Goal: Information Seeking & Learning: Check status

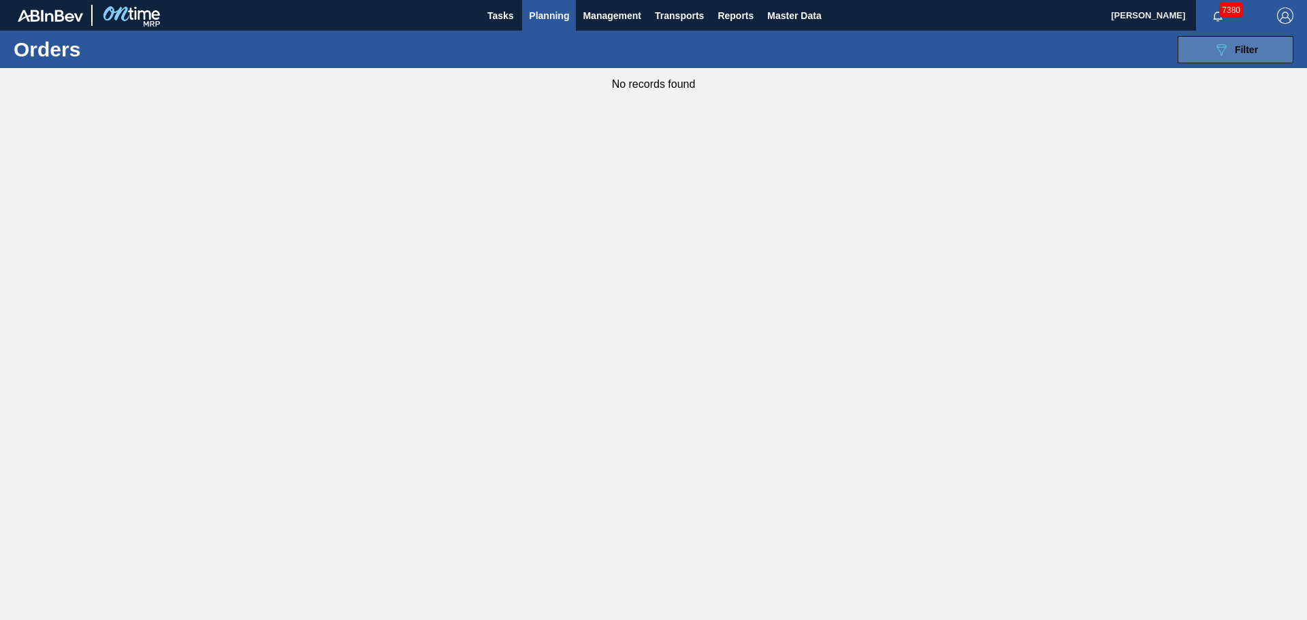
click at [1190, 48] on button "089F7B8B-B2A5-4AFE-B5C0-19BA573D28AC Filter" at bounding box center [1236, 49] width 116 height 27
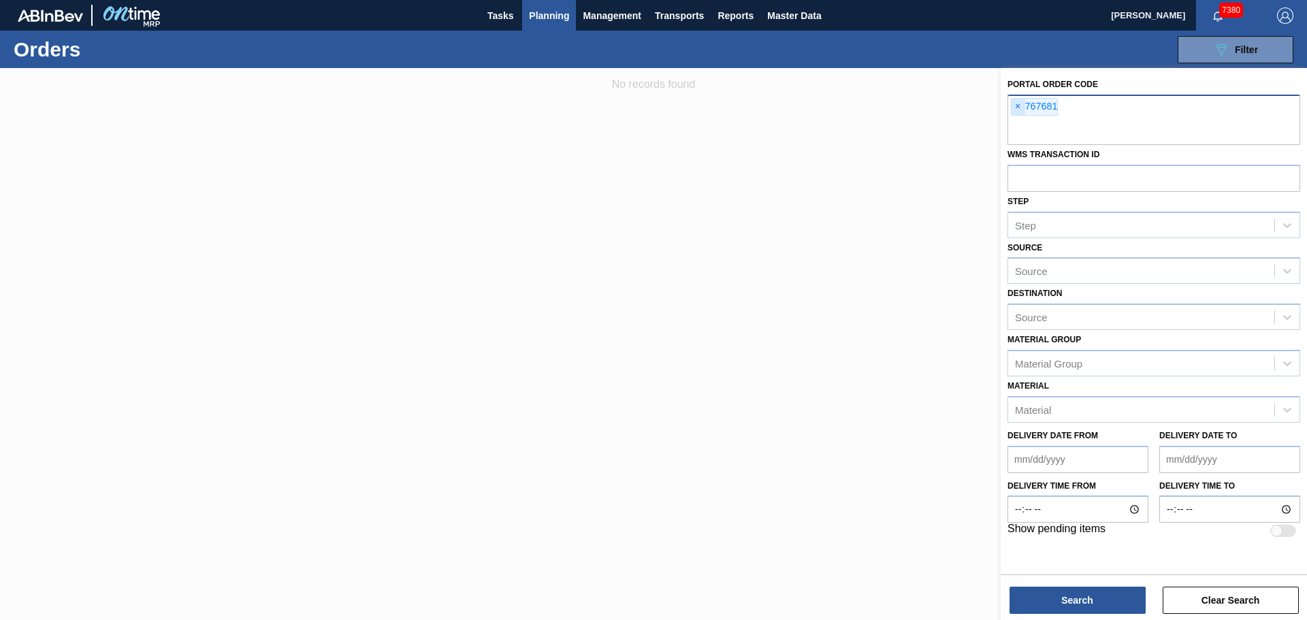
click at [1021, 103] on span "×" at bounding box center [1018, 107] width 13 height 16
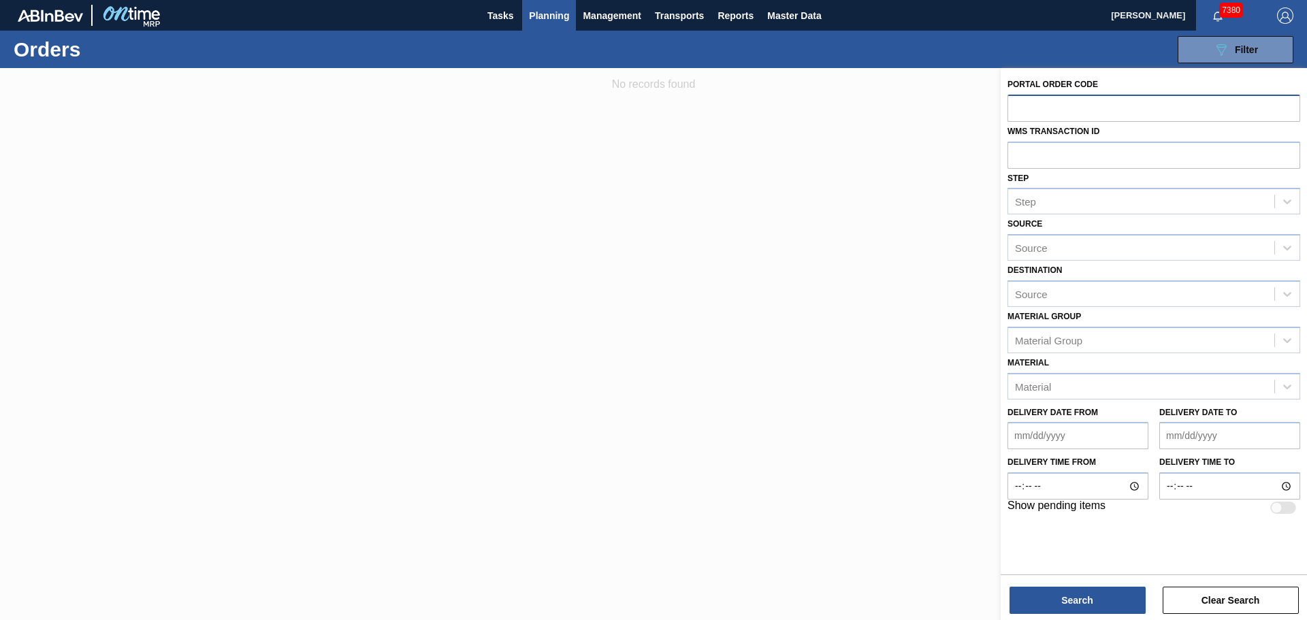
click at [552, 13] on span "Planning" at bounding box center [549, 15] width 40 height 16
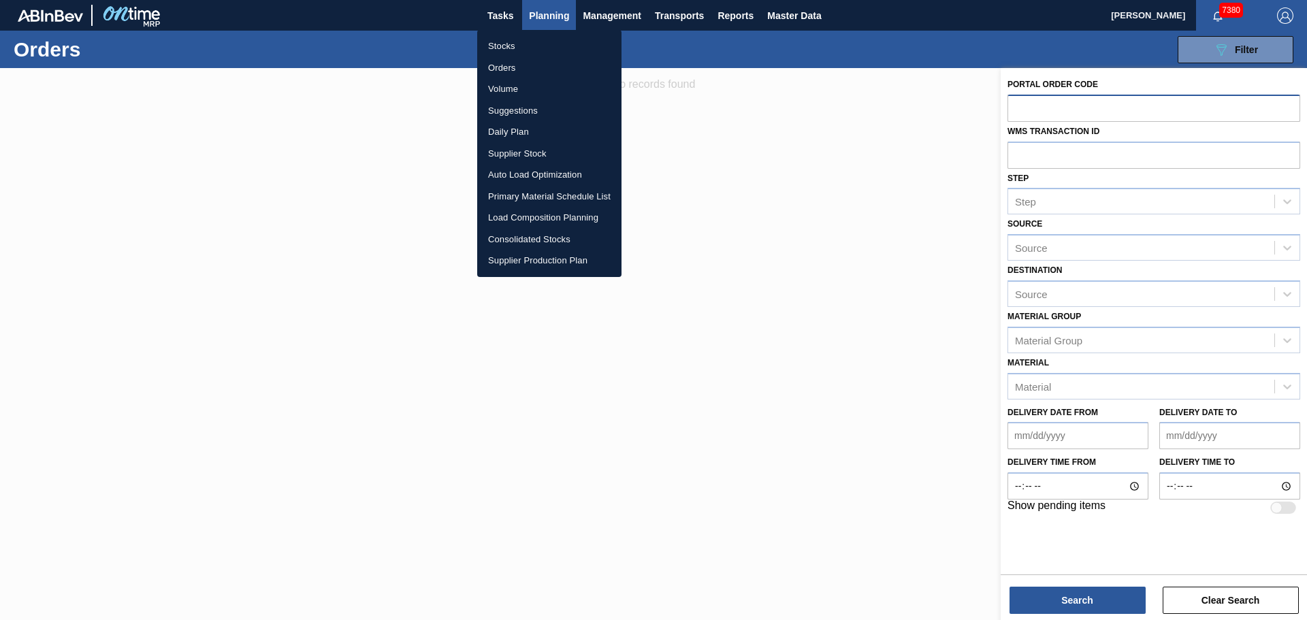
click at [499, 46] on li "Stocks" at bounding box center [549, 46] width 144 height 22
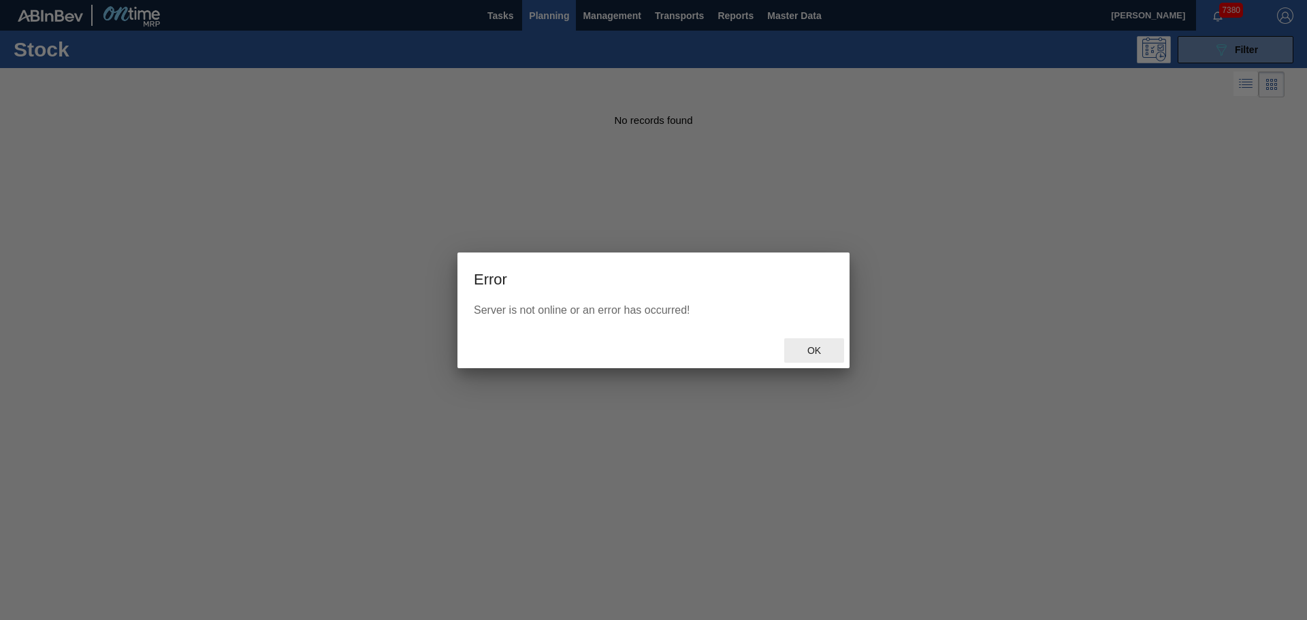
click at [815, 343] on div "Ok" at bounding box center [814, 350] width 60 height 25
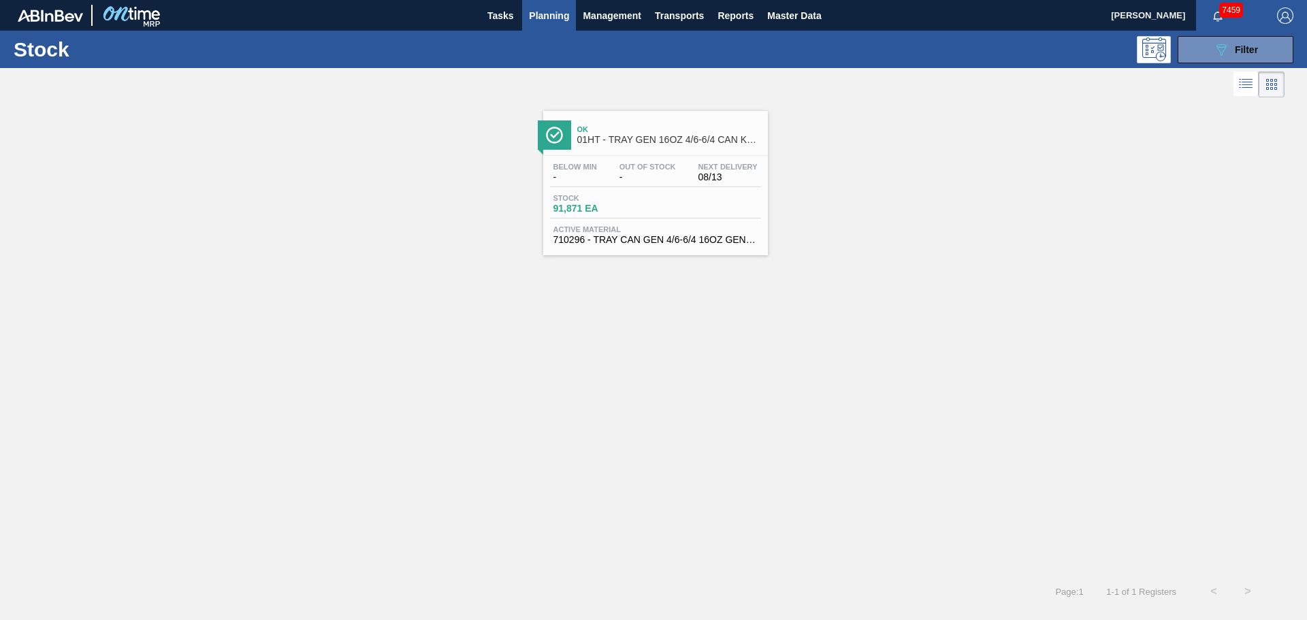
click at [609, 153] on div "Ok 01HT - TRAY GEN 16OZ 4/6-6/4 CAN KRFT 1986 Below Min - Out Of Stock - Next D…" at bounding box center [655, 183] width 225 height 144
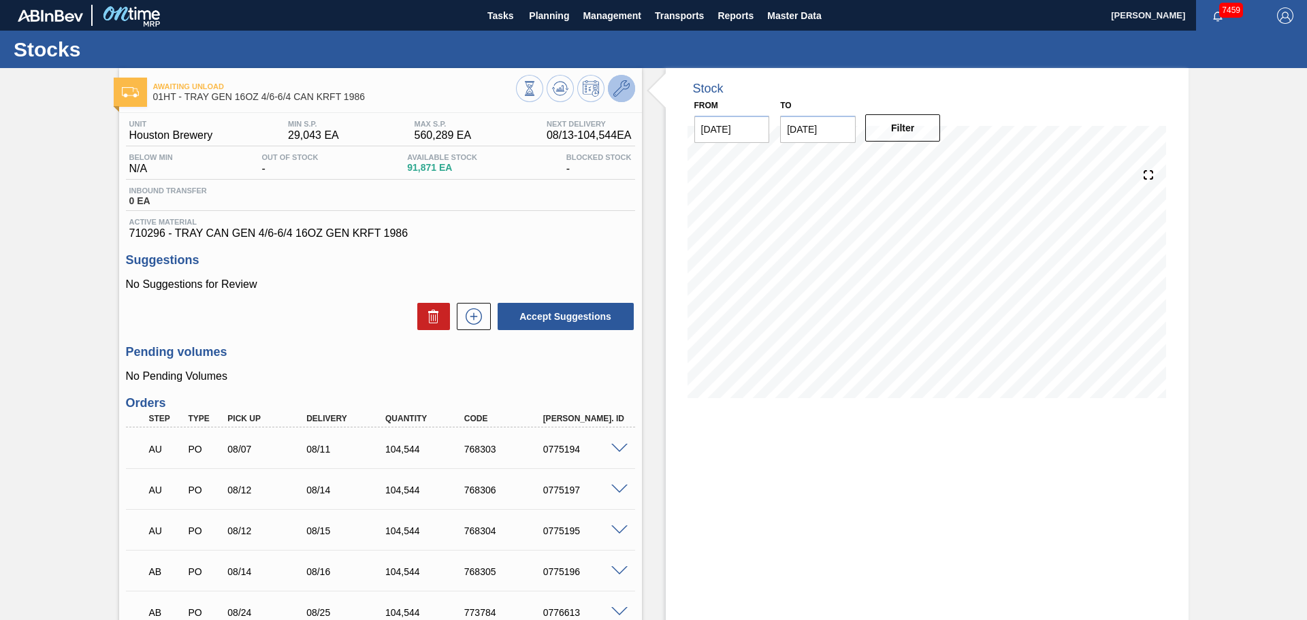
click at [614, 94] on icon at bounding box center [621, 88] width 16 height 16
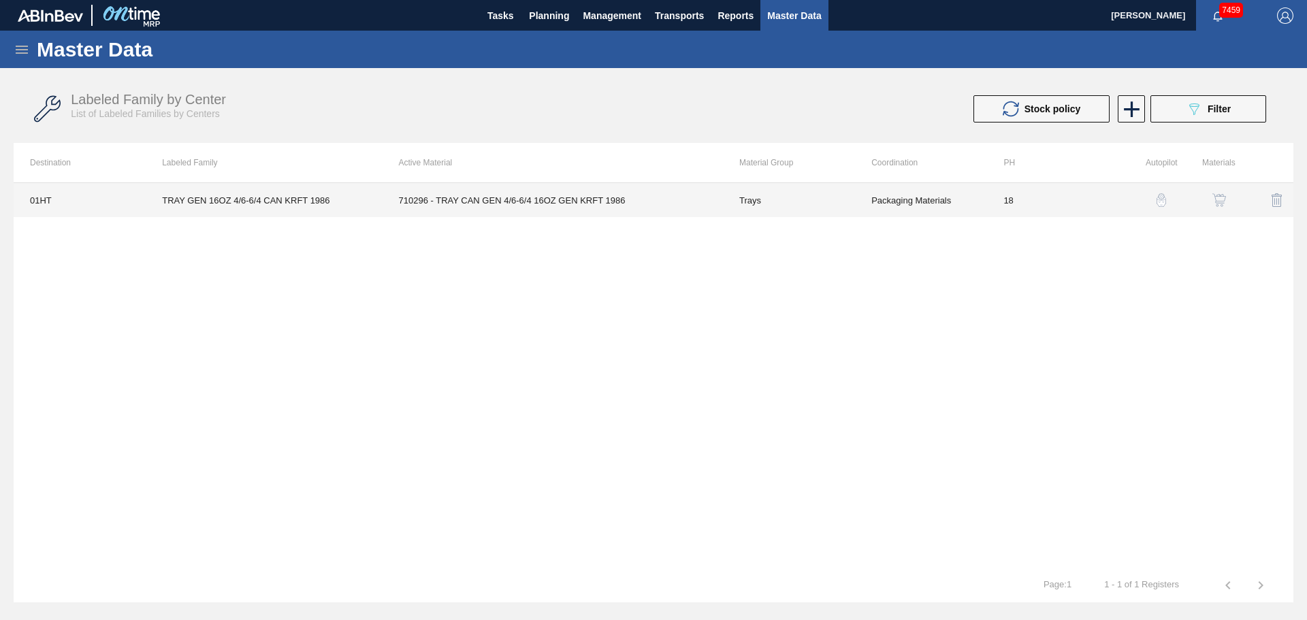
click at [518, 216] on td "710296 - TRAY CAN GEN 4/6-6/4 16OZ GEN KRFT 1986" at bounding box center [553, 200] width 340 height 34
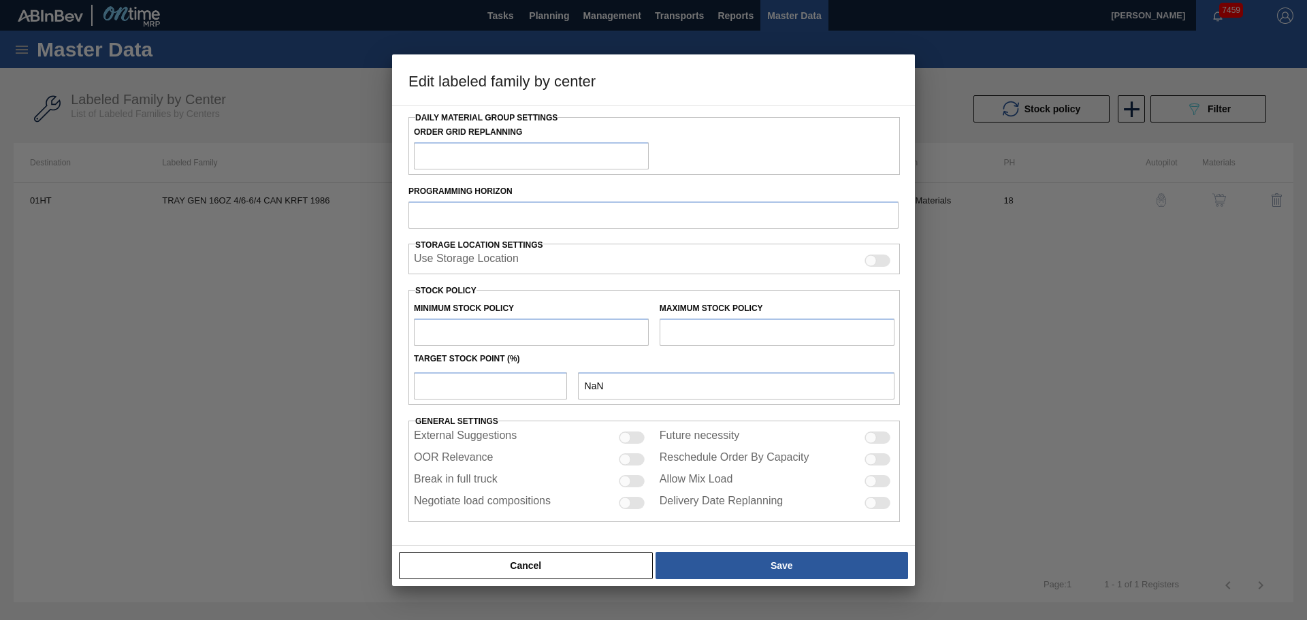
type input "Trays"
type input "TRAY GEN 16OZ 4/6-6/4 CAN KRFT 1986"
type input "01HT - Houston Brewery"
type input "0"
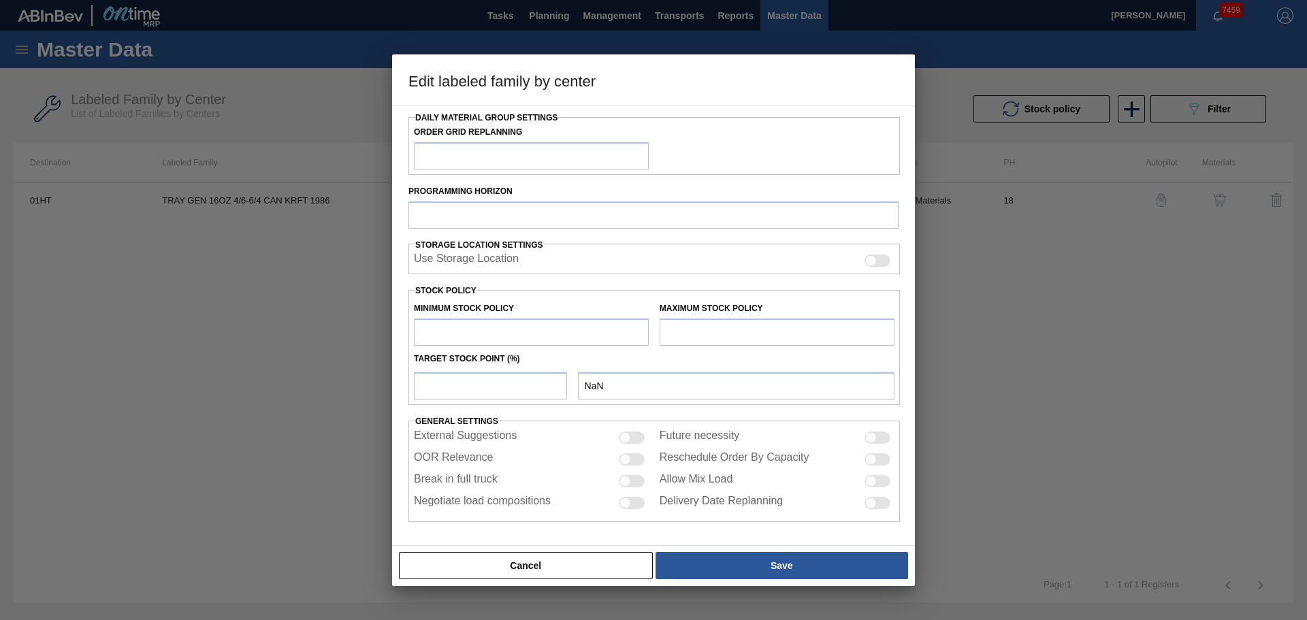
type input "18"
type input "29,043"
type input "560,289"
type input "30"
type input "188,417"
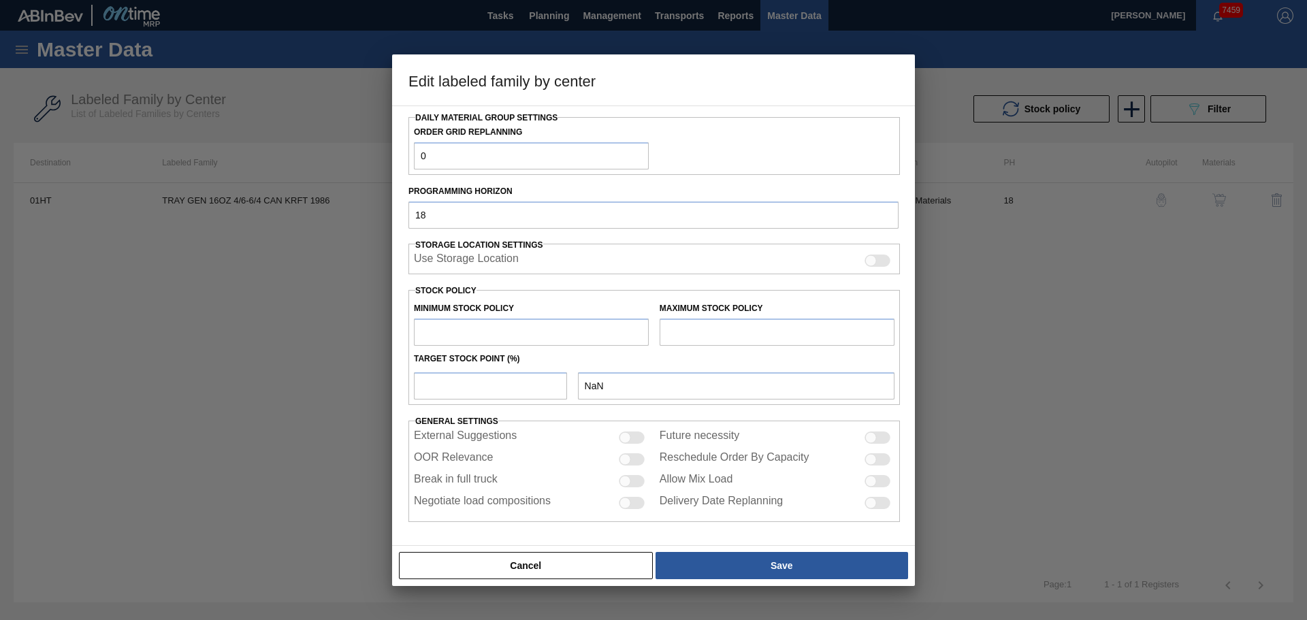
checkbox input "true"
drag, startPoint x: 483, startPoint y: 332, endPoint x: 267, endPoint y: 308, distance: 217.8
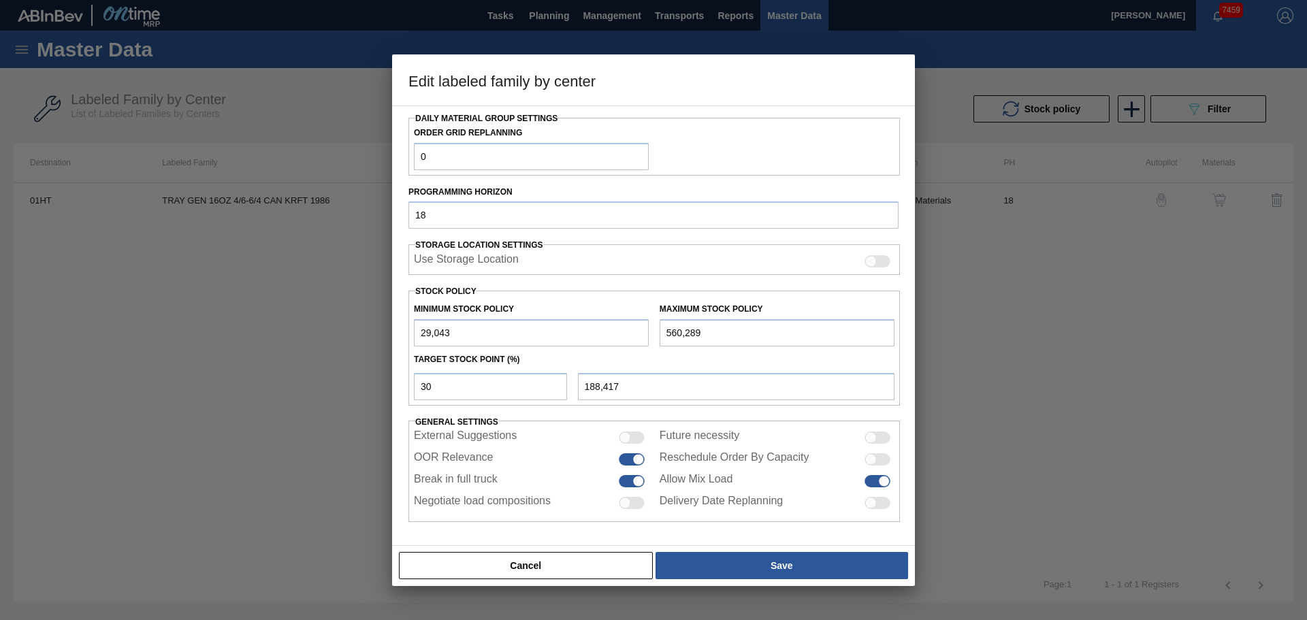
click at [267, 308] on div "Edit labeled family by center Material Group Trays Family Trays Labeled Family …" at bounding box center [653, 310] width 1307 height 620
type input "1"
type input "168,087"
type input "10"
type input "168,094"
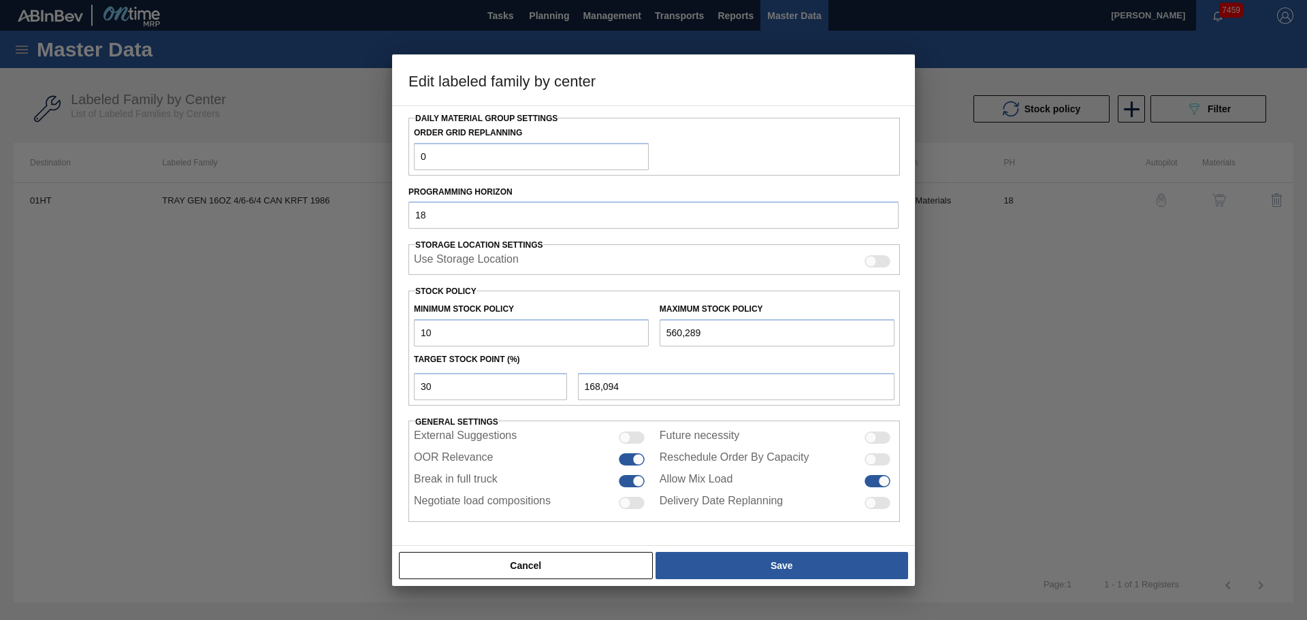
type input "104"
type input "168,160"
type input "1,045"
type input "168,818"
type input "10,454"
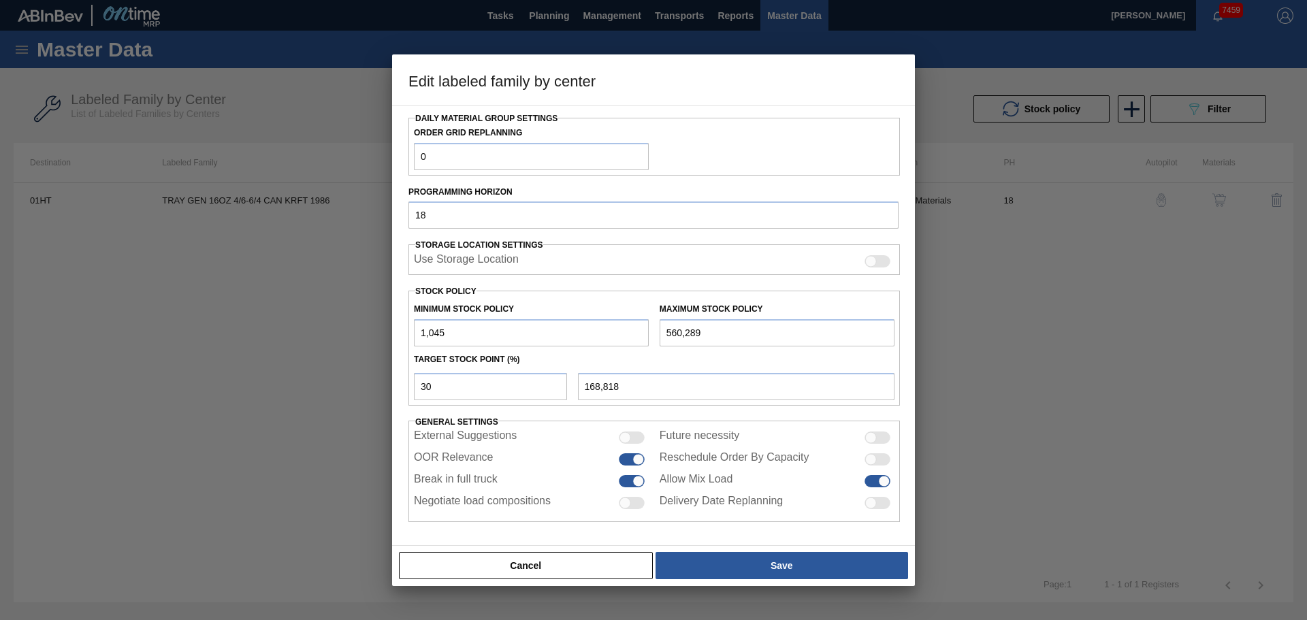
type input "175,405"
type input "104,544"
type input "241,268"
type input "104,544"
drag, startPoint x: 477, startPoint y: 392, endPoint x: 249, endPoint y: 385, distance: 228.2
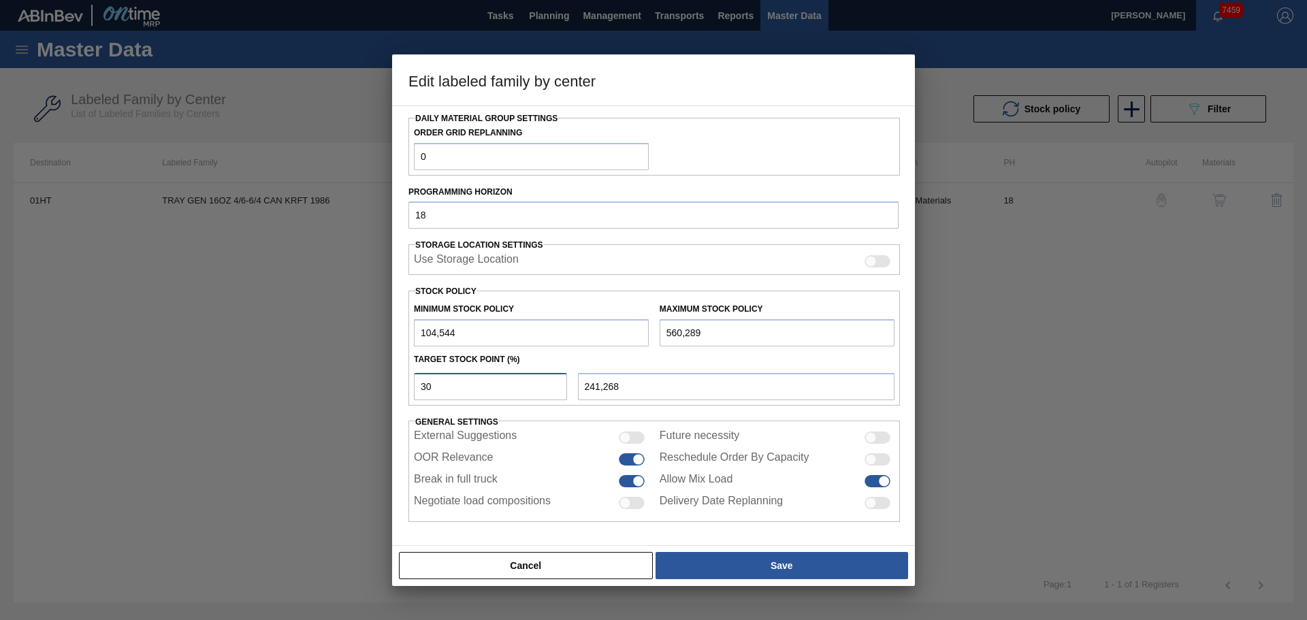
click at [249, 385] on div "Edit labeled family by center Material Group Trays Family Trays Labeled Family …" at bounding box center [653, 310] width 1307 height 620
type input "1"
type input "109,101"
type input "10"
type input "150,119"
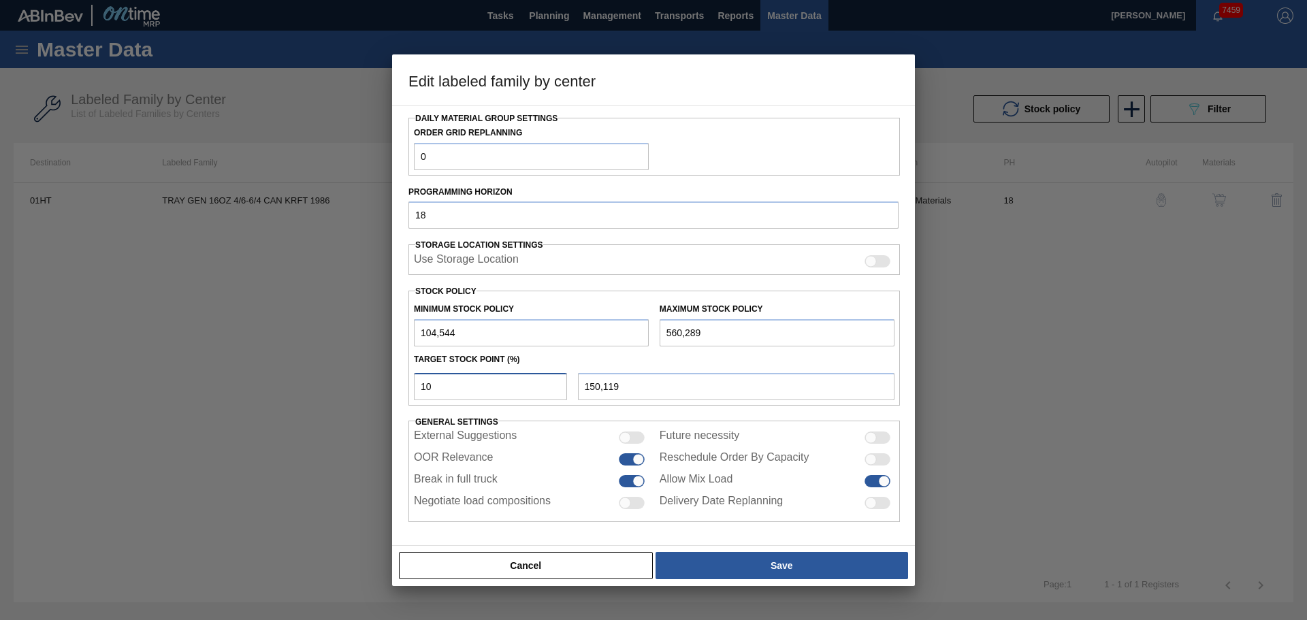
type input "1"
type input "109,101"
type input "12"
type input "159,233"
type input "1"
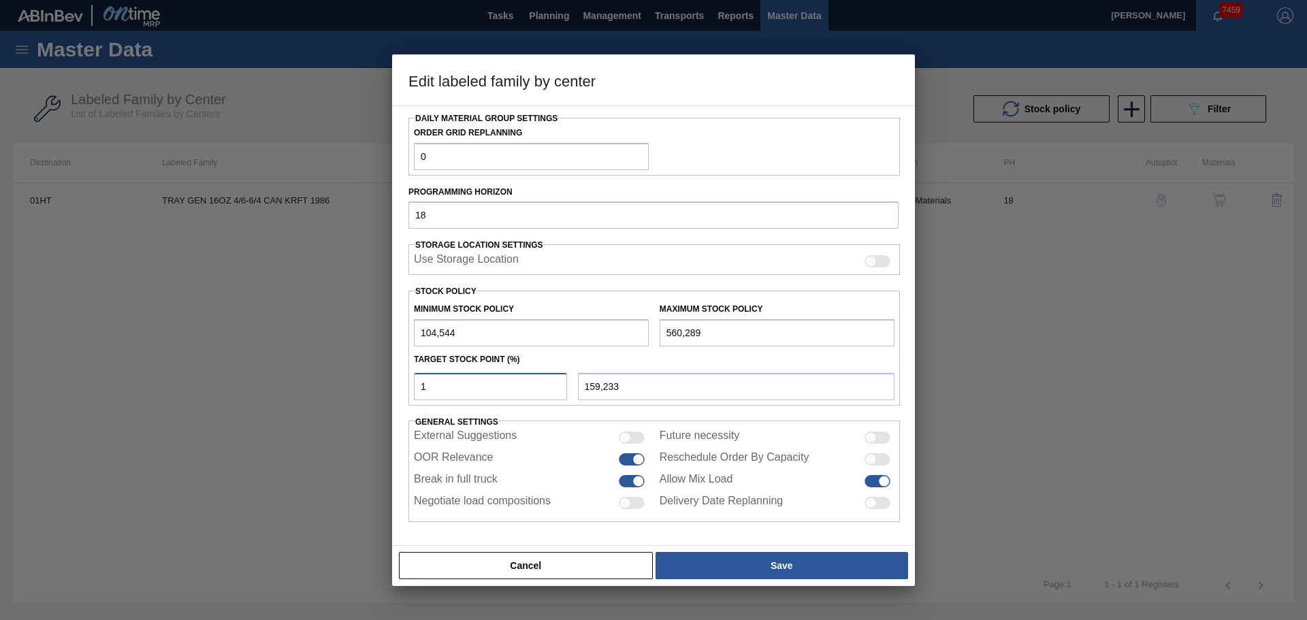
type input "109,101"
type input "11"
type input "154,676"
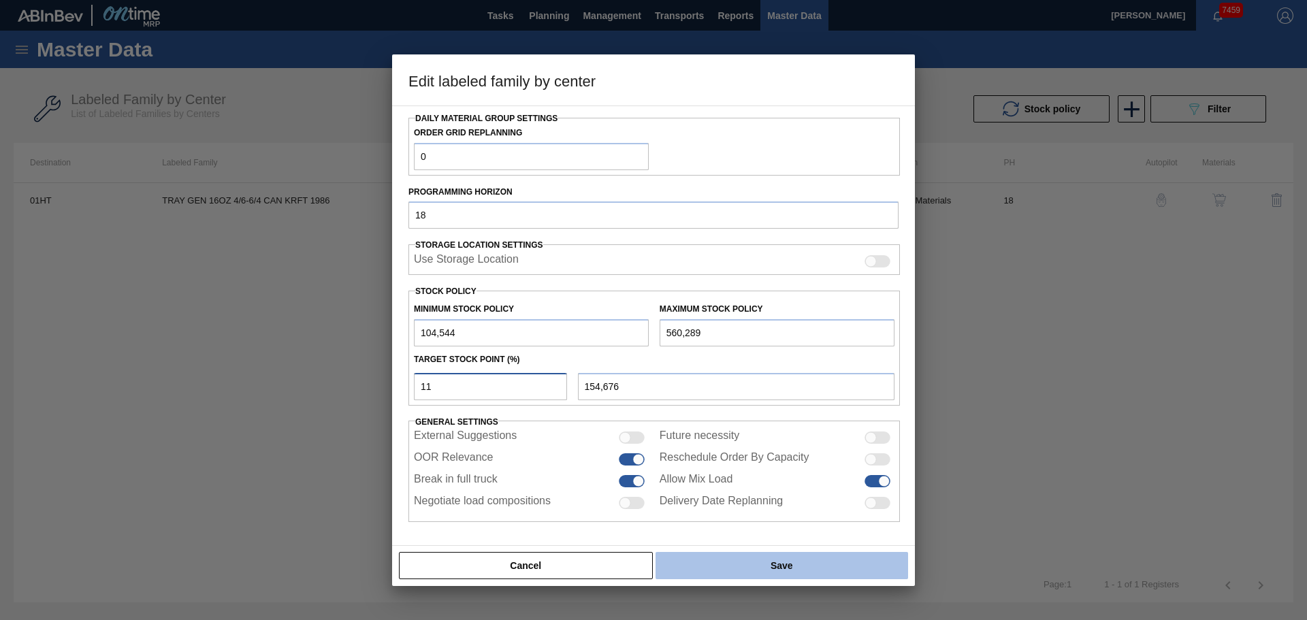
type input "11"
click at [780, 566] on button "Save" at bounding box center [782, 565] width 253 height 27
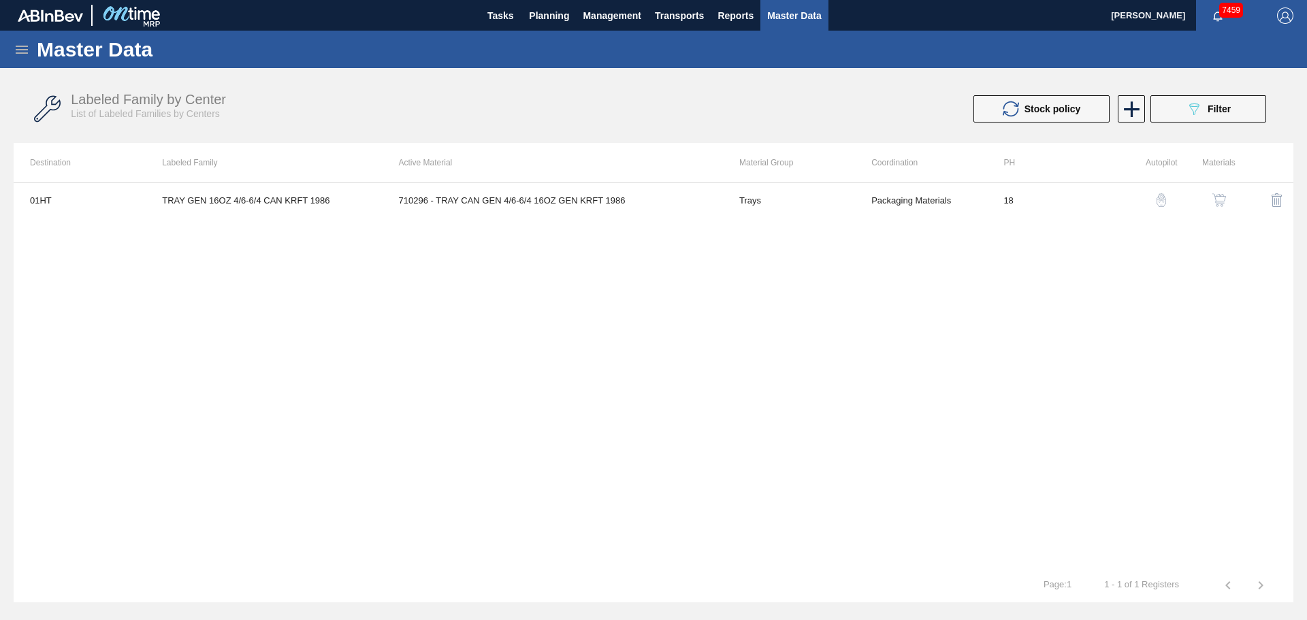
click at [479, 404] on div "01HT TRAY GEN 16OZ 4/6-6/4 CAN KRFT 1986 710296 - TRAY CAN GEN 4/6-6/4 16OZ GEN…" at bounding box center [654, 375] width 1280 height 386
click at [543, 21] on span "Planning" at bounding box center [549, 15] width 40 height 16
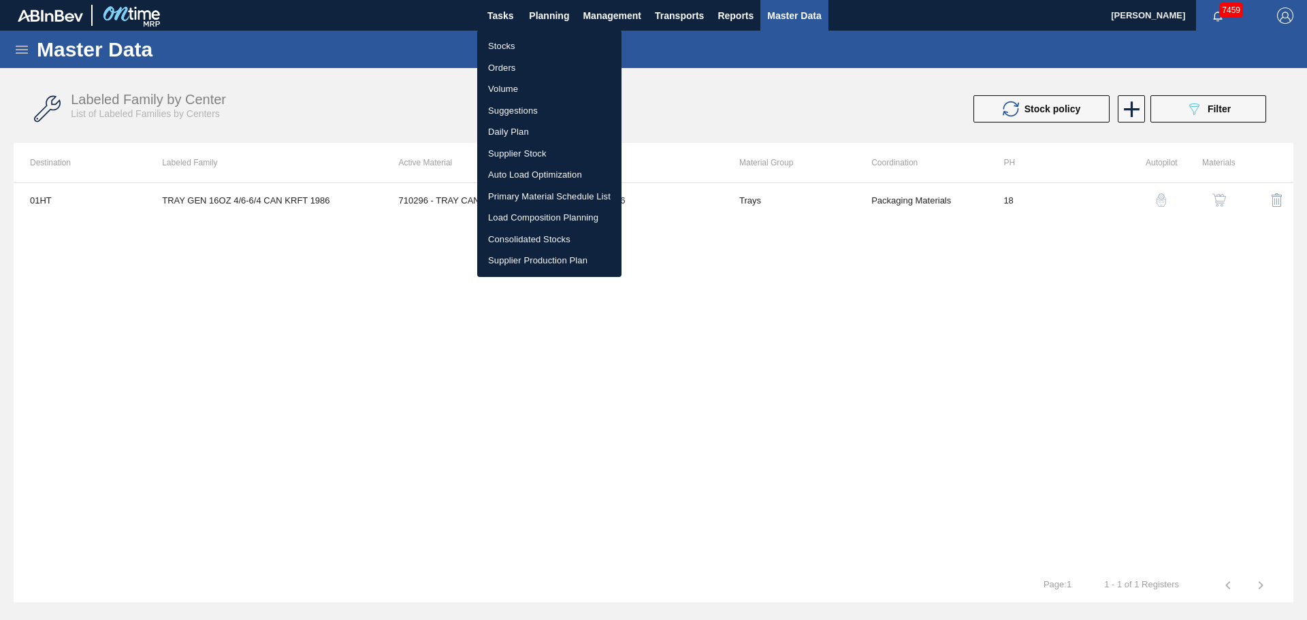
click at [491, 48] on li "Stocks" at bounding box center [549, 46] width 144 height 22
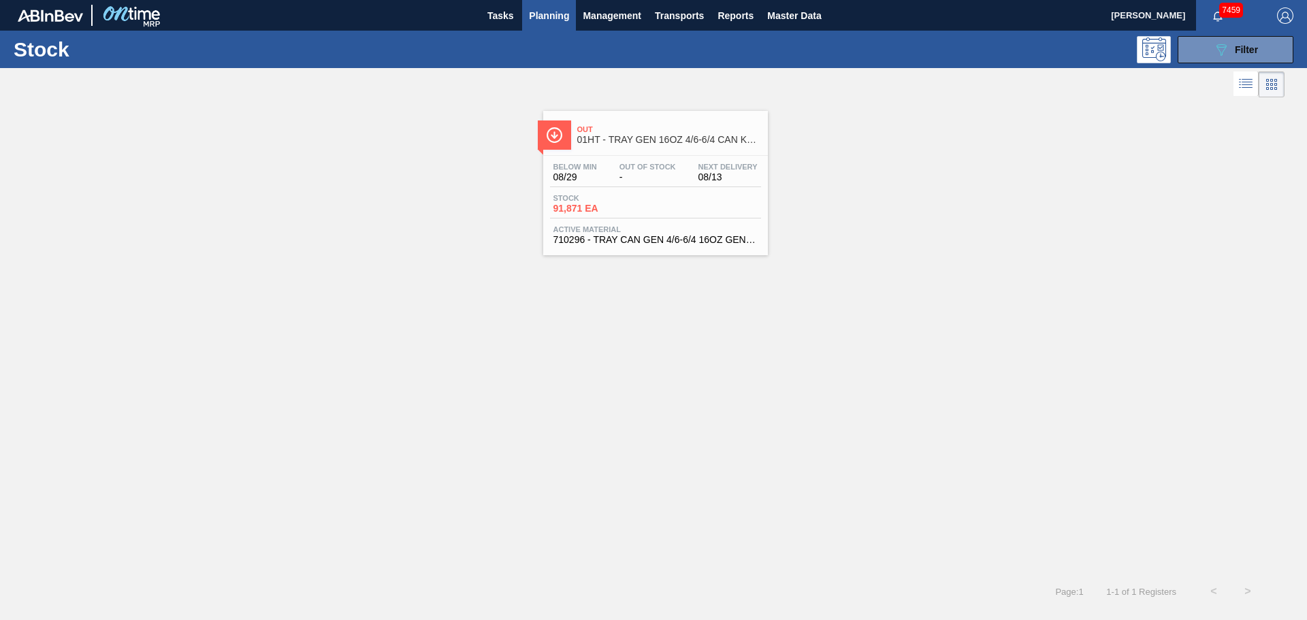
click at [583, 182] on span "08/29" at bounding box center [576, 177] width 44 height 10
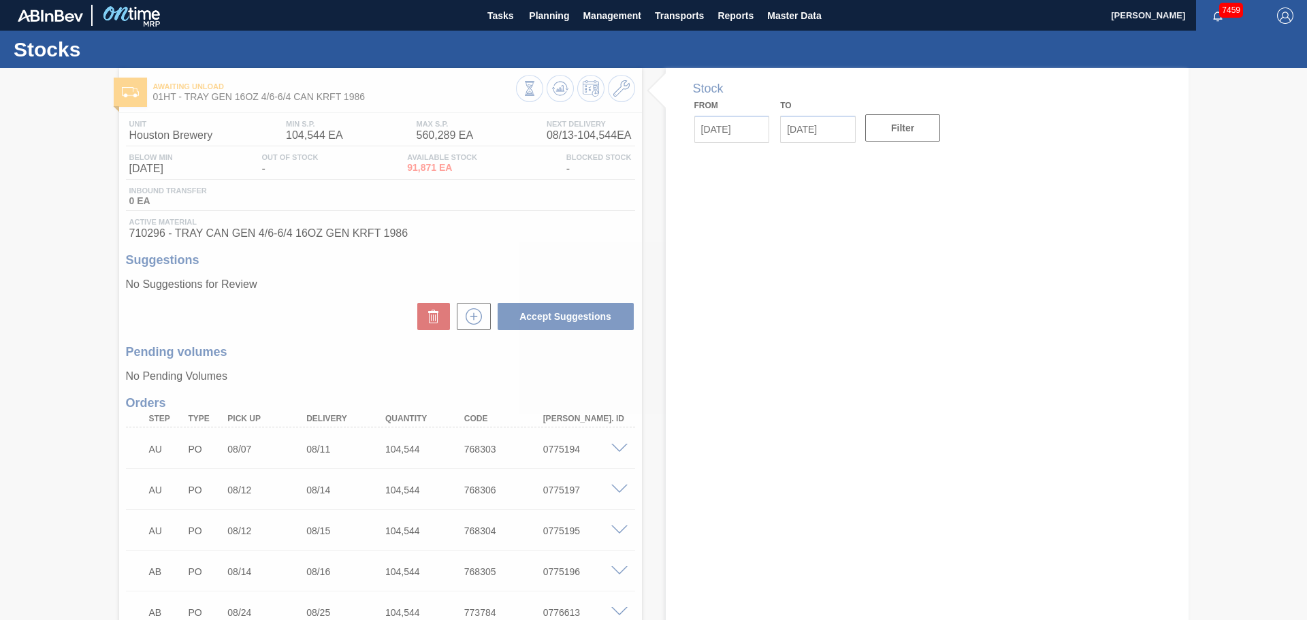
type input "[DATE]"
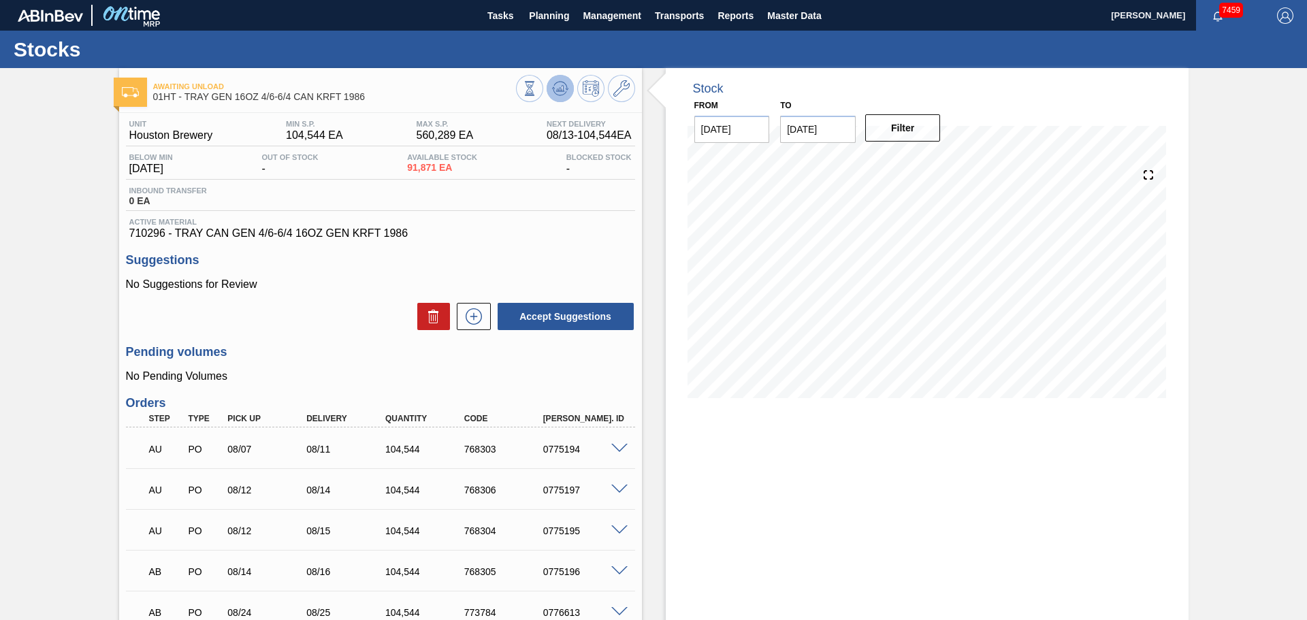
click at [537, 93] on icon at bounding box center [529, 88] width 15 height 15
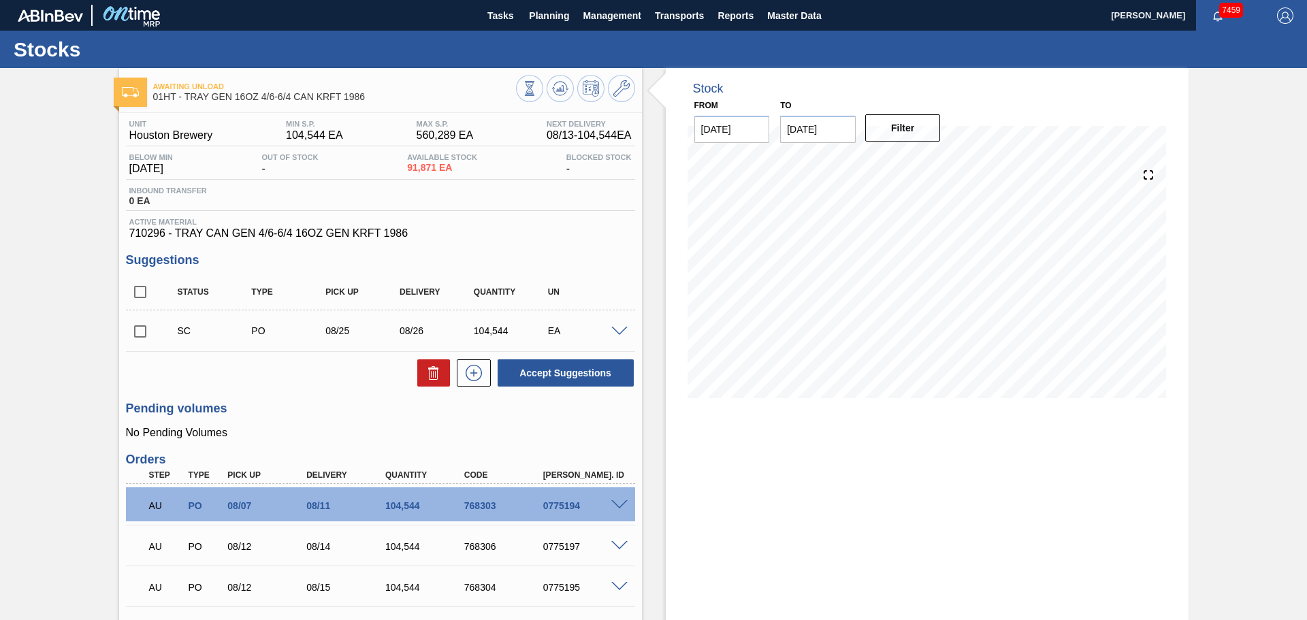
click at [1153, 493] on div "Stock From 08/13/2025 to 10/29/2025 Filter 08/29 Stock Projection 206,910 SAP P…" at bounding box center [927, 454] width 523 height 773
click at [536, 11] on span "Planning" at bounding box center [549, 15] width 40 height 16
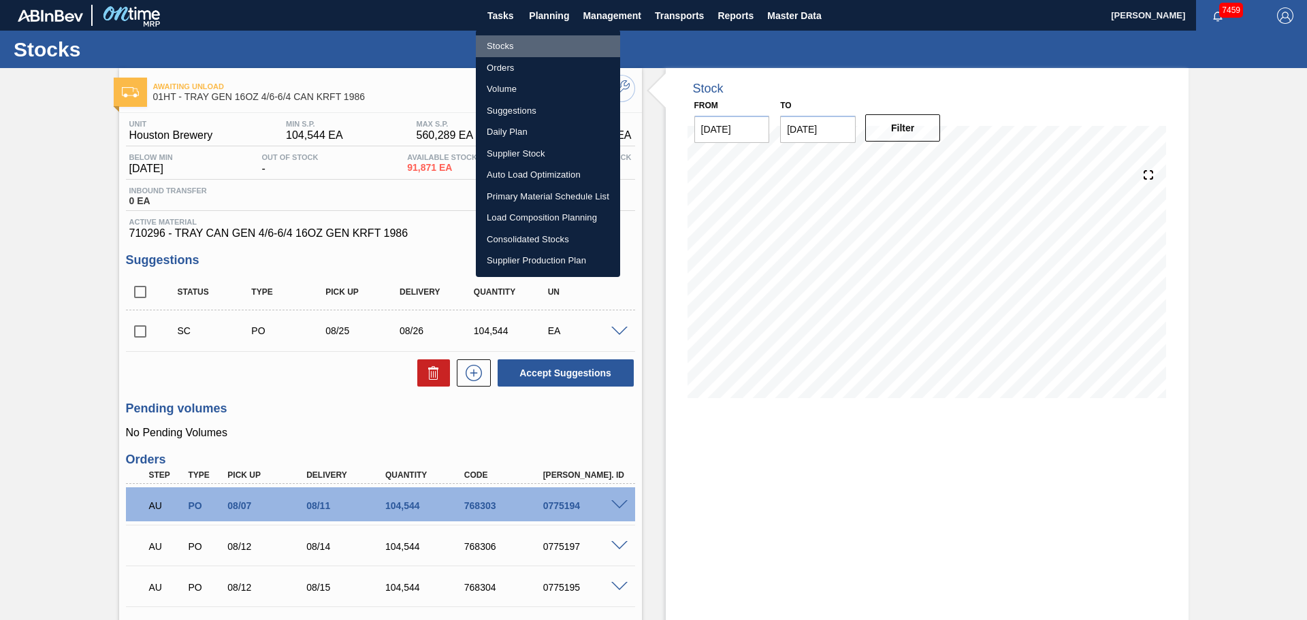
click at [515, 43] on li "Stocks" at bounding box center [548, 46] width 144 height 22
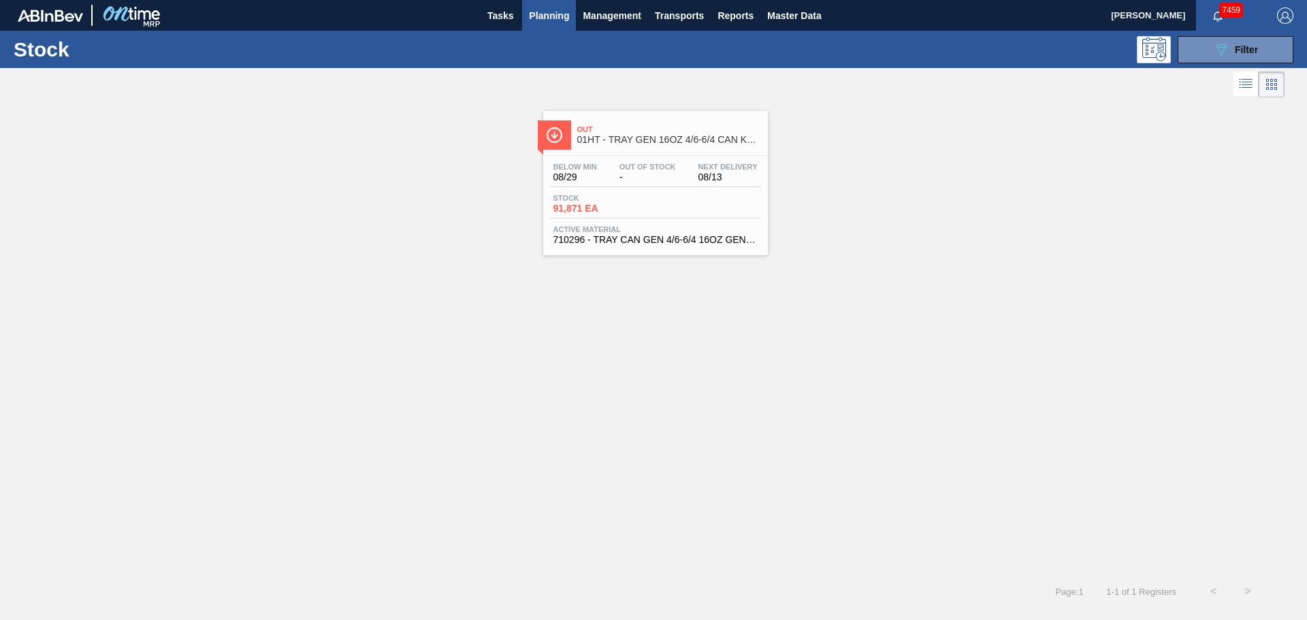
click at [626, 199] on span "Stock" at bounding box center [601, 198] width 95 height 8
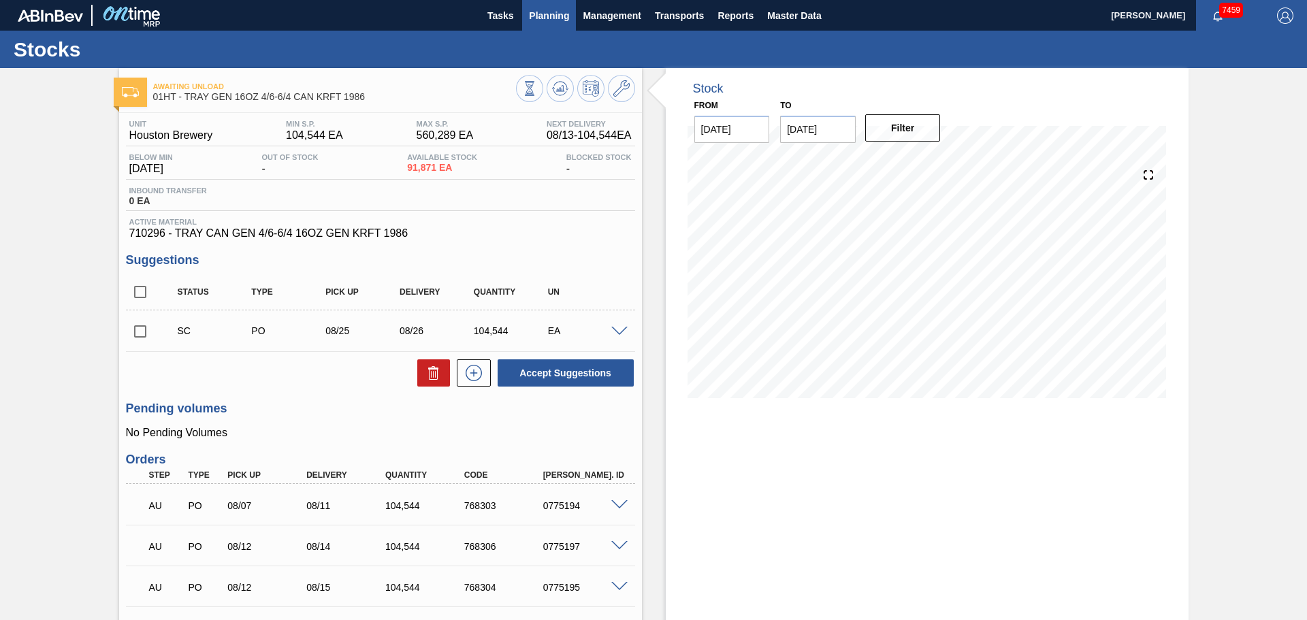
click at [554, 16] on span "Planning" at bounding box center [549, 15] width 40 height 16
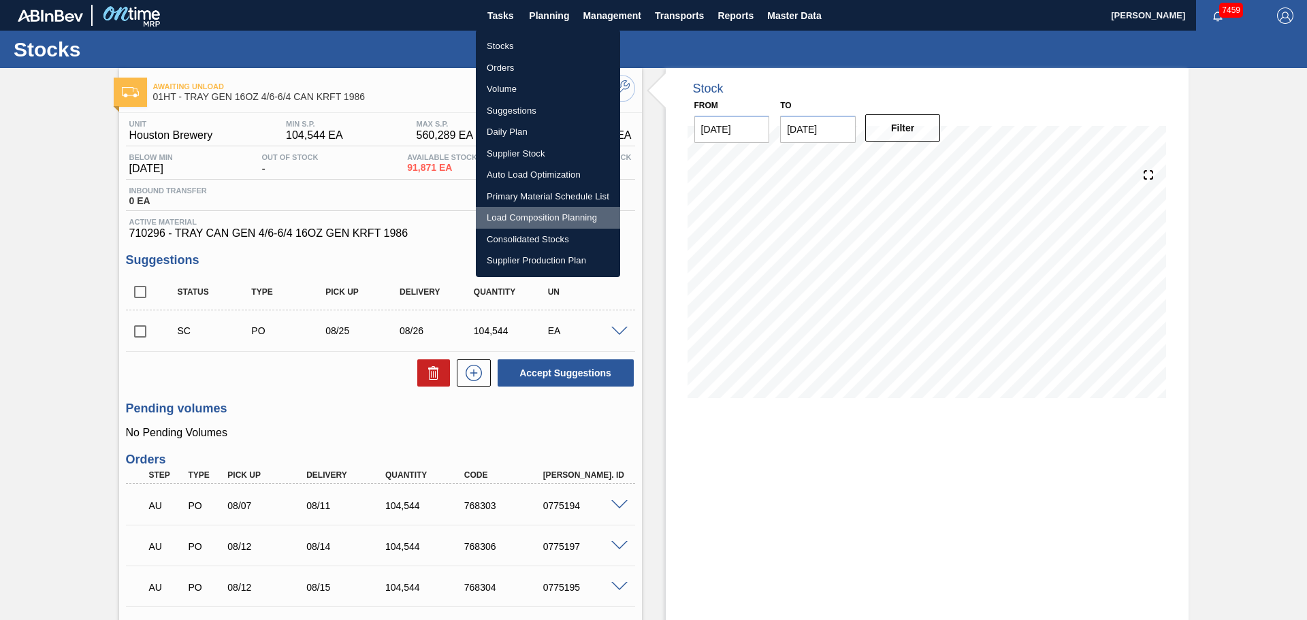
click at [573, 214] on li "Load Composition Planning" at bounding box center [548, 218] width 144 height 22
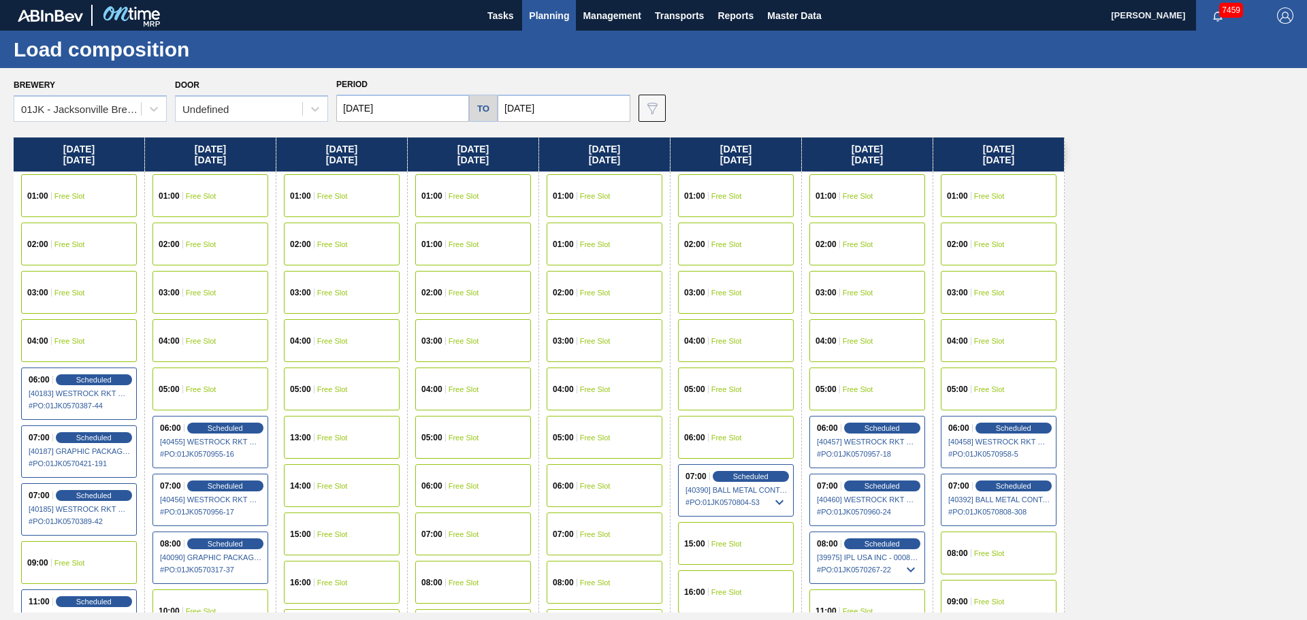
click at [562, 20] on span "Planning" at bounding box center [549, 15] width 40 height 16
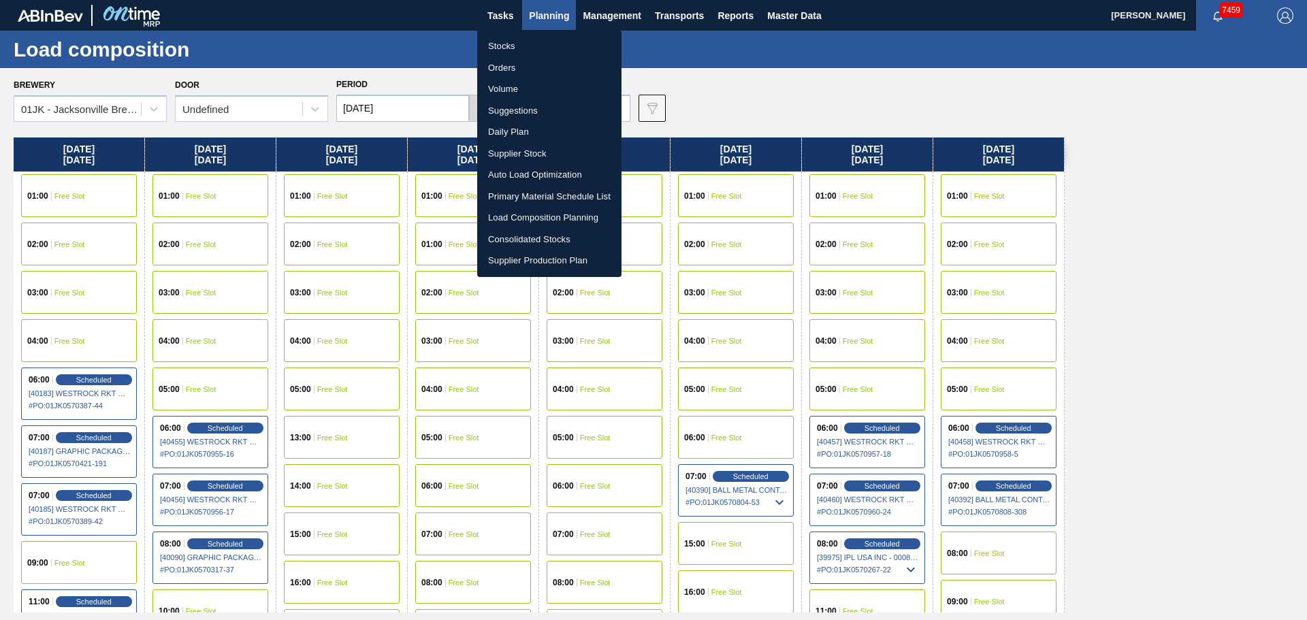
click at [558, 199] on li "Primary Material Schedule List" at bounding box center [549, 197] width 144 height 22
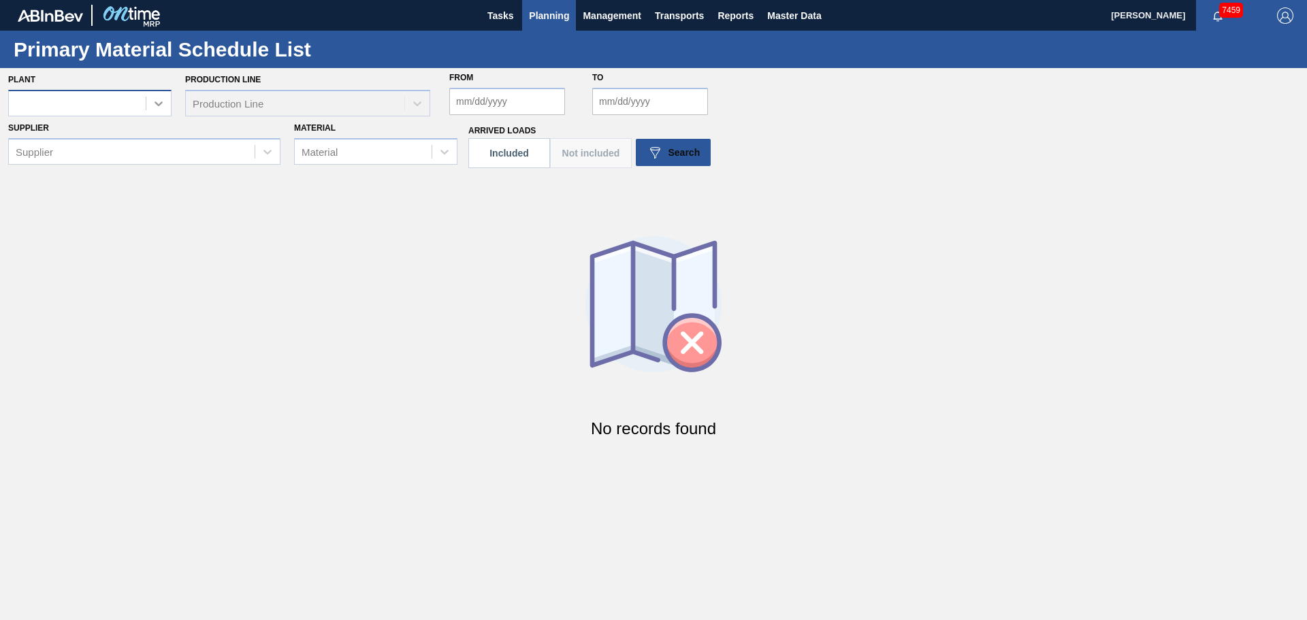
click at [150, 110] on div at bounding box center [158, 103] width 25 height 25
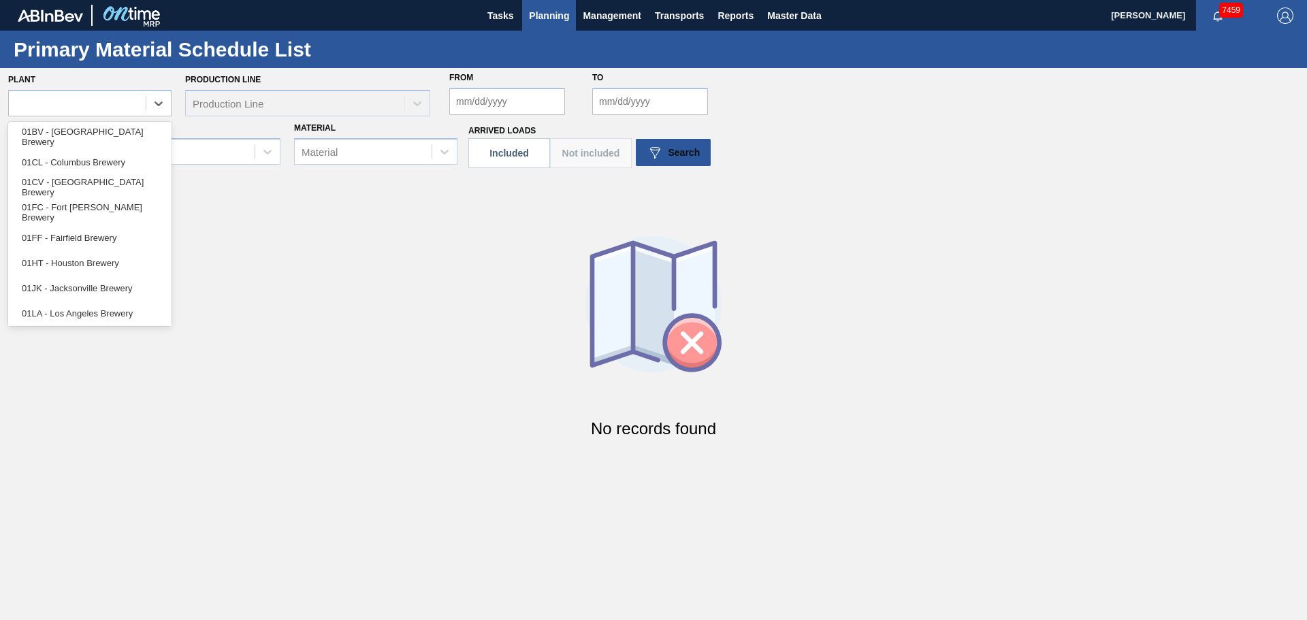
drag, startPoint x: 110, startPoint y: 165, endPoint x: 119, endPoint y: 165, distance: 9.5
click at [110, 165] on div "01CL - Columbus Brewery" at bounding box center [89, 162] width 163 height 25
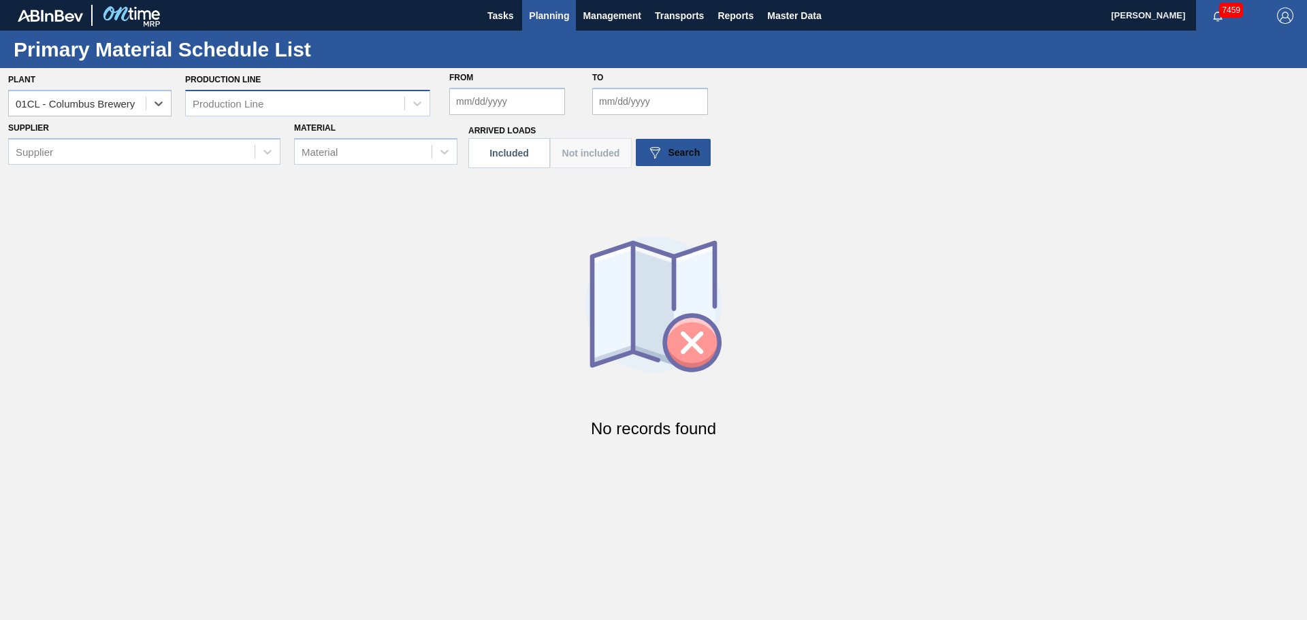
click at [404, 106] on div "Production Line" at bounding box center [295, 103] width 219 height 20
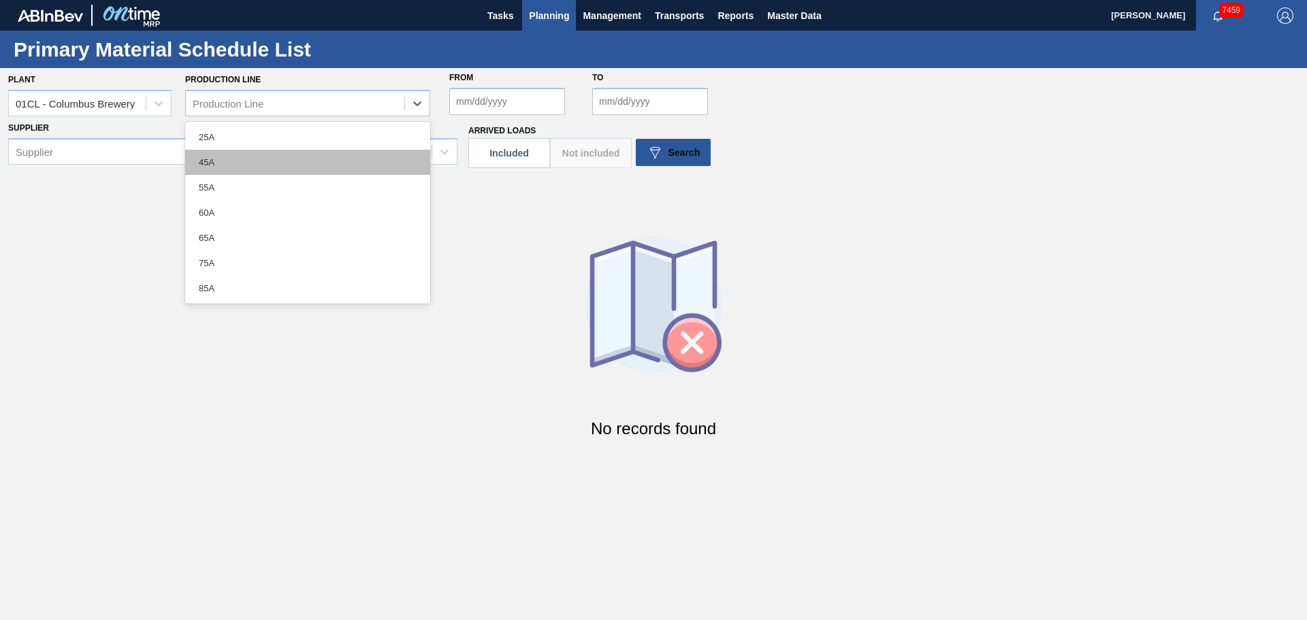
click at [272, 168] on div "45A" at bounding box center [307, 162] width 245 height 25
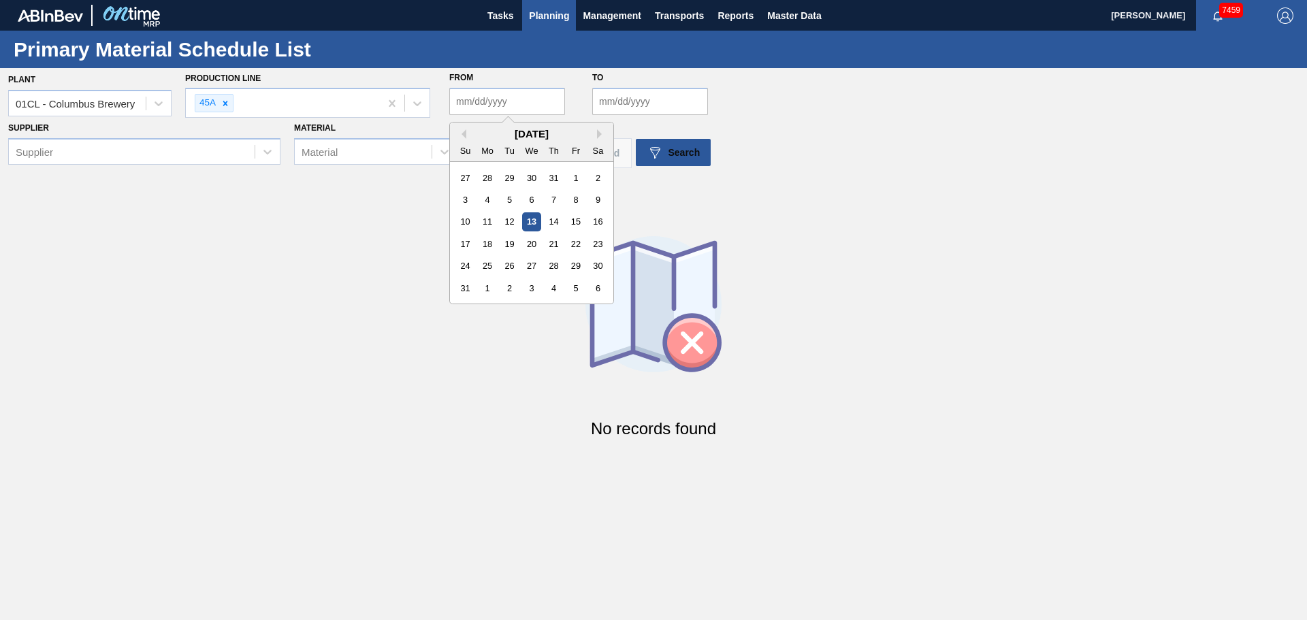
click at [513, 98] on input "From" at bounding box center [507, 101] width 116 height 27
click at [530, 227] on div "13" at bounding box center [531, 221] width 18 height 18
type input "[DATE]"
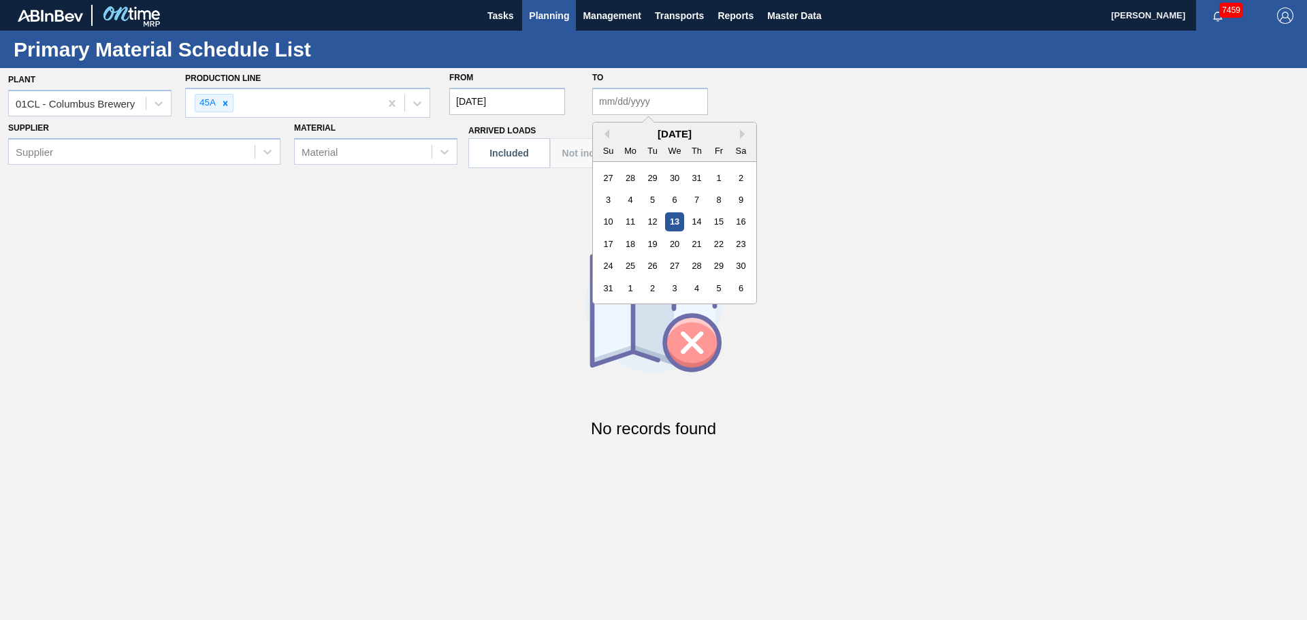
click at [647, 108] on input "to" at bounding box center [650, 101] width 116 height 27
drag, startPoint x: 674, startPoint y: 266, endPoint x: 673, endPoint y: 255, distance: 11.7
click at [674, 266] on div "27" at bounding box center [674, 266] width 18 height 18
type input "[DATE]"
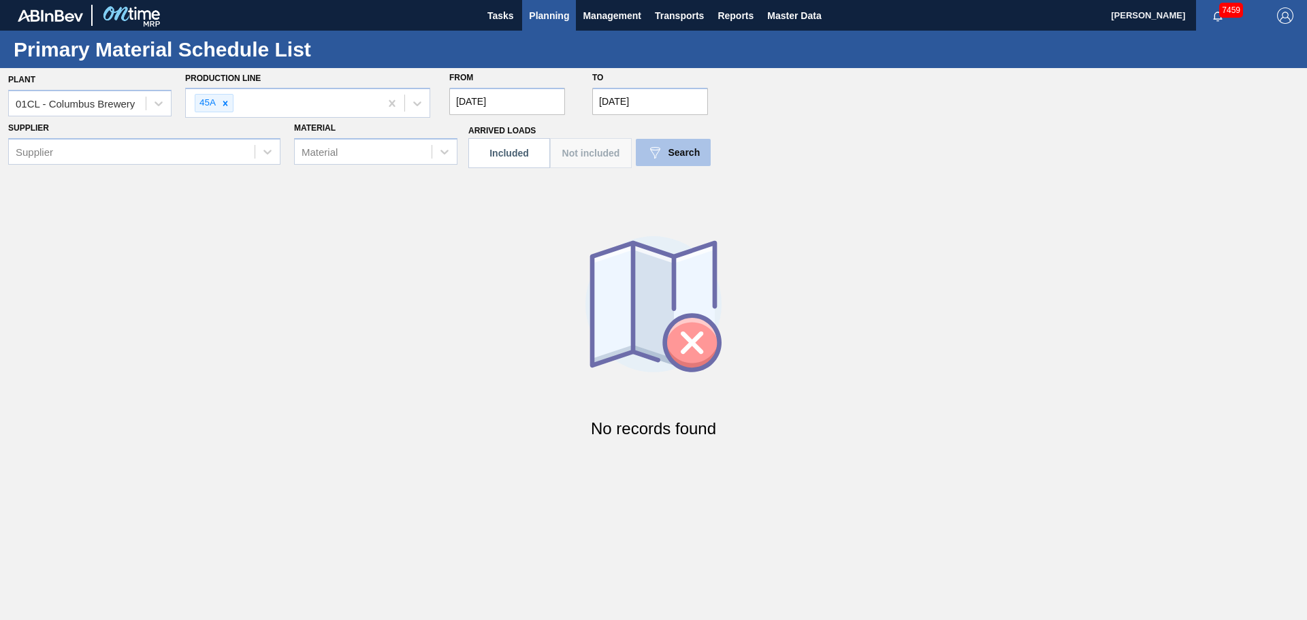
click at [676, 155] on span "Search" at bounding box center [685, 152] width 32 height 11
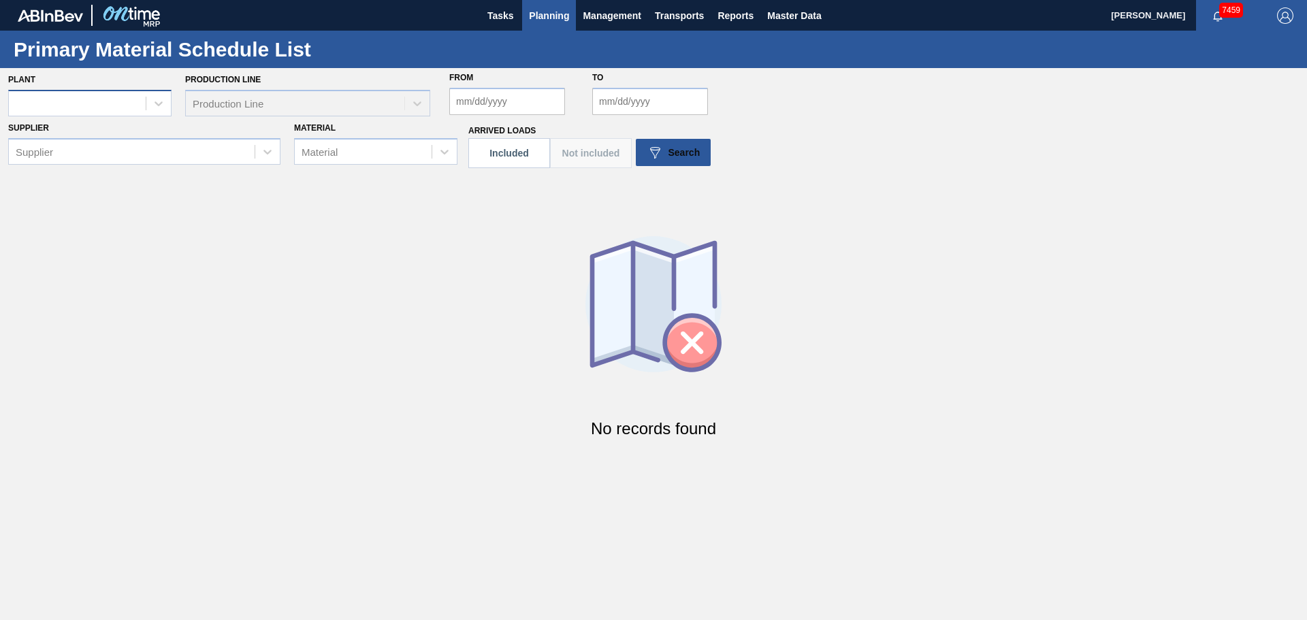
click at [132, 102] on div at bounding box center [77, 103] width 137 height 20
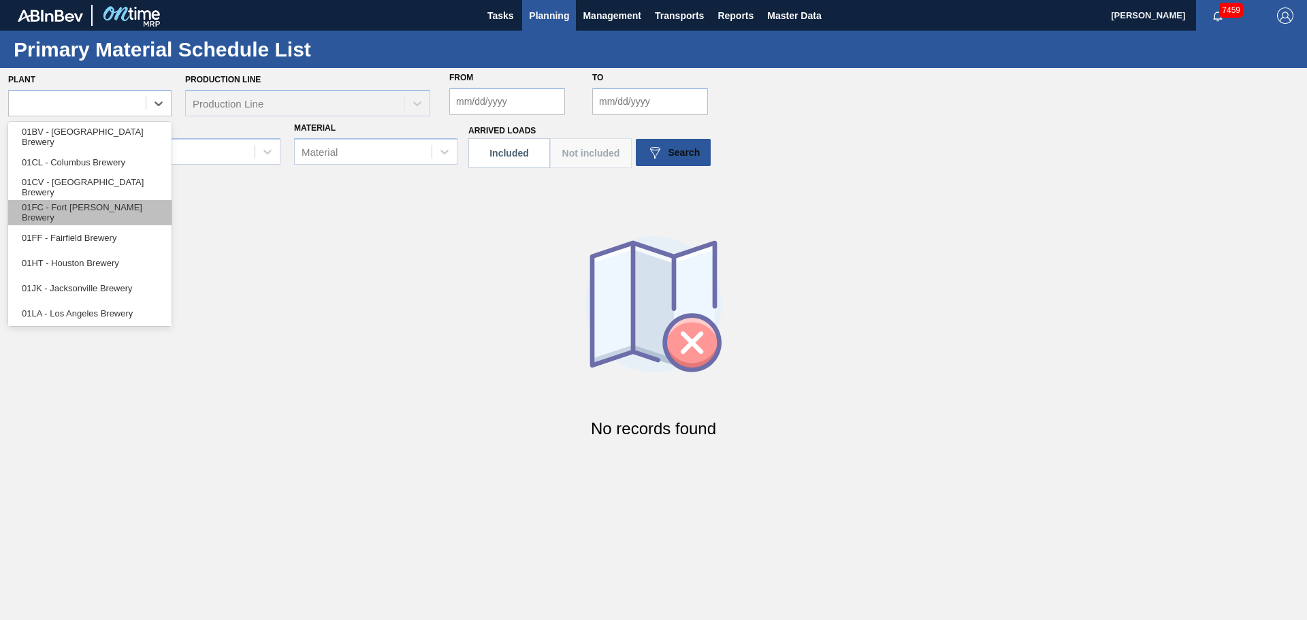
click at [97, 214] on div "01FC - Fort Collins Brewery" at bounding box center [89, 212] width 163 height 25
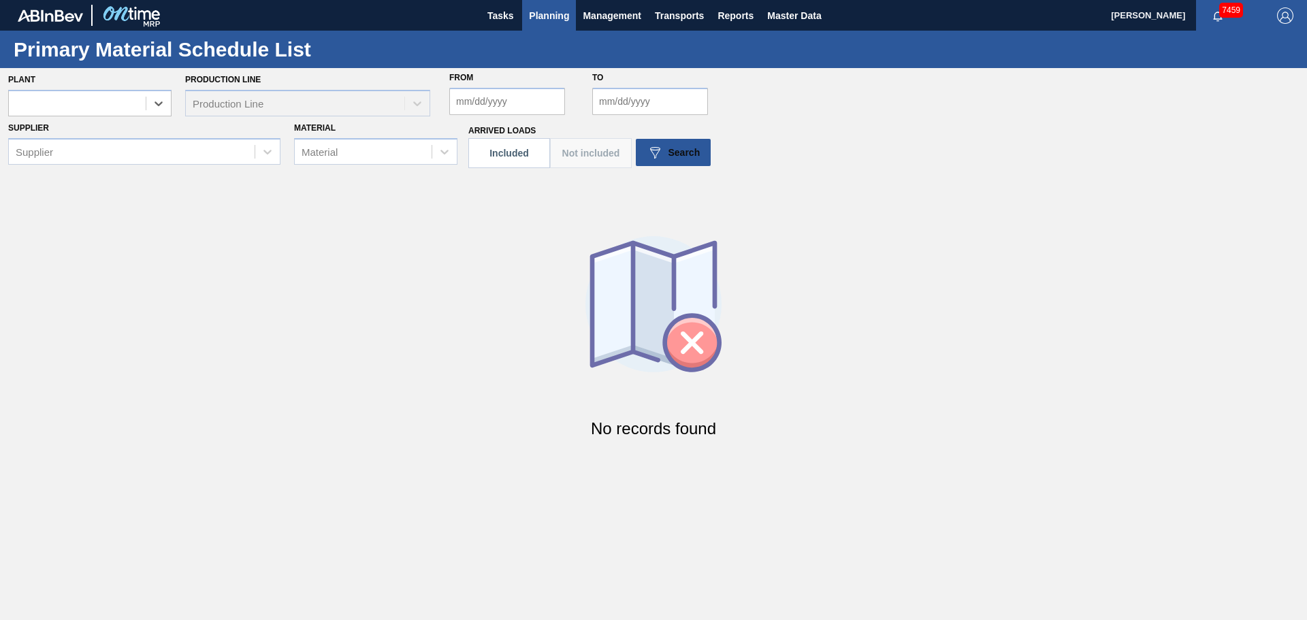
click at [381, 105] on div "Production Line Production Line" at bounding box center [307, 93] width 245 height 46
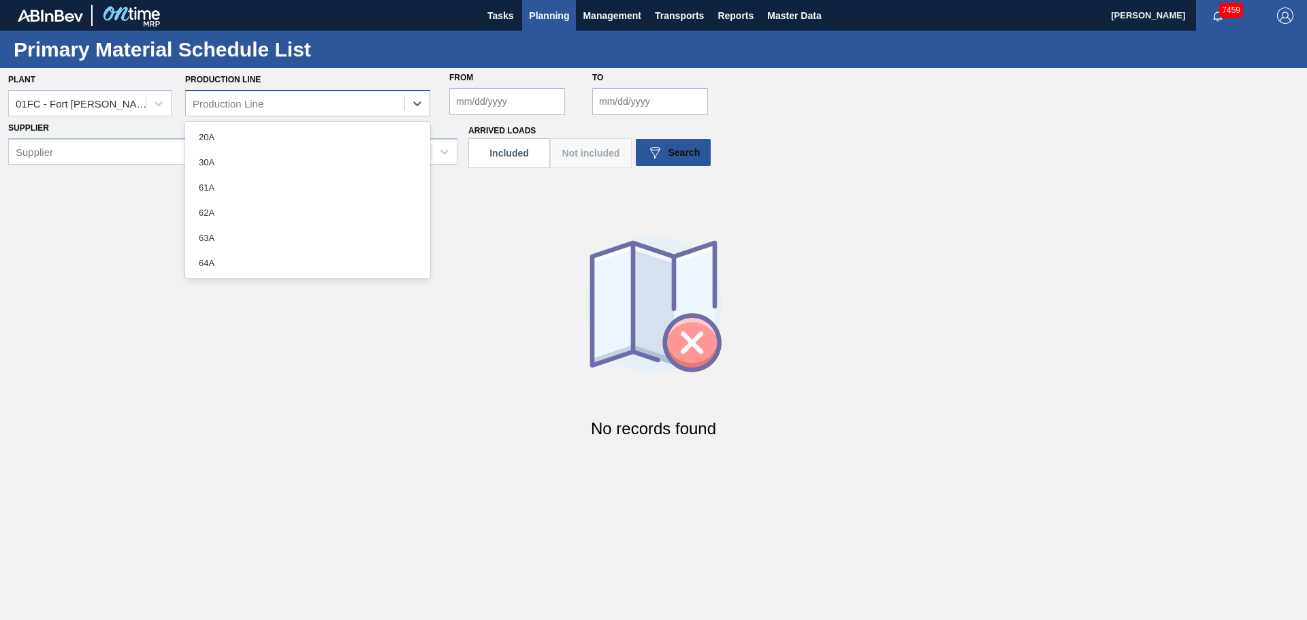
click at [385, 105] on div "Production Line" at bounding box center [295, 103] width 219 height 20
click at [259, 156] on div "30A" at bounding box center [307, 162] width 245 height 25
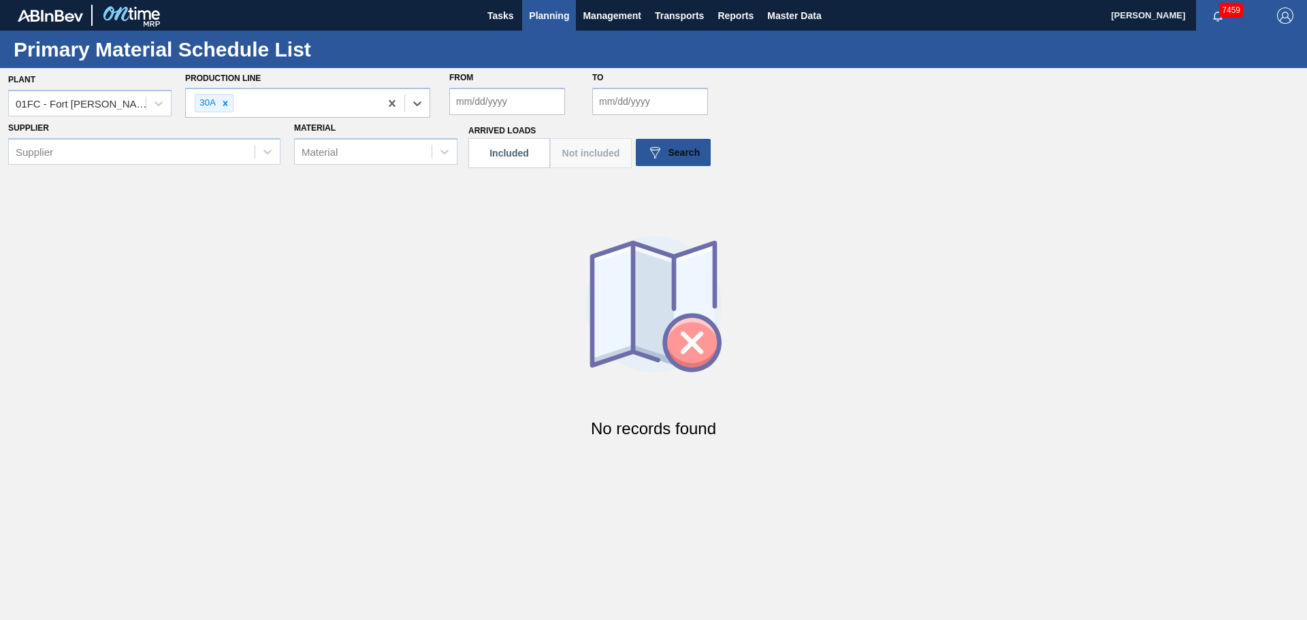
click at [506, 96] on input "From" at bounding box center [507, 101] width 116 height 27
drag, startPoint x: 536, startPoint y: 216, endPoint x: 533, endPoint y: 237, distance: 21.3
click at [536, 216] on div "13" at bounding box center [531, 221] width 18 height 18
type input "08/13/2025"
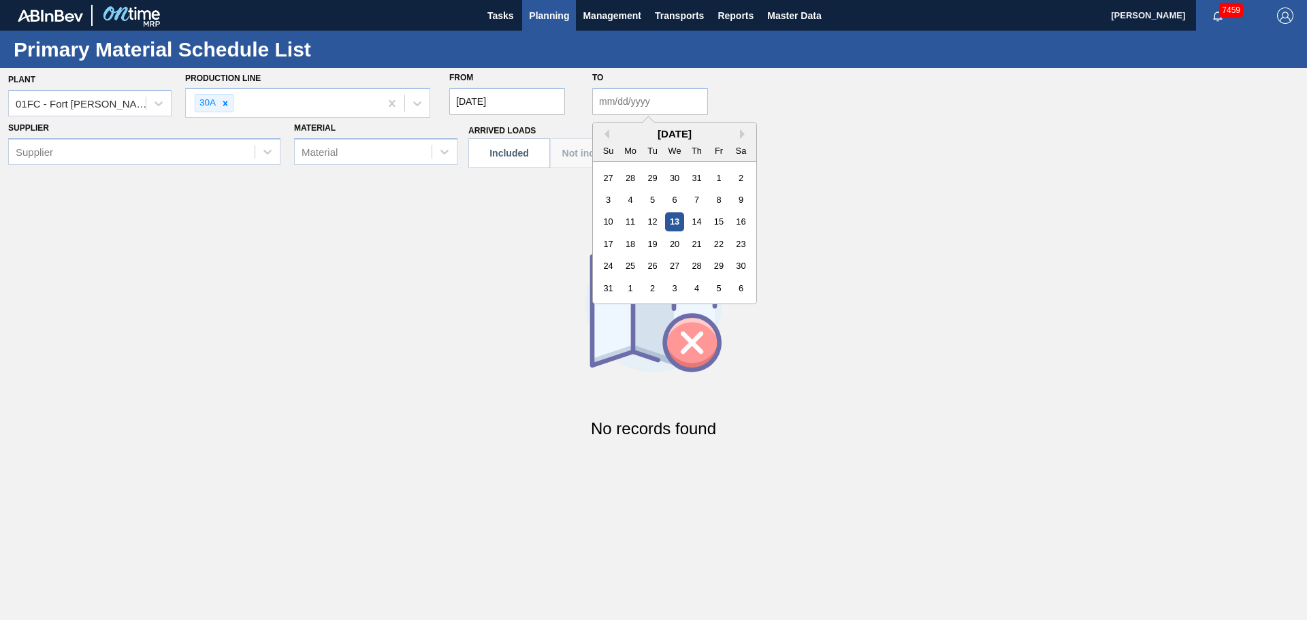
drag, startPoint x: 661, startPoint y: 108, endPoint x: 657, endPoint y: 114, distance: 7.9
click at [661, 108] on input "to" at bounding box center [650, 101] width 116 height 27
click at [671, 243] on div "20" at bounding box center [674, 244] width 18 height 18
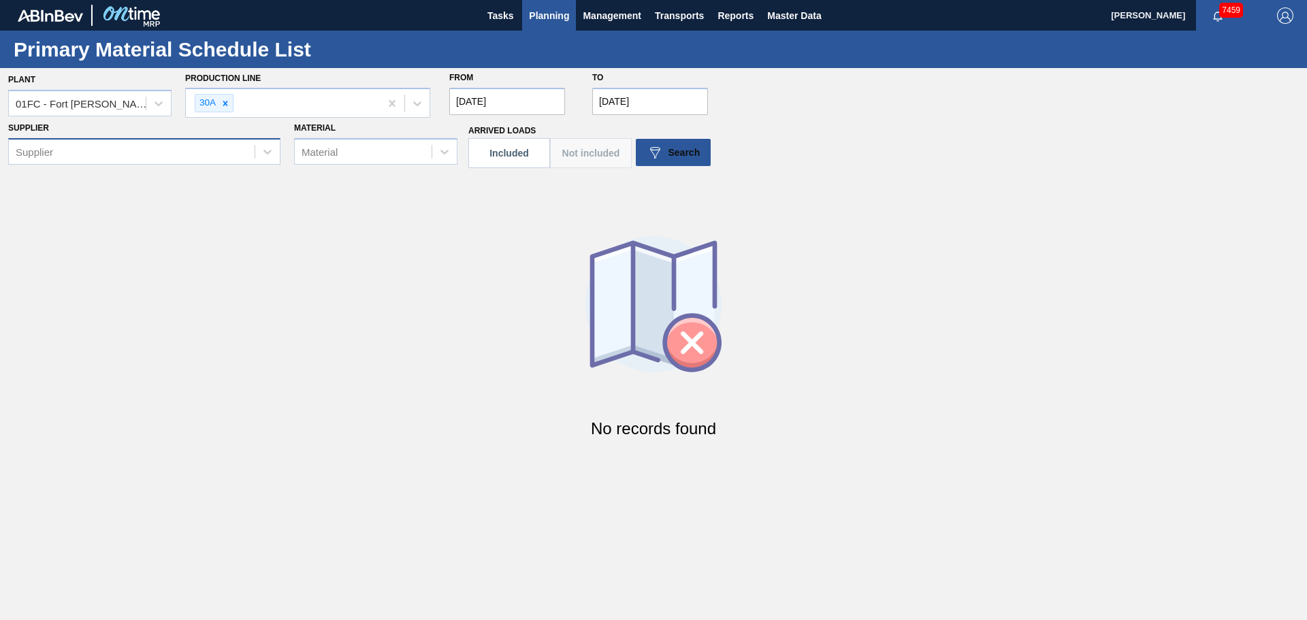
click at [180, 146] on div "Supplier" at bounding box center [132, 152] width 246 height 20
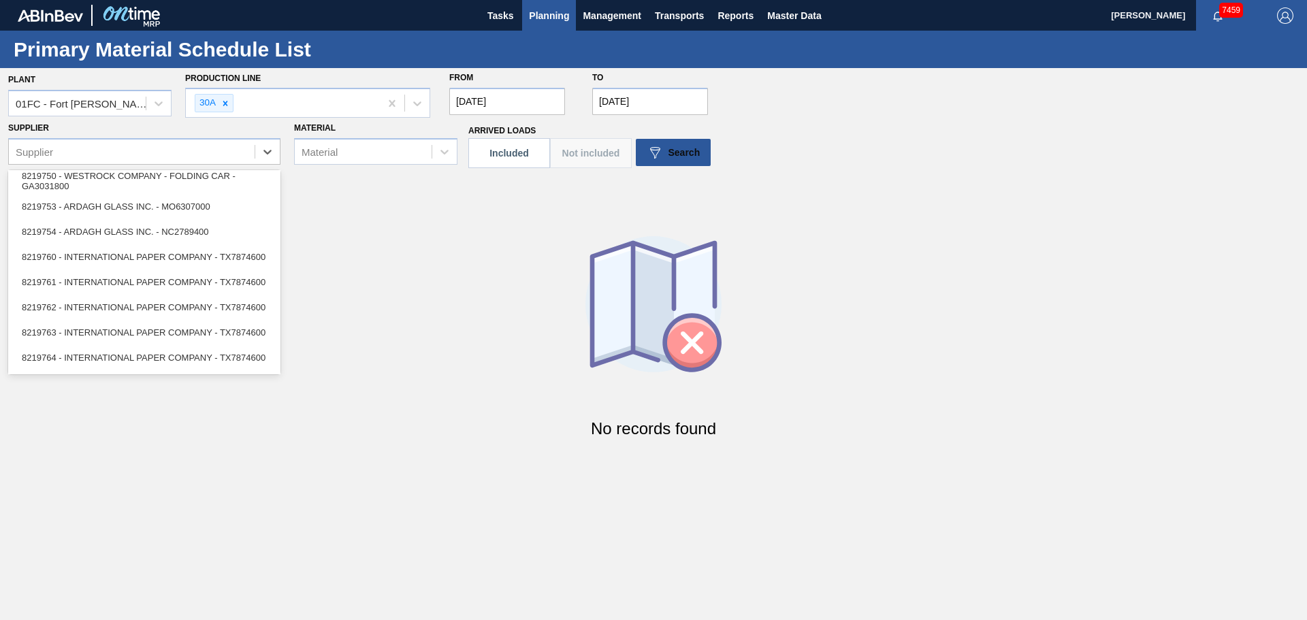
scroll to position [2111, 0]
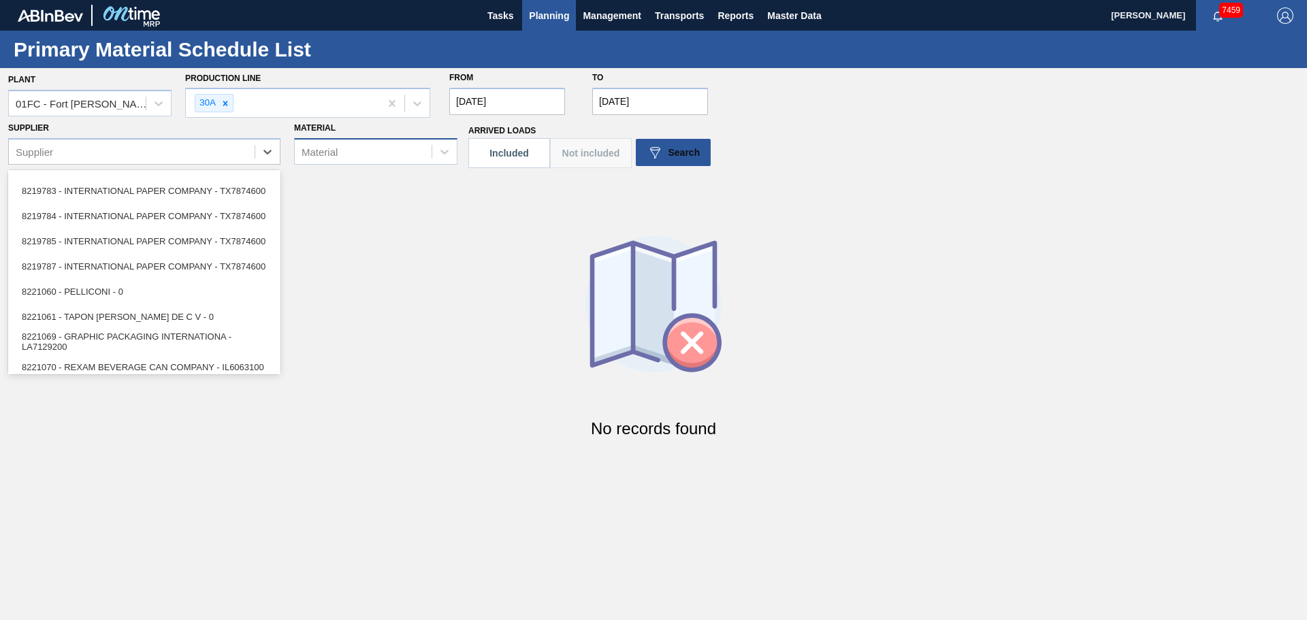
click at [430, 148] on div "Material" at bounding box center [363, 152] width 137 height 20
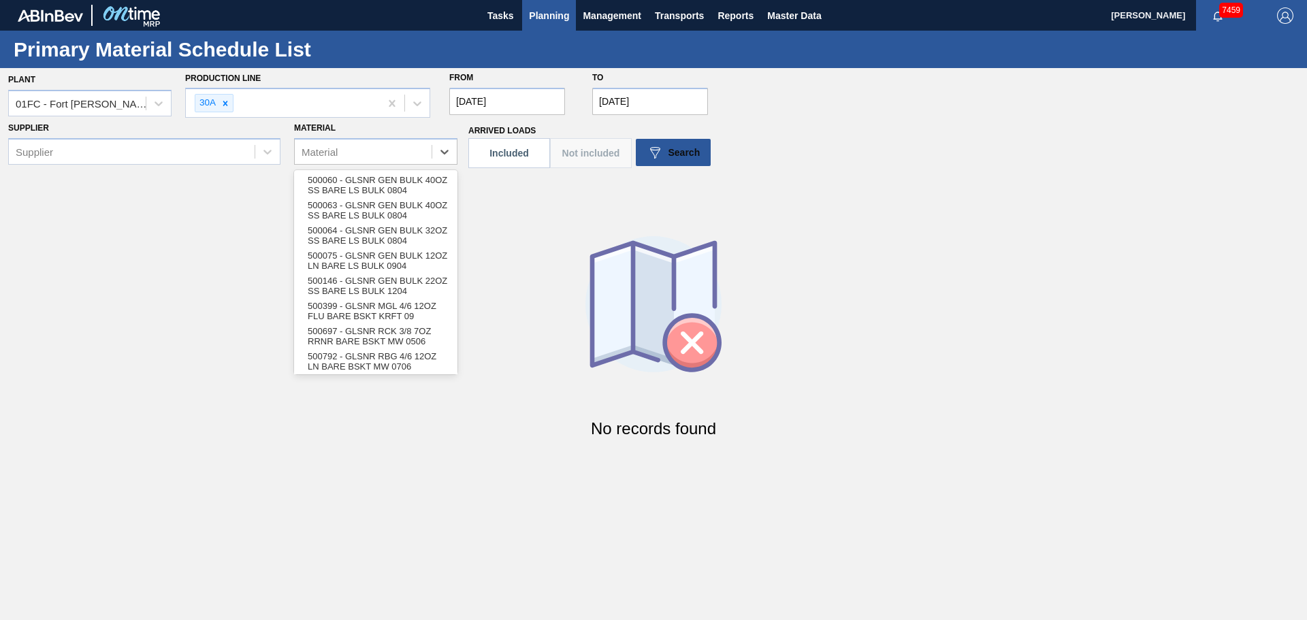
click at [626, 237] on img at bounding box center [654, 321] width 136 height 170
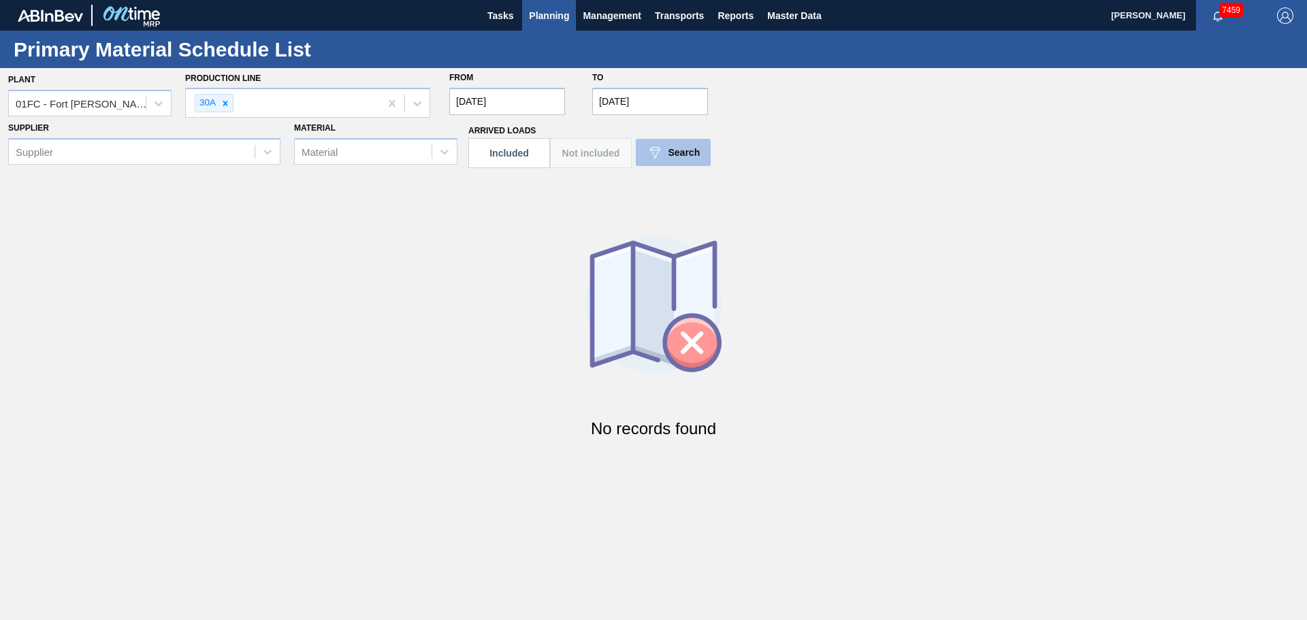
click at [643, 155] on button "Search" at bounding box center [673, 152] width 75 height 27
click at [656, 155] on img at bounding box center [655, 152] width 16 height 16
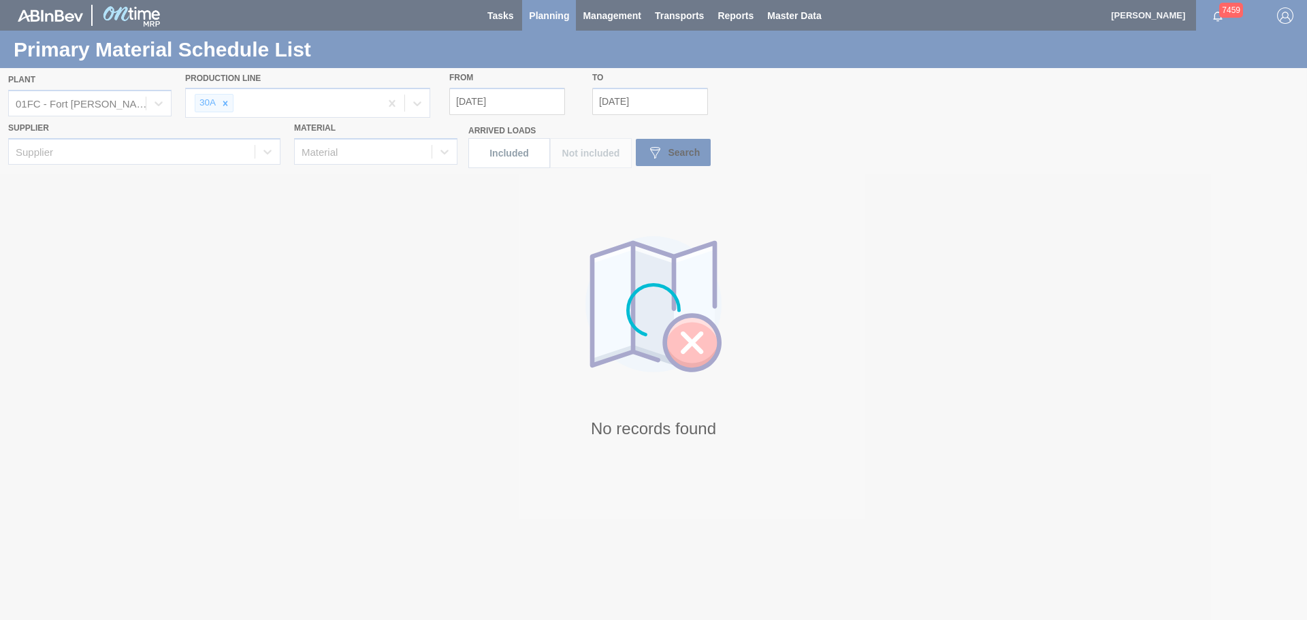
click at [652, 95] on div at bounding box center [653, 310] width 1307 height 620
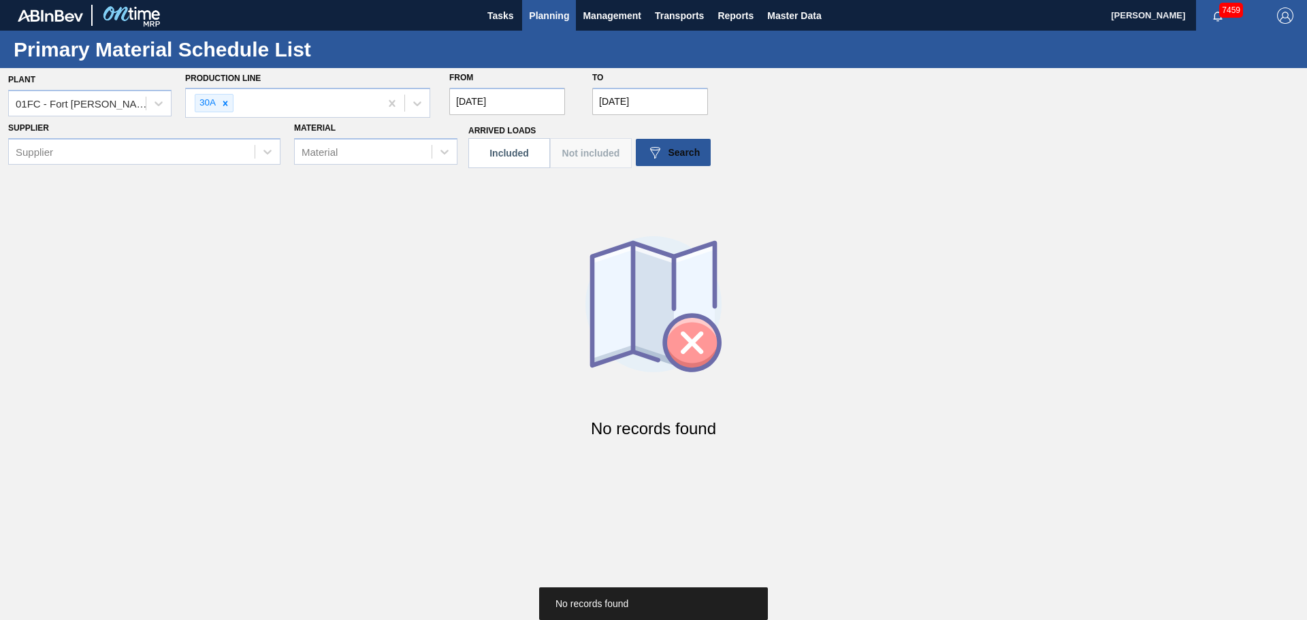
click at [656, 99] on input "[DATE]" at bounding box center [650, 101] width 116 height 27
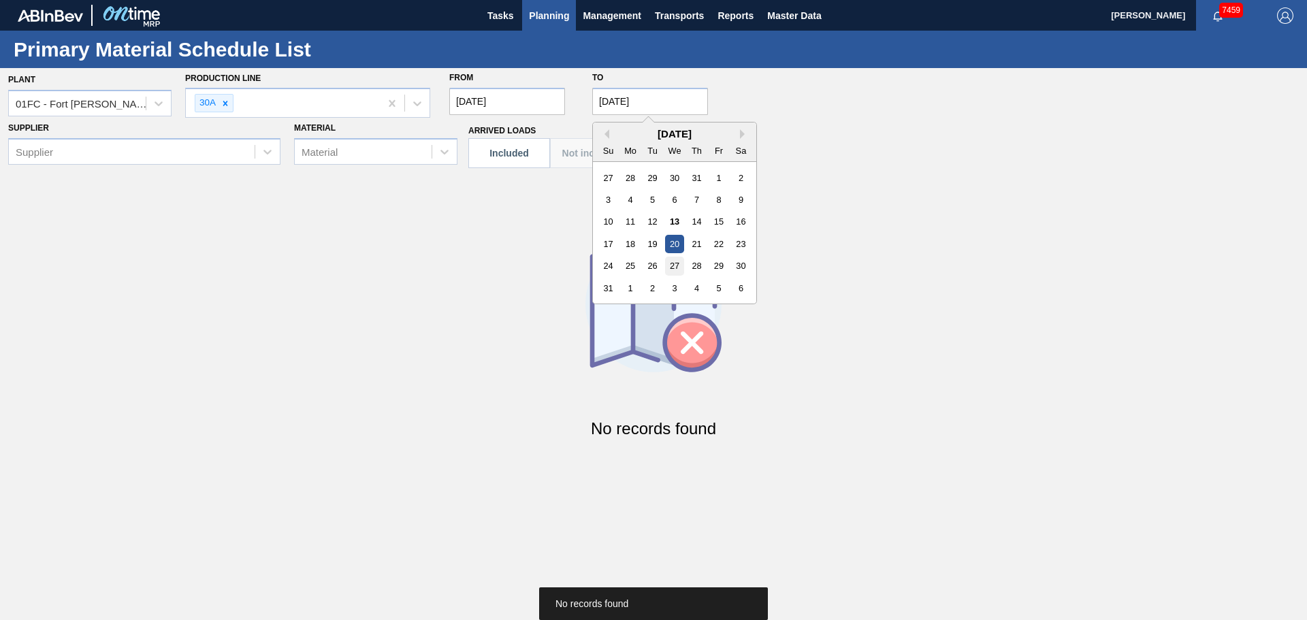
click at [676, 266] on div "27" at bounding box center [674, 266] width 18 height 18
type input "[DATE]"
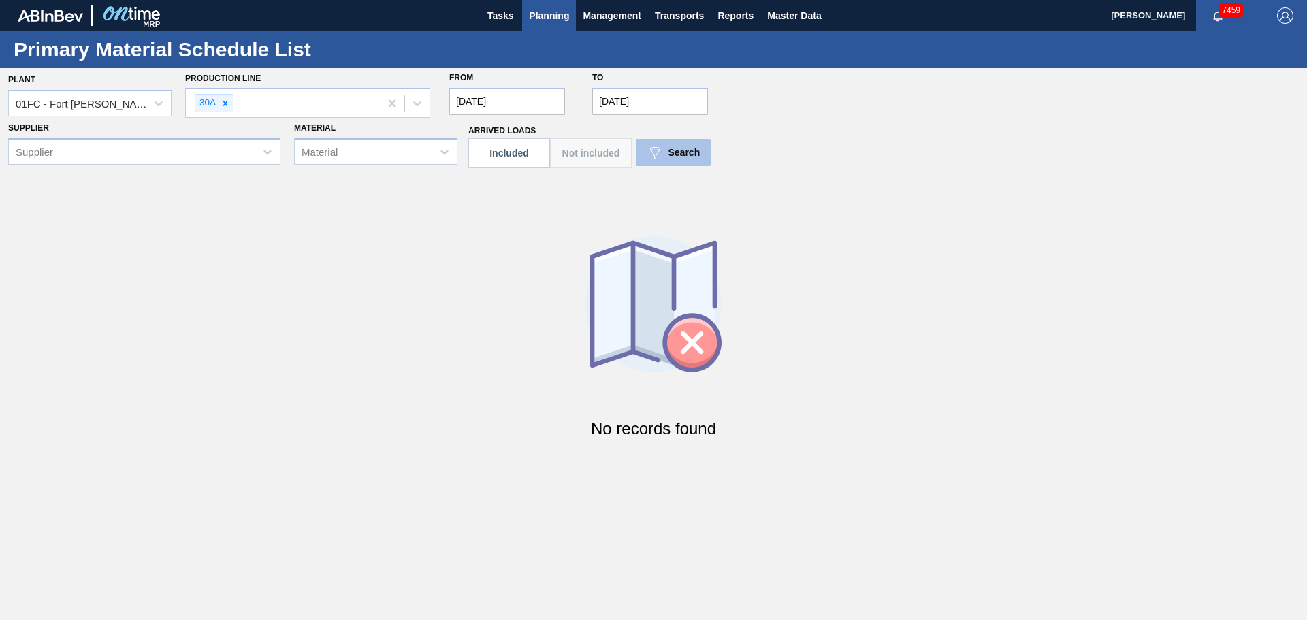
click at [655, 156] on img at bounding box center [655, 152] width 16 height 16
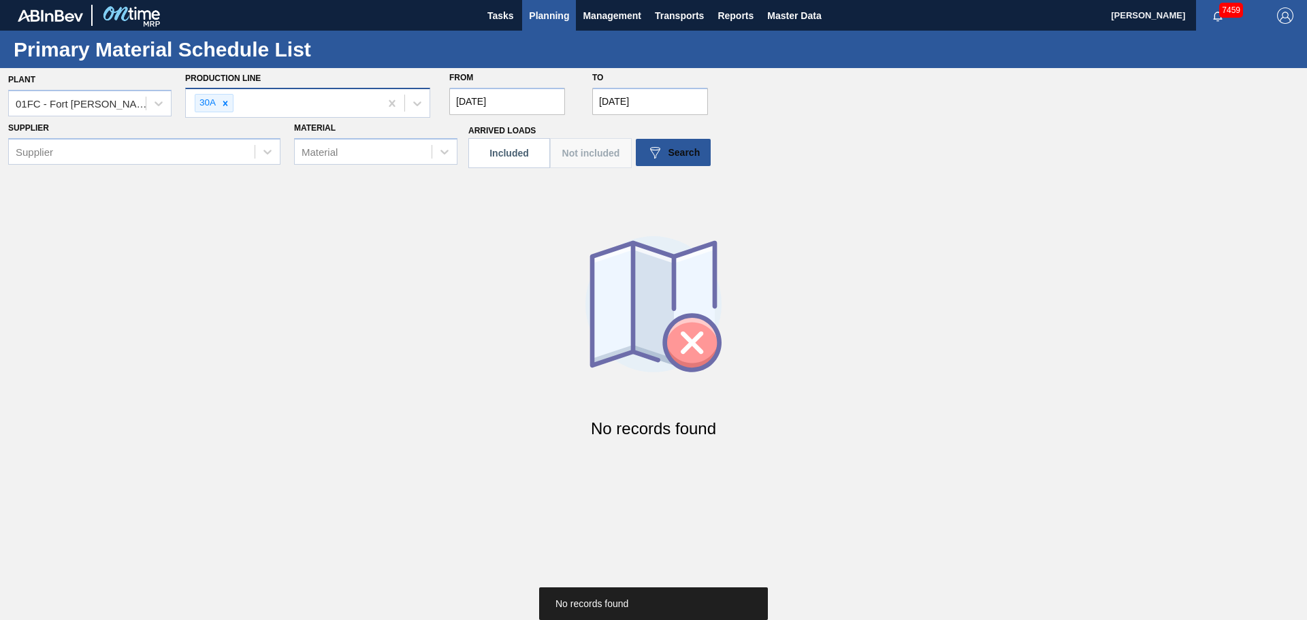
click at [318, 108] on div "30A" at bounding box center [283, 103] width 194 height 28
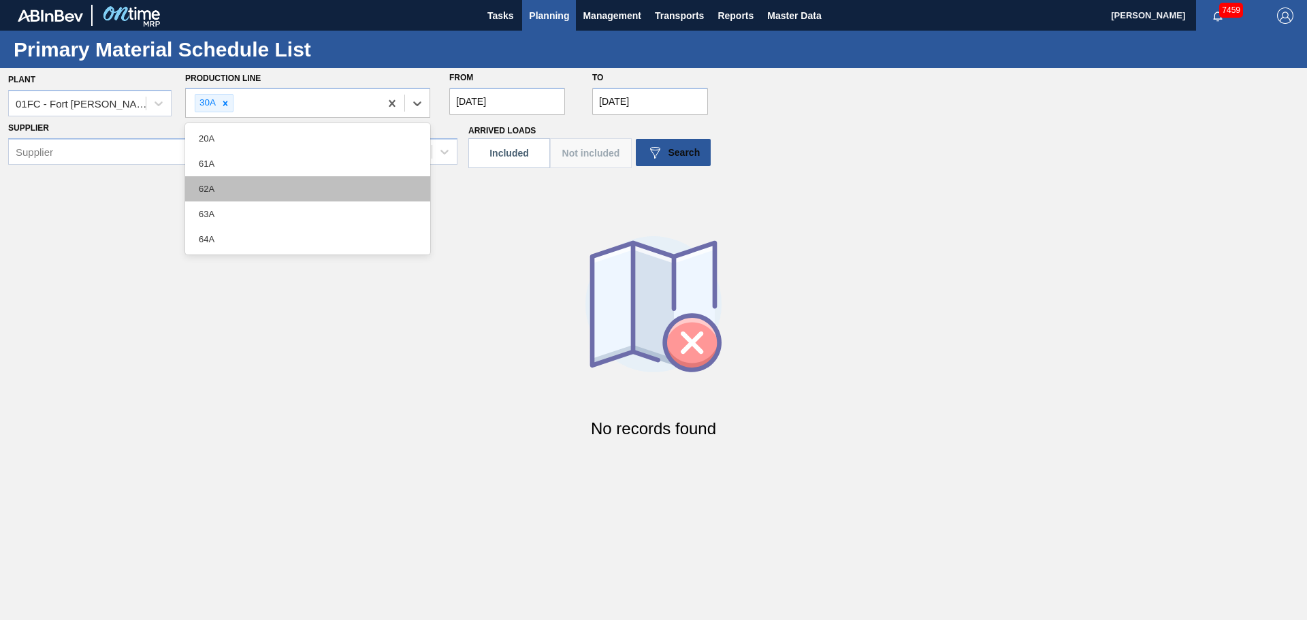
click at [219, 190] on div "62A" at bounding box center [307, 188] width 245 height 25
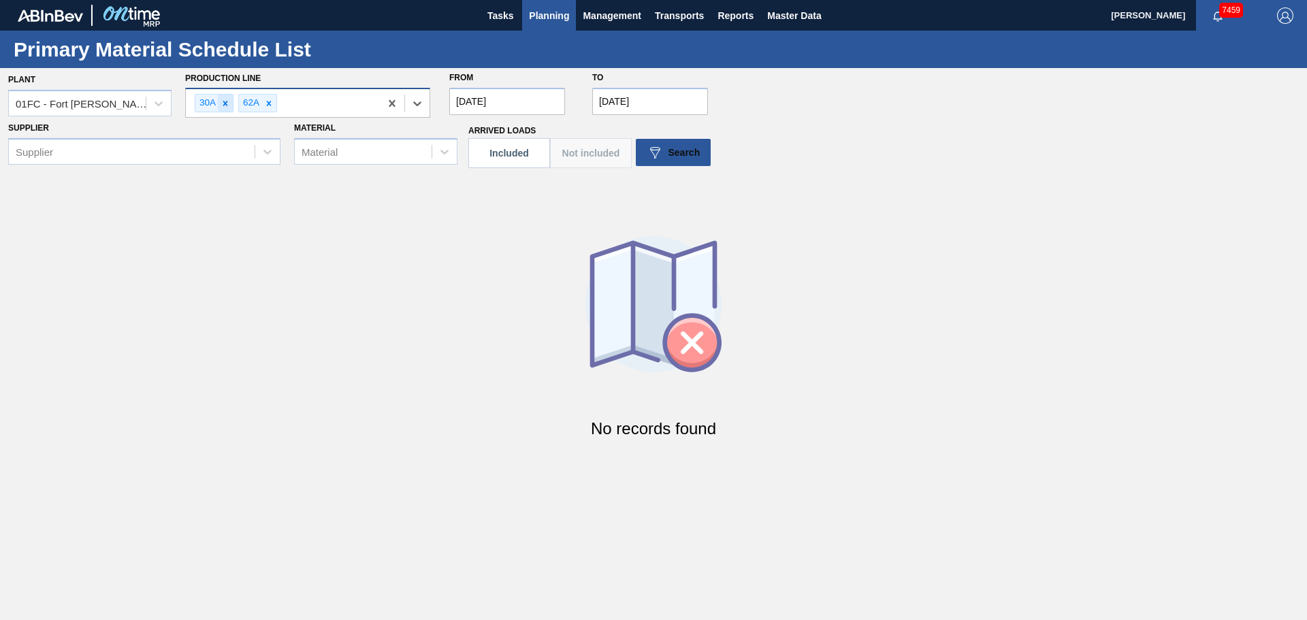
click at [225, 106] on icon at bounding box center [226, 104] width 10 height 10
click at [658, 162] on button "Search" at bounding box center [673, 152] width 75 height 27
click at [662, 155] on div "Plant 01FC - Fort Collins Brewery Production Line 62A From 08/13/2025 to 08/27/…" at bounding box center [653, 260] width 1307 height 384
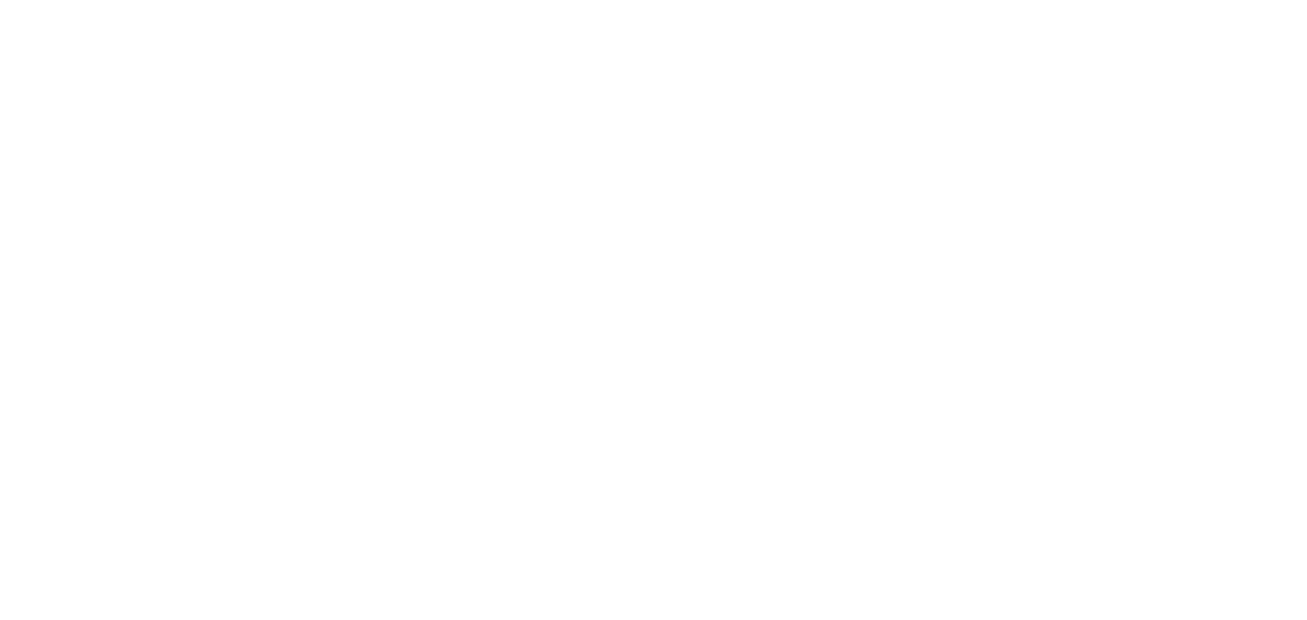
click at [398, 0] on html at bounding box center [653, 0] width 1307 height 0
drag, startPoint x: 396, startPoint y: 217, endPoint x: 142, endPoint y: 12, distance: 325.9
click at [377, 0] on html at bounding box center [653, 0] width 1307 height 0
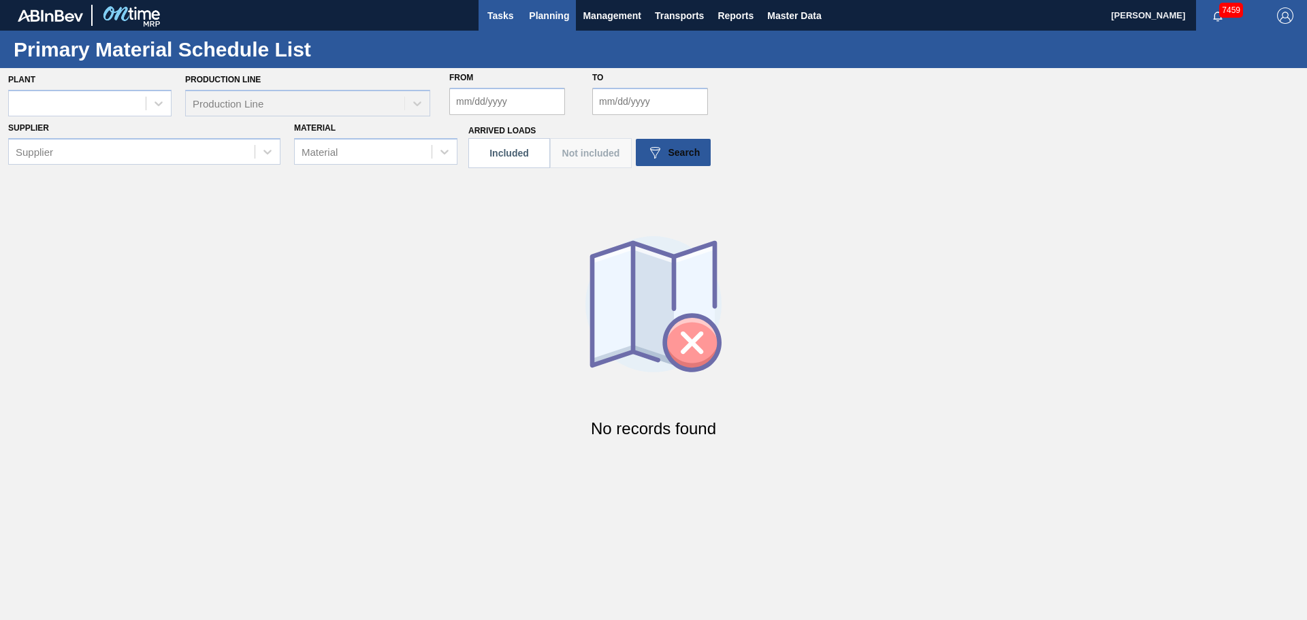
click at [507, 8] on span "Tasks" at bounding box center [500, 15] width 30 height 16
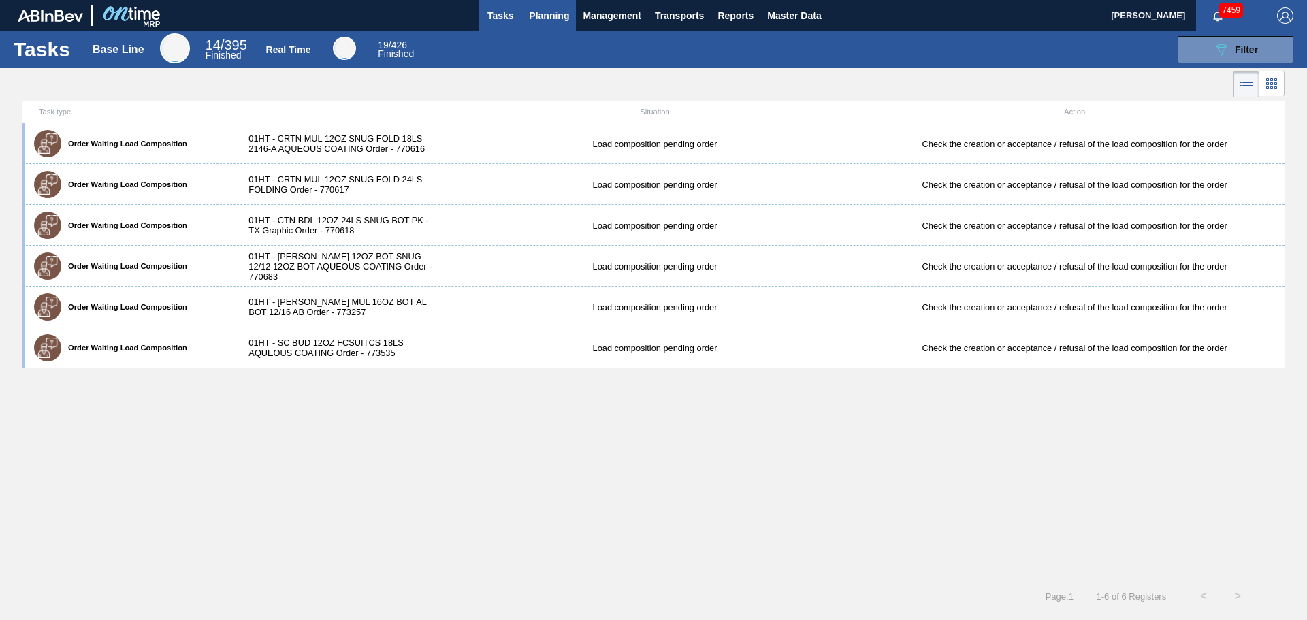
click at [549, 18] on span "Planning" at bounding box center [549, 15] width 40 height 16
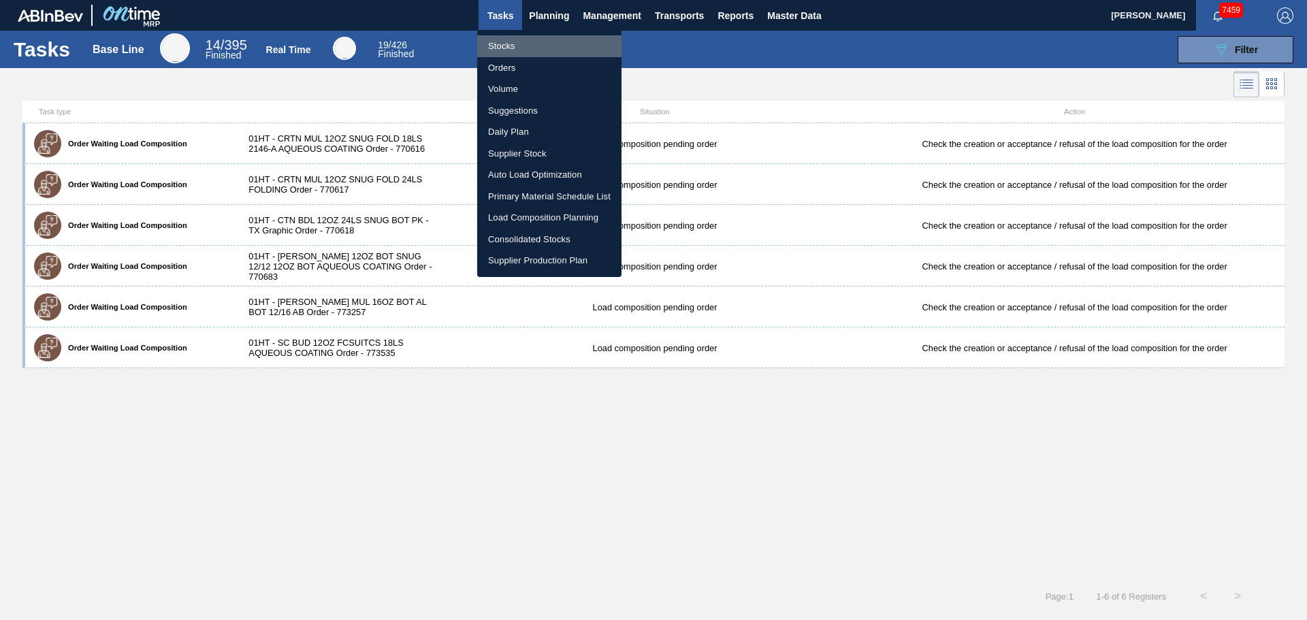
click at [500, 42] on li "Stocks" at bounding box center [549, 46] width 144 height 22
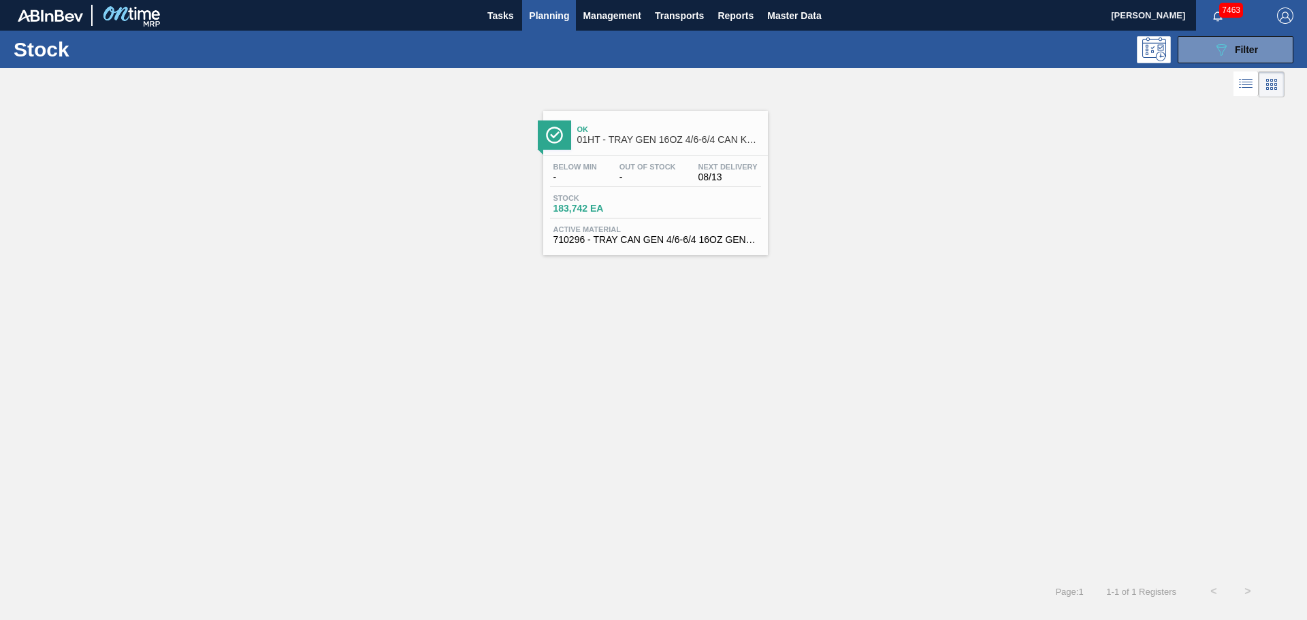
drag, startPoint x: 625, startPoint y: 449, endPoint x: 1196, endPoint y: 587, distance: 587.7
click at [625, 449] on div "Ok 01HT - TRAY GEN 16OZ 4/6-6/4 CAN KRFT 1986 Below Min - Out Of Stock - Next D…" at bounding box center [653, 338] width 1307 height 474
click at [797, 391] on div "Ok 01HT - TRAY GEN 16OZ 4/6-6/4 CAN KRFT 1986 Below Min - Out Of Stock - Next D…" at bounding box center [653, 338] width 1307 height 474
click at [1219, 55] on icon "089F7B8B-B2A5-4AFE-B5C0-19BA573D28AC" at bounding box center [1221, 50] width 16 height 16
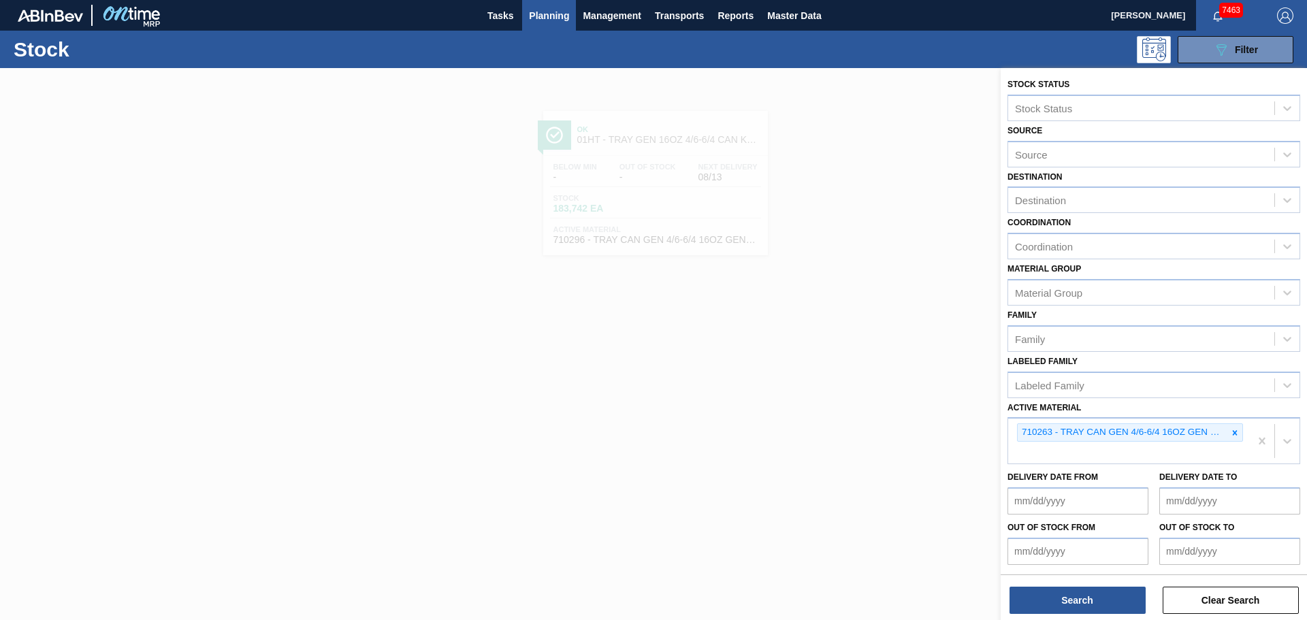
click at [822, 125] on div at bounding box center [653, 378] width 1307 height 620
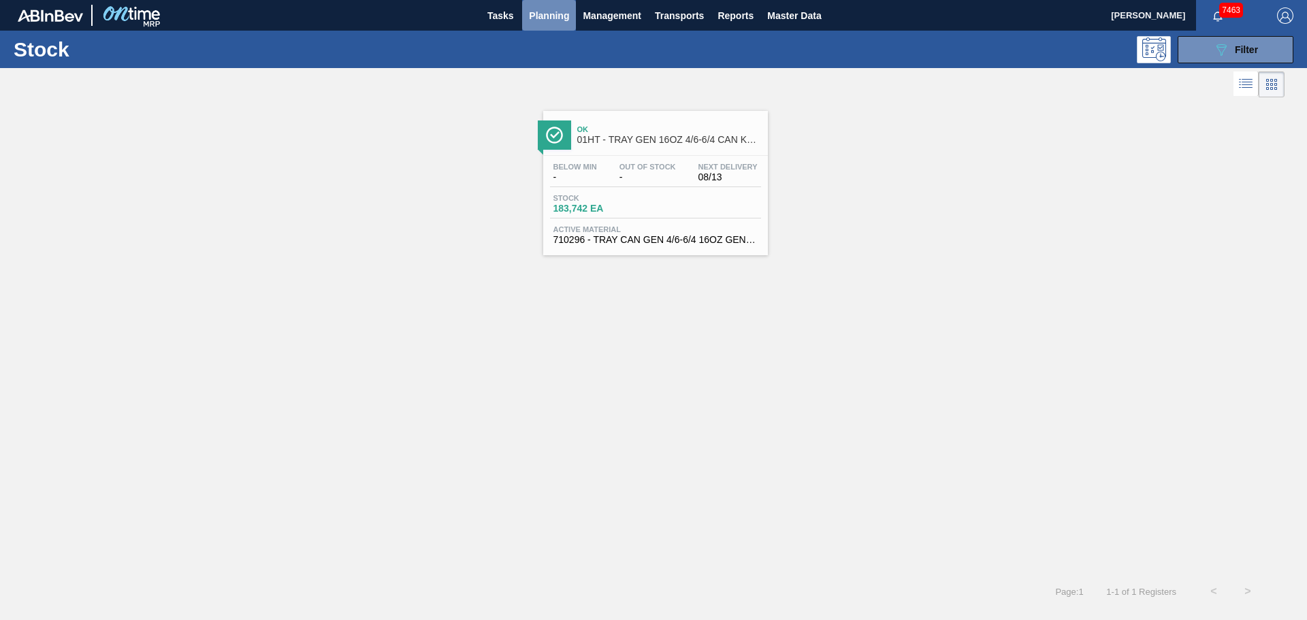
click at [541, 16] on span "Planning" at bounding box center [549, 15] width 40 height 16
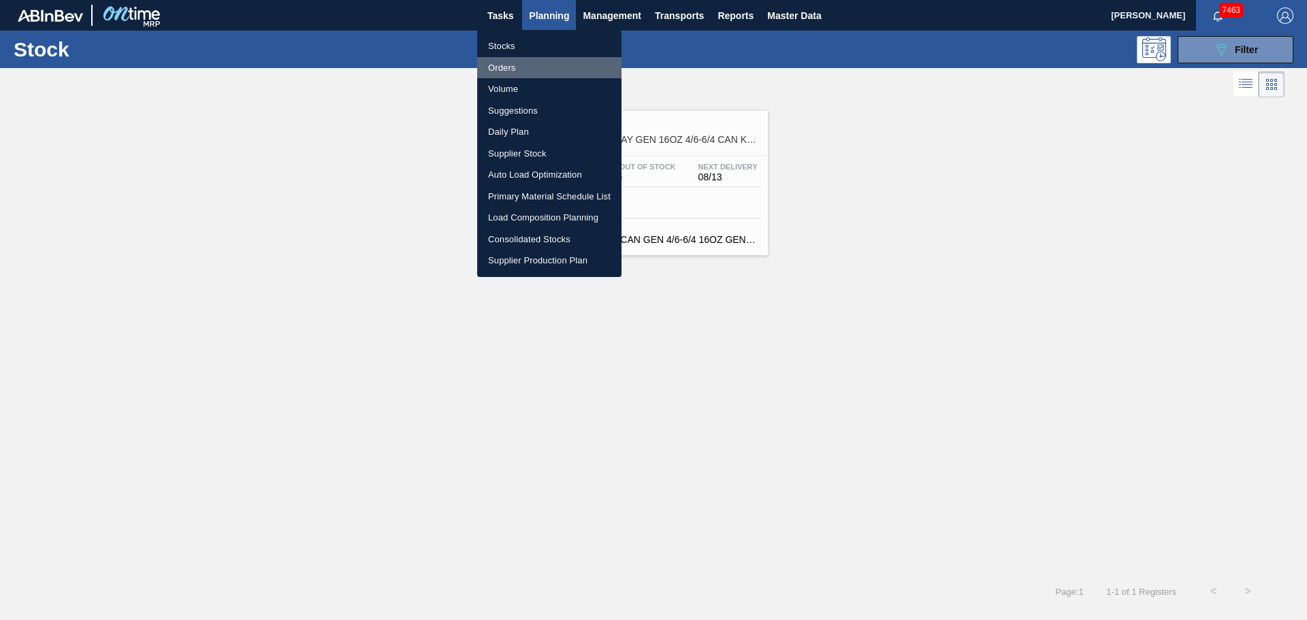
click at [507, 71] on li "Orders" at bounding box center [549, 68] width 144 height 22
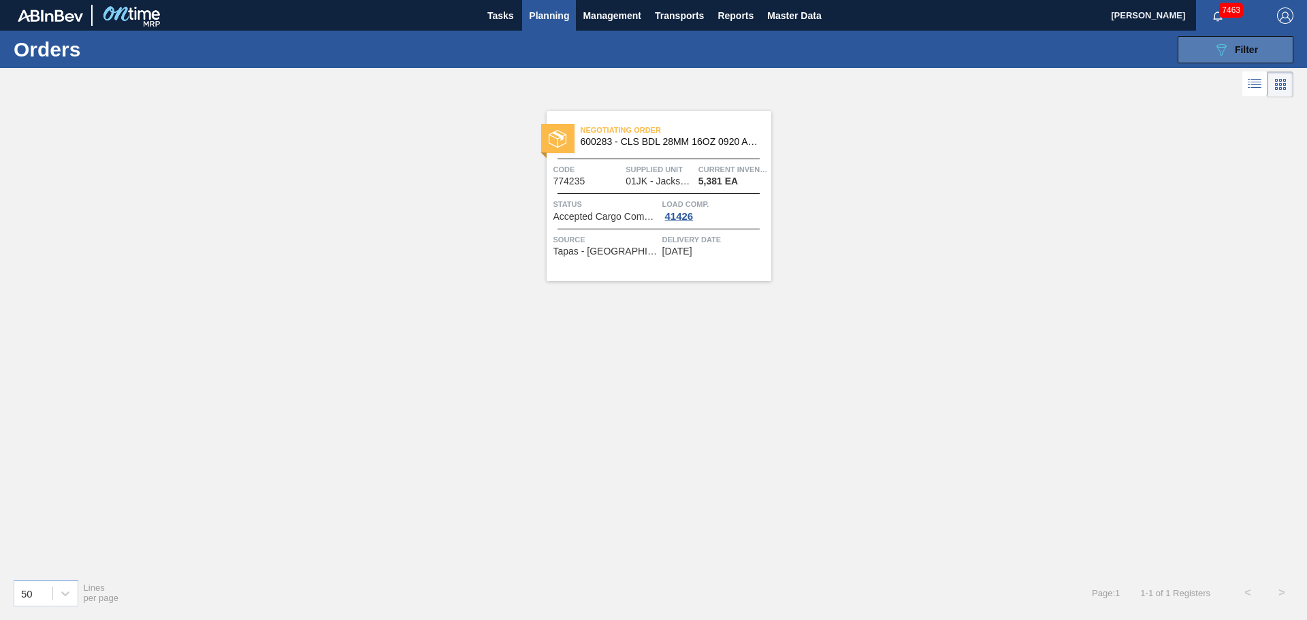
click at [1196, 46] on button "089F7B8B-B2A5-4AFE-B5C0-19BA573D28AC Filter" at bounding box center [1236, 49] width 116 height 27
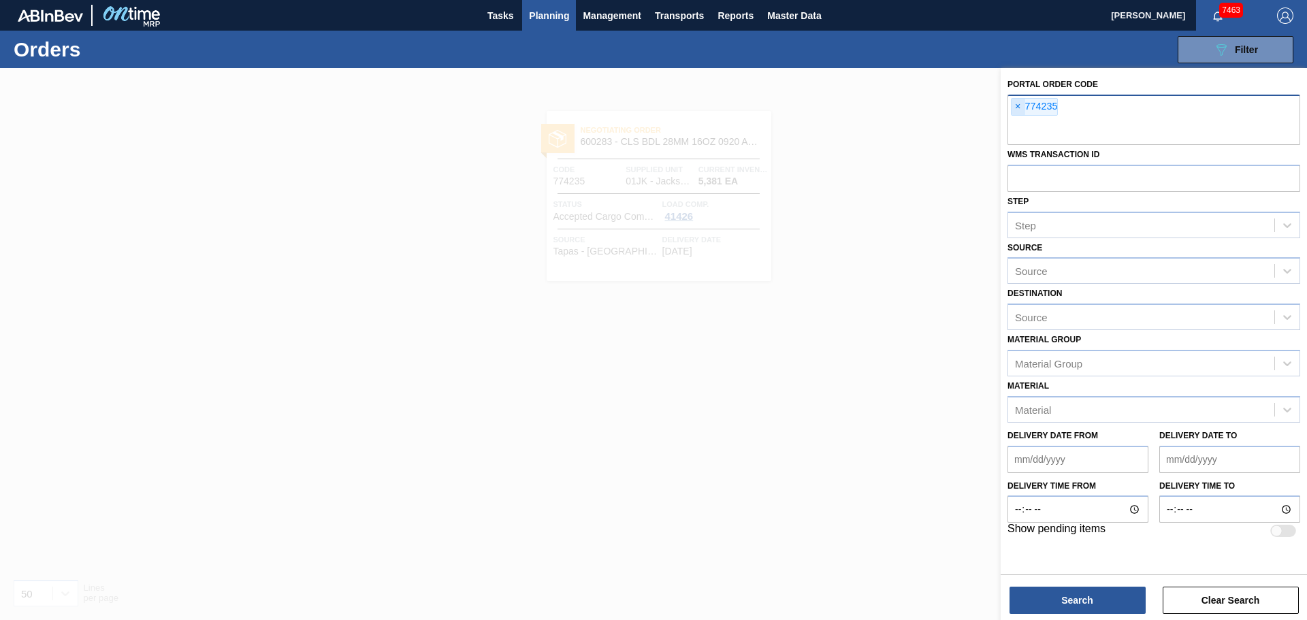
click at [1023, 102] on span "×" at bounding box center [1018, 107] width 13 height 16
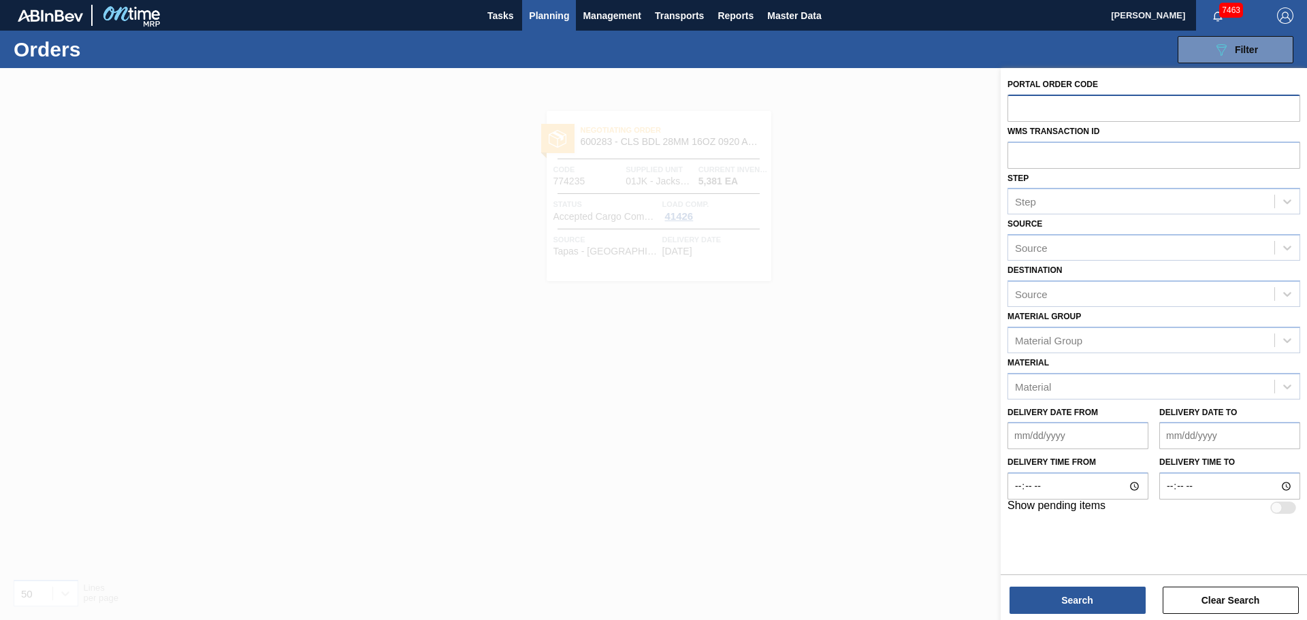
paste input "756594"
type input "756594"
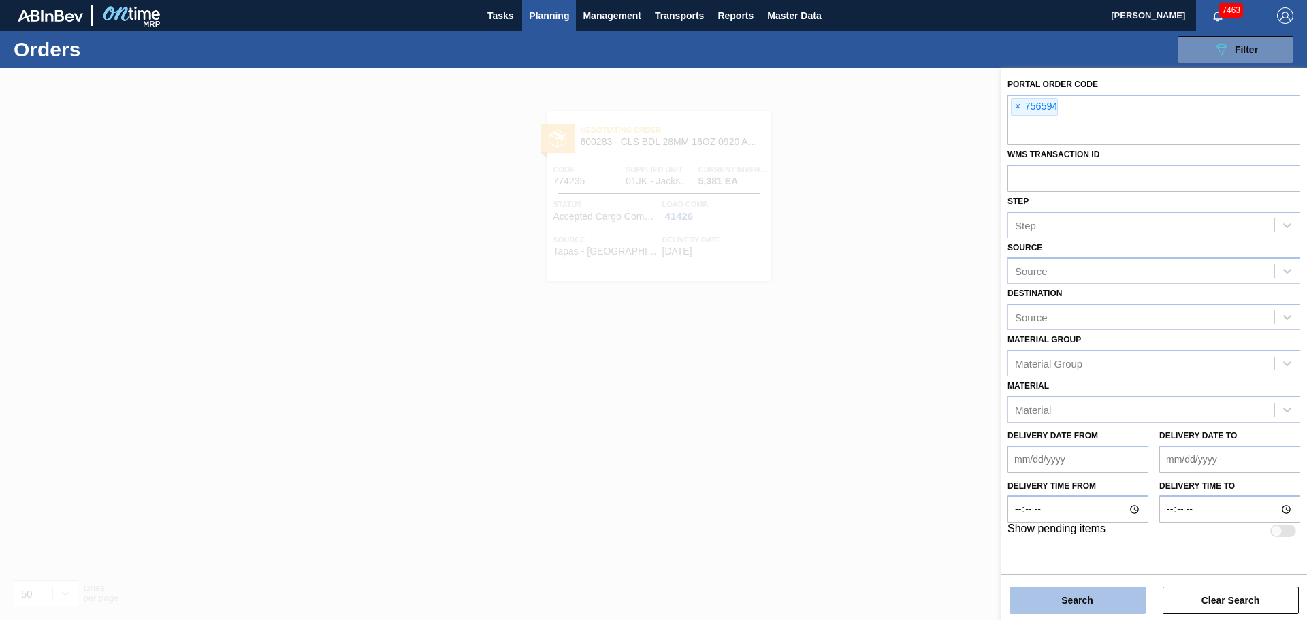
click at [1061, 607] on button "Search" at bounding box center [1078, 600] width 136 height 27
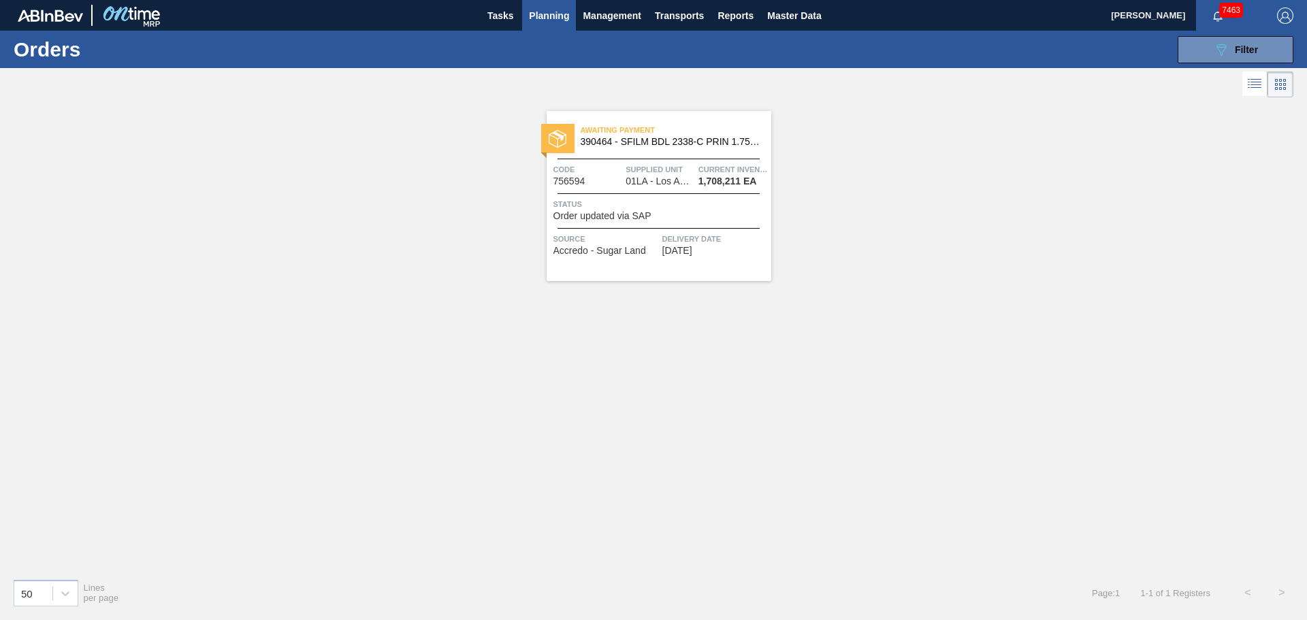
click at [624, 144] on span "390464 - SFILM BDL 2338-C PRIN 1.75M 0924 25OZ 26" at bounding box center [671, 142] width 180 height 10
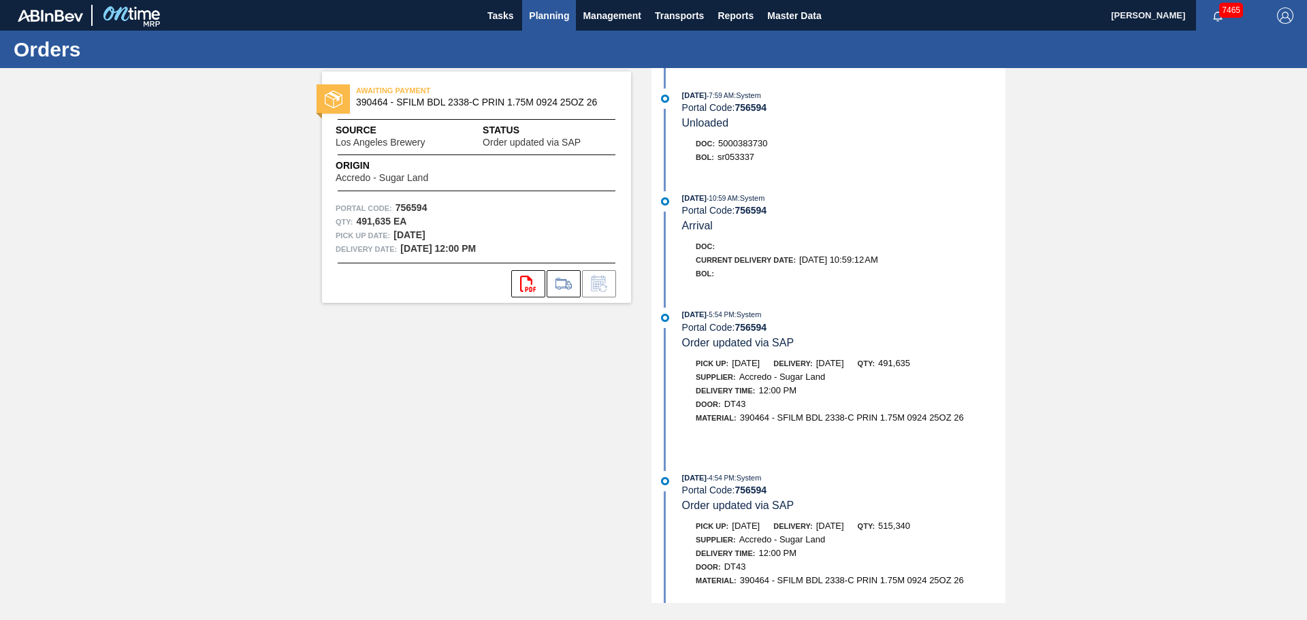
click at [541, 25] on button "Planning" at bounding box center [549, 15] width 54 height 31
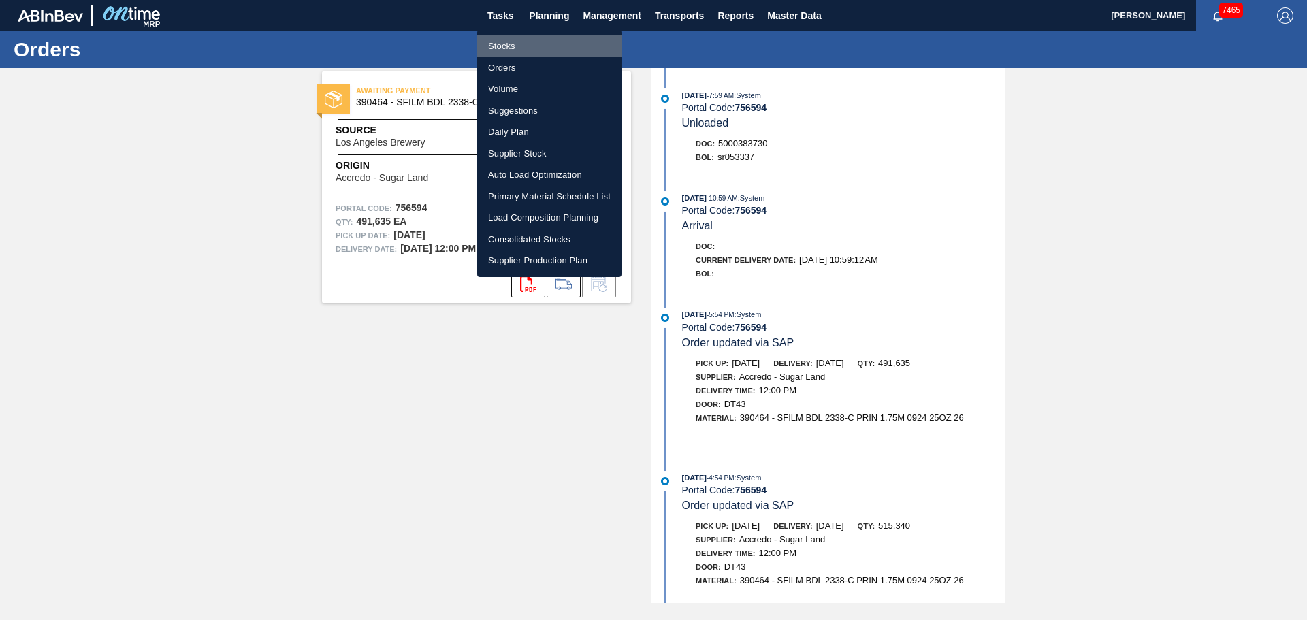
click at [502, 46] on li "Stocks" at bounding box center [549, 46] width 144 height 22
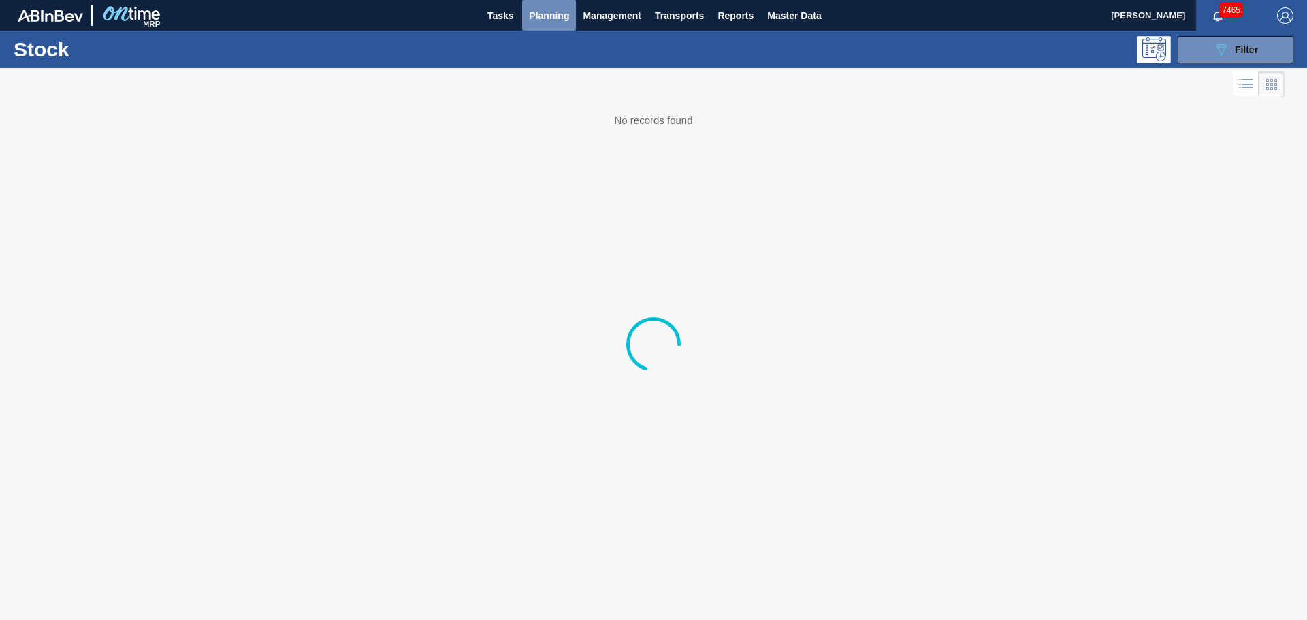
click at [543, 14] on span "Planning" at bounding box center [549, 15] width 40 height 16
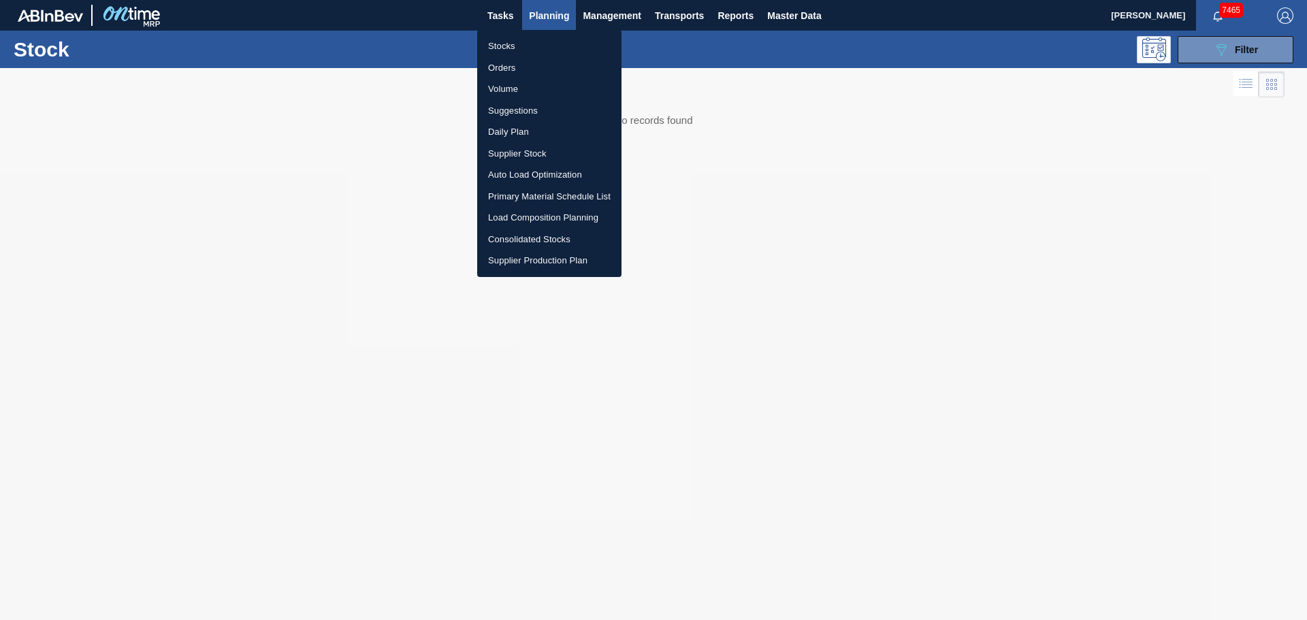
click at [509, 63] on li "Orders" at bounding box center [549, 68] width 144 height 22
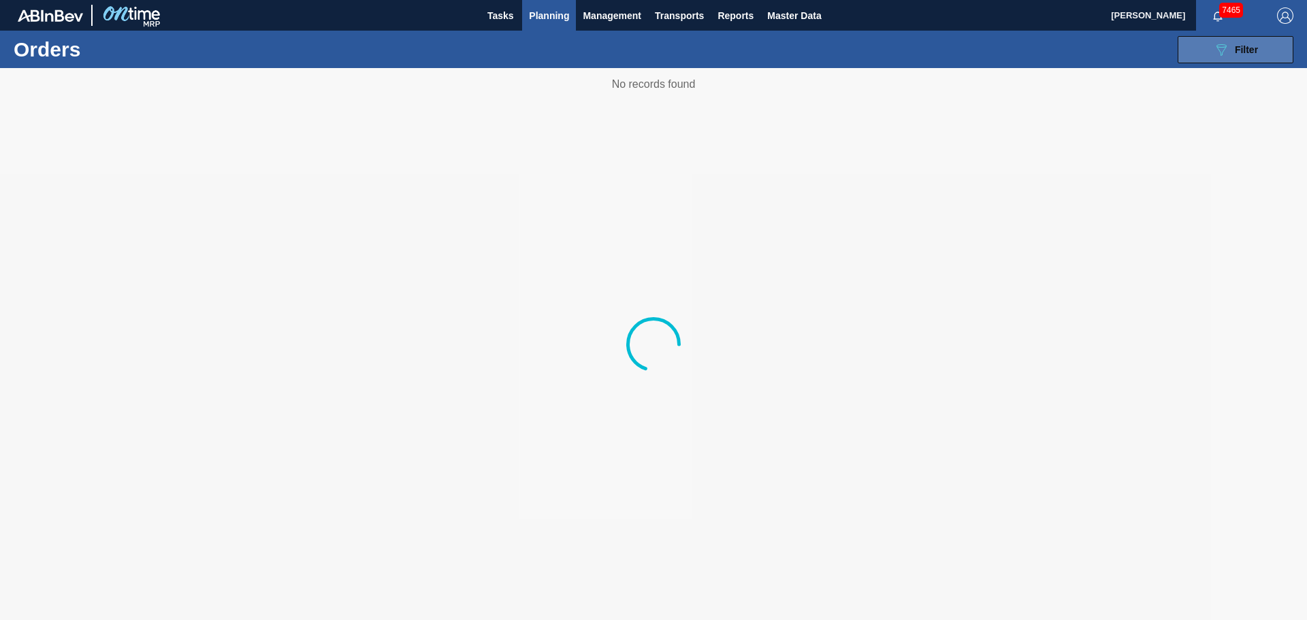
click at [1202, 46] on button "089F7B8B-B2A5-4AFE-B5C0-19BA573D28AC Filter" at bounding box center [1236, 49] width 116 height 27
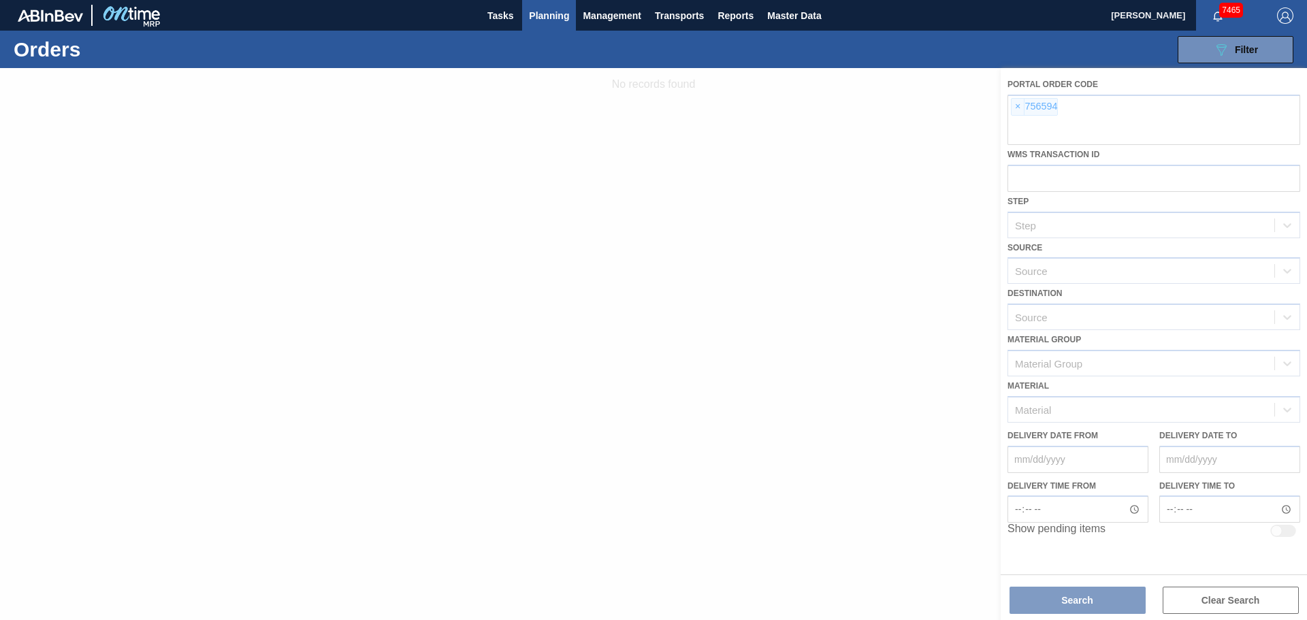
click at [1021, 107] on div at bounding box center [653, 344] width 1307 height 552
click at [1017, 108] on div at bounding box center [653, 344] width 1307 height 552
click at [1016, 108] on div at bounding box center [653, 344] width 1307 height 552
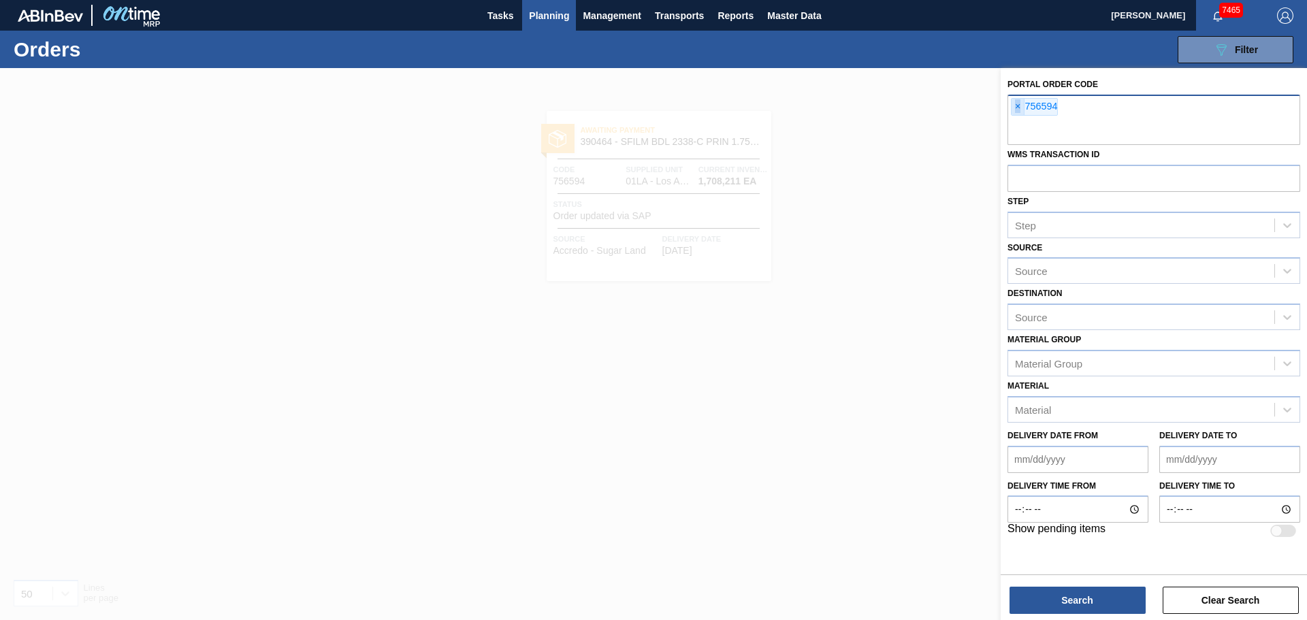
click at [1017, 108] on span "×" at bounding box center [1018, 107] width 13 height 16
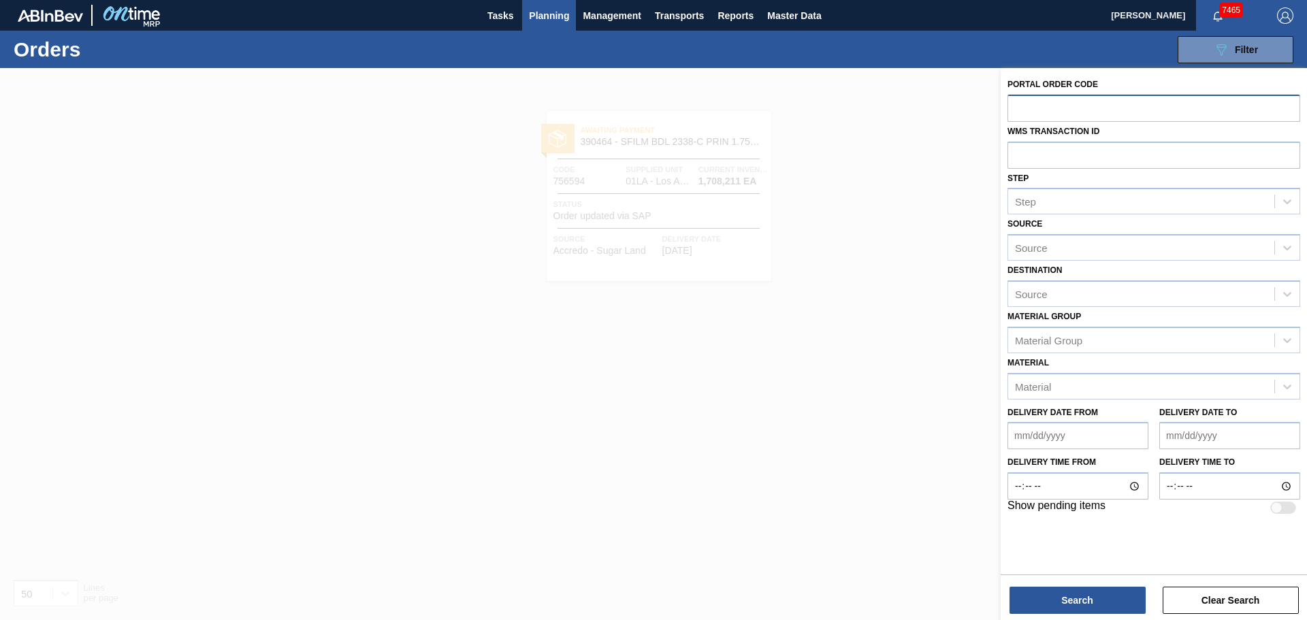
paste input "754124"
type input "754124"
click at [1017, 108] on div at bounding box center [1154, 108] width 293 height 26
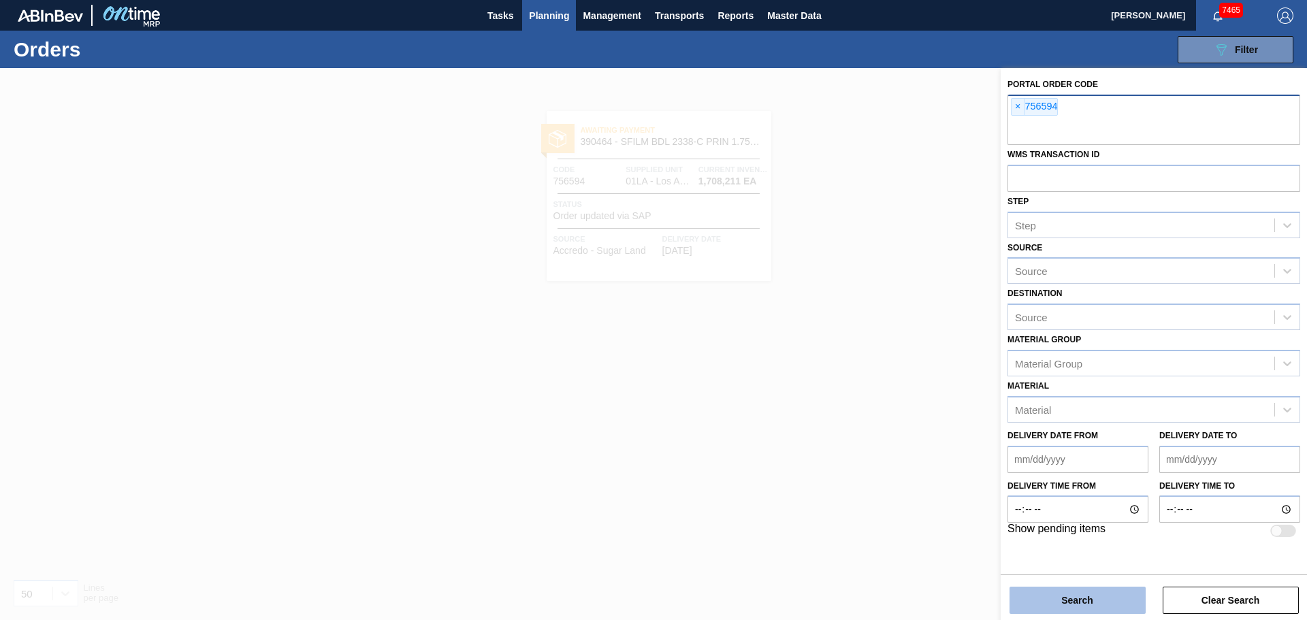
click at [1074, 593] on button "Search" at bounding box center [1078, 600] width 136 height 27
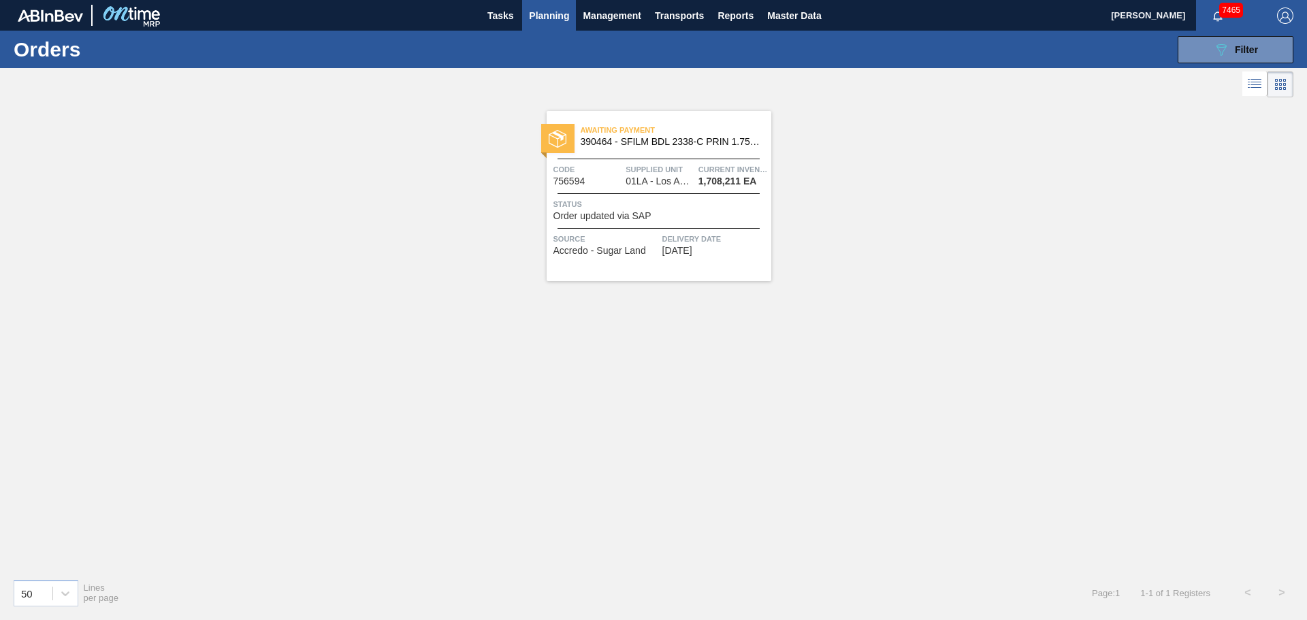
click at [618, 136] on span "Awaiting Payment" at bounding box center [676, 130] width 191 height 14
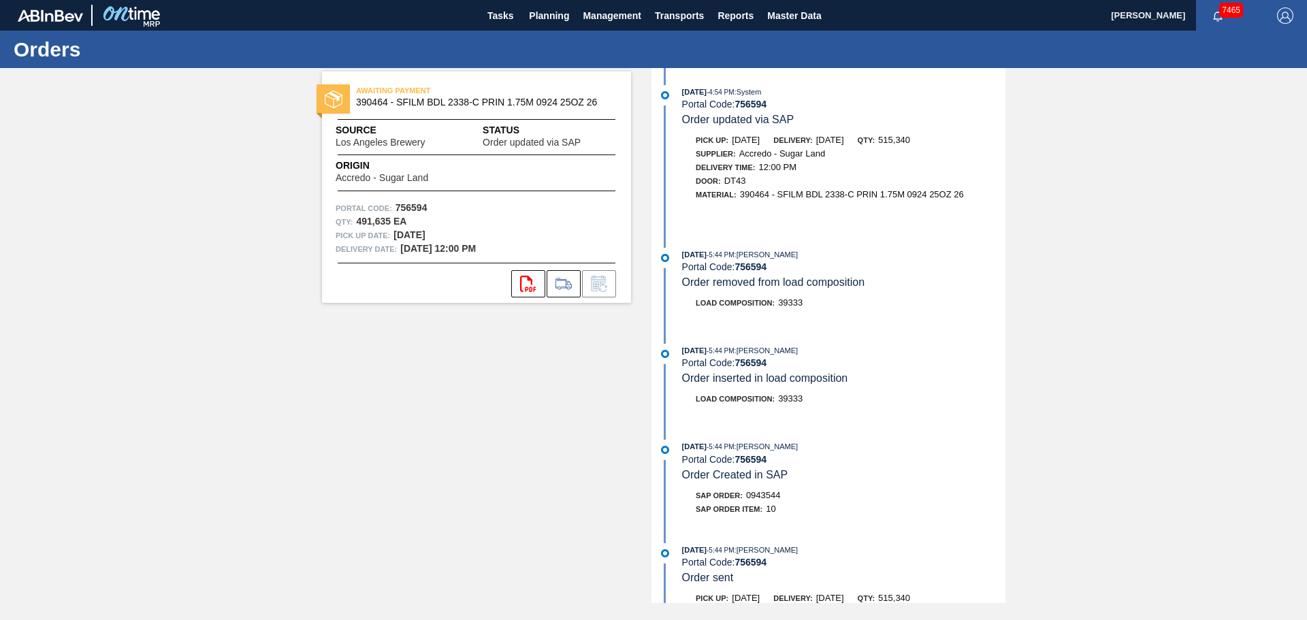
scroll to position [387, 0]
click at [718, 402] on span "Load Composition :" at bounding box center [735, 398] width 79 height 8
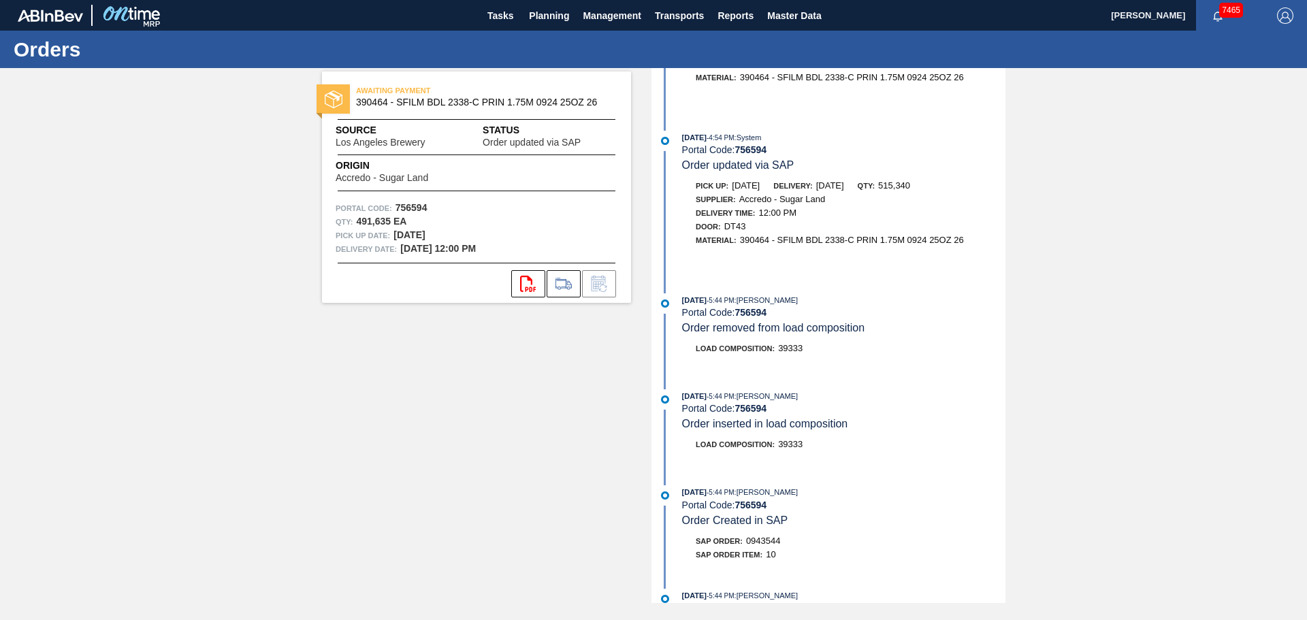
scroll to position [344, 0]
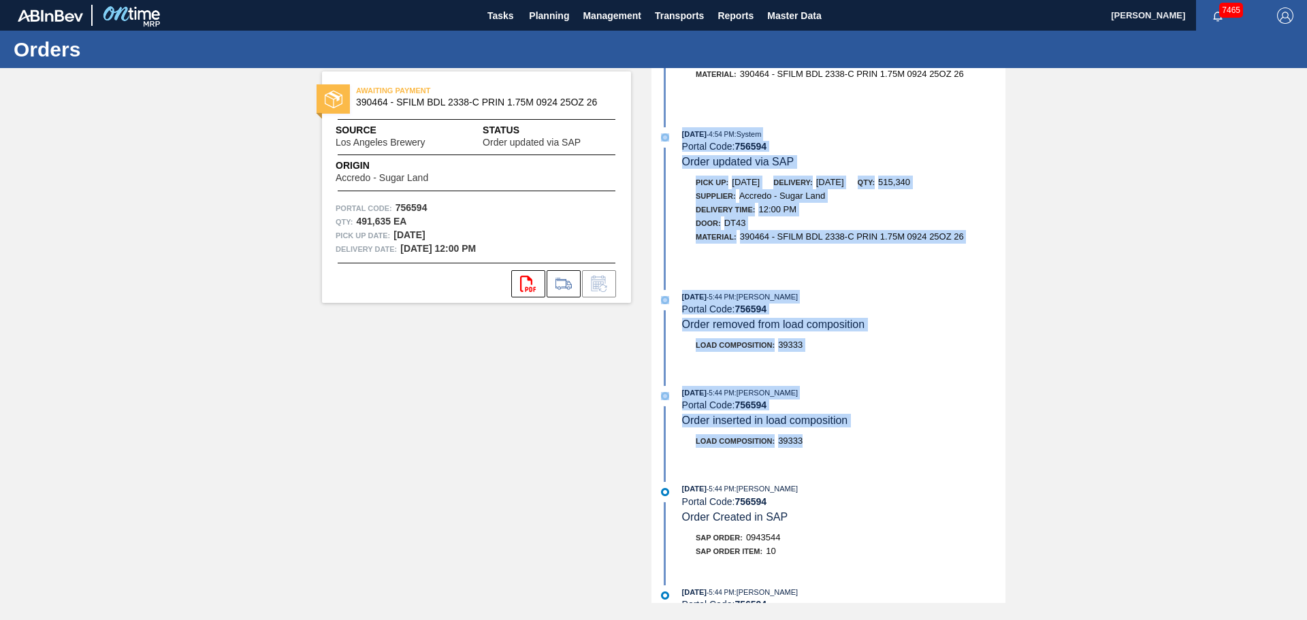
drag, startPoint x: 806, startPoint y: 440, endPoint x: 670, endPoint y: 153, distance: 317.9
click at [687, 244] on div "Pick up: 08/03/2025 Delivery: 08/07/2025 Qty: 515,340 Supplier: Accredo - Sugar…" at bounding box center [830, 219] width 351 height 87
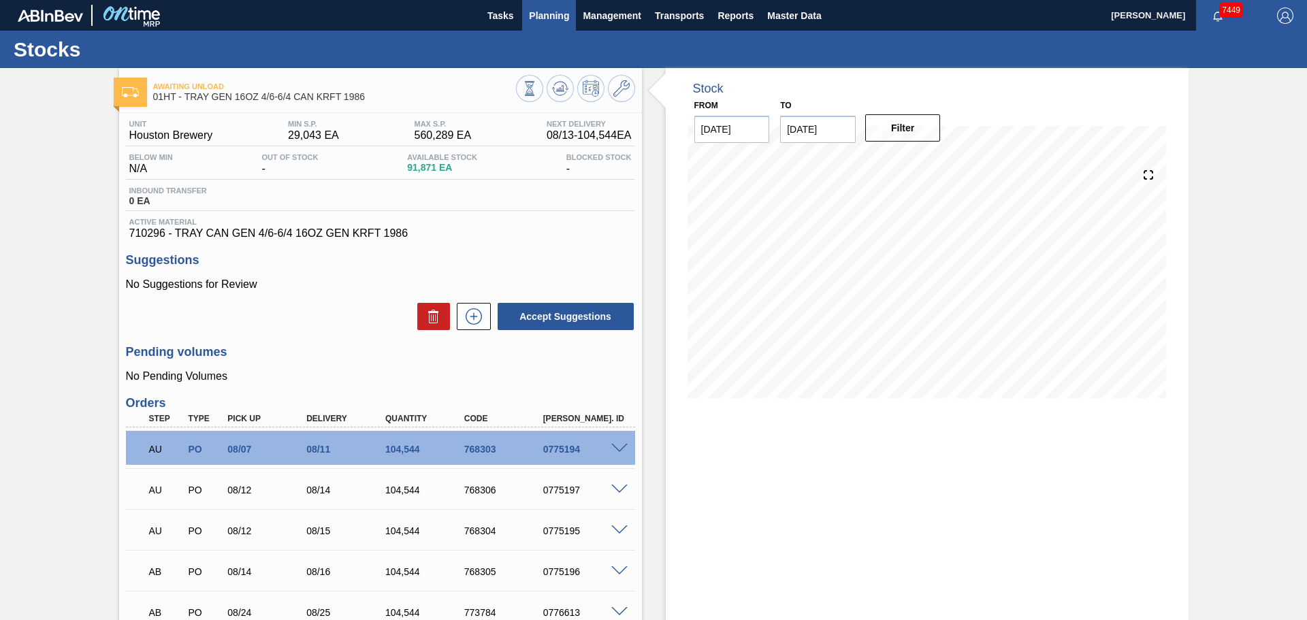
click at [552, 20] on span "Planning" at bounding box center [549, 15] width 40 height 16
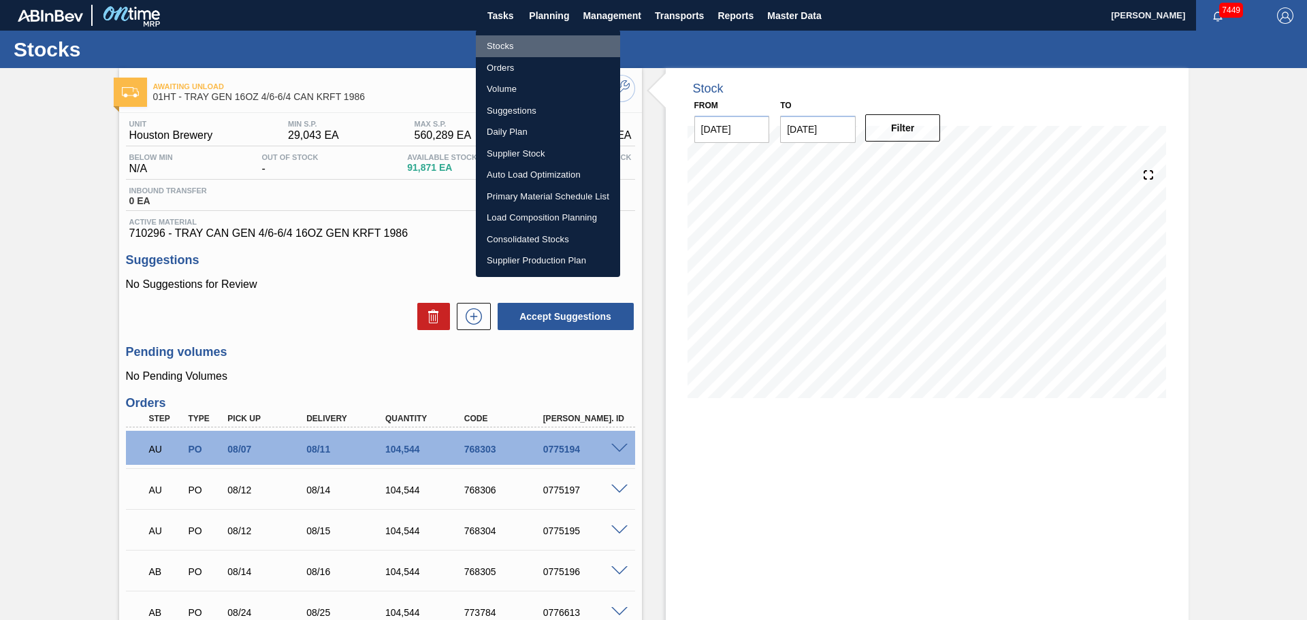
click at [511, 52] on li "Stocks" at bounding box center [548, 46] width 144 height 22
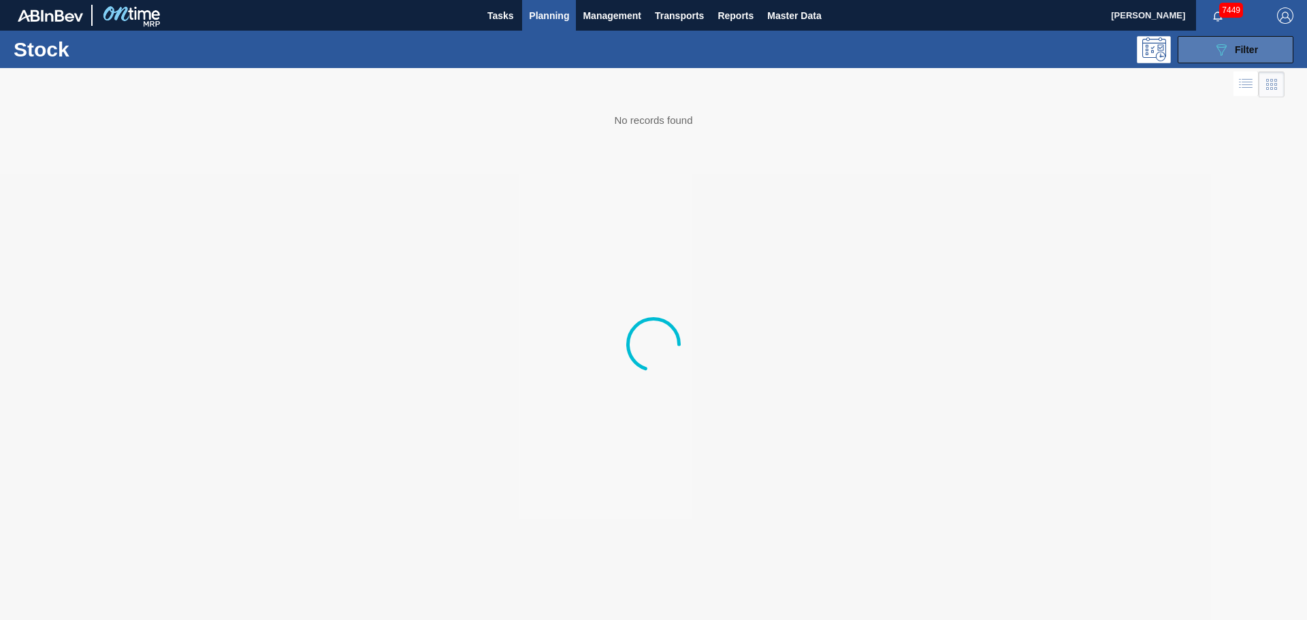
click at [1223, 51] on icon at bounding box center [1222, 50] width 10 height 12
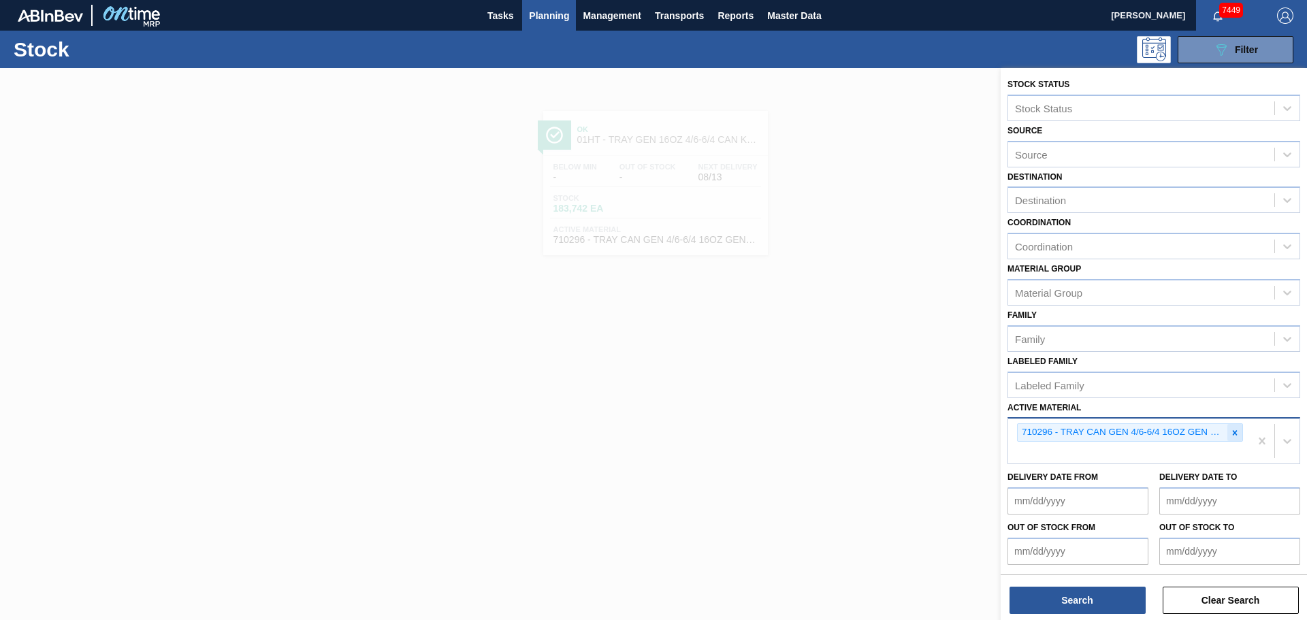
click at [1230, 434] on icon at bounding box center [1235, 433] width 10 height 10
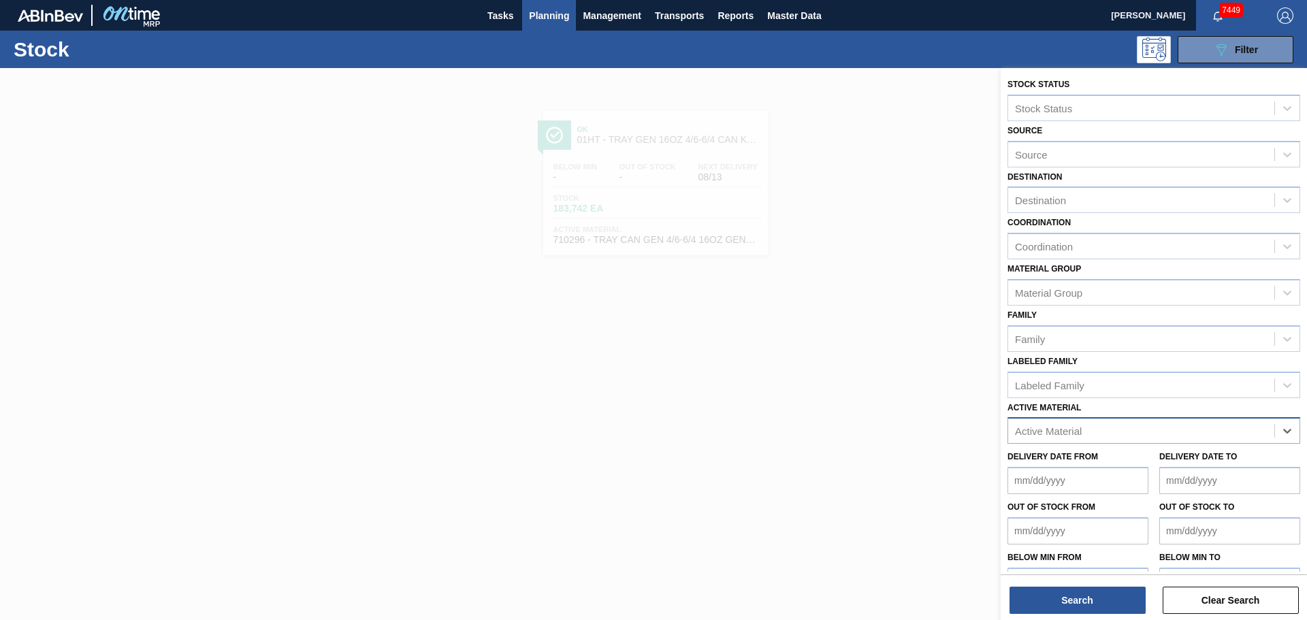
paste Material "676618"
type Material "676618"
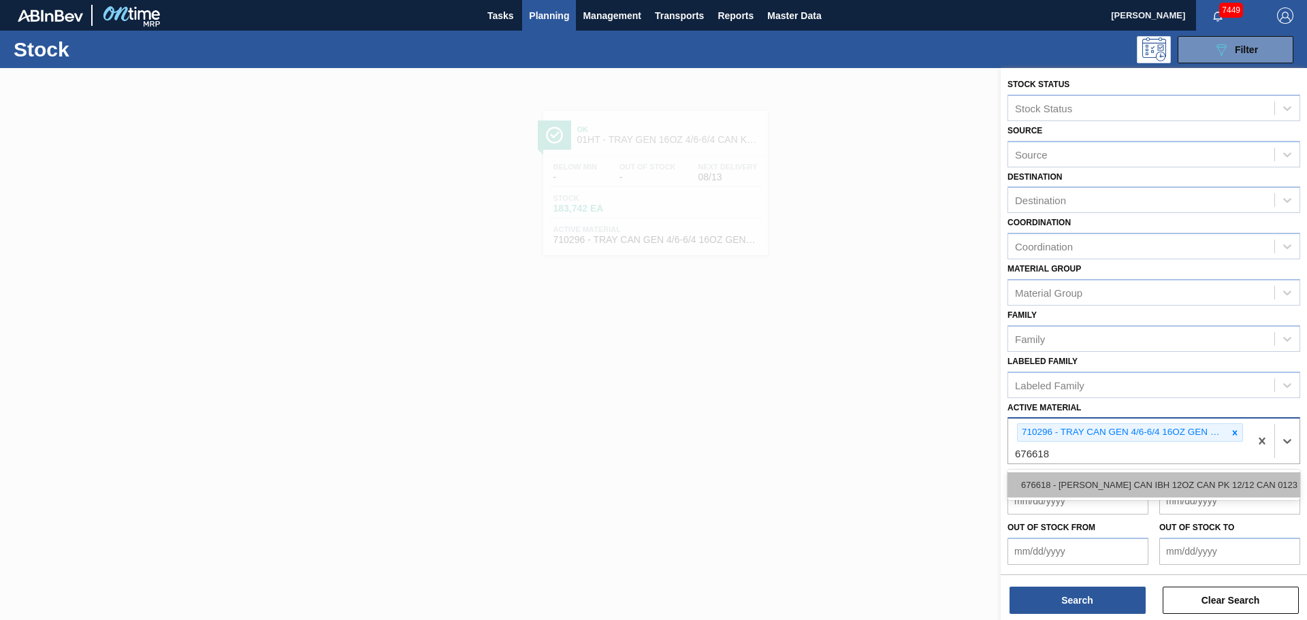
click at [1088, 481] on div "676618 - [PERSON_NAME] CAN IBH 12OZ CAN PK 12/12 CAN 0123" at bounding box center [1154, 484] width 293 height 25
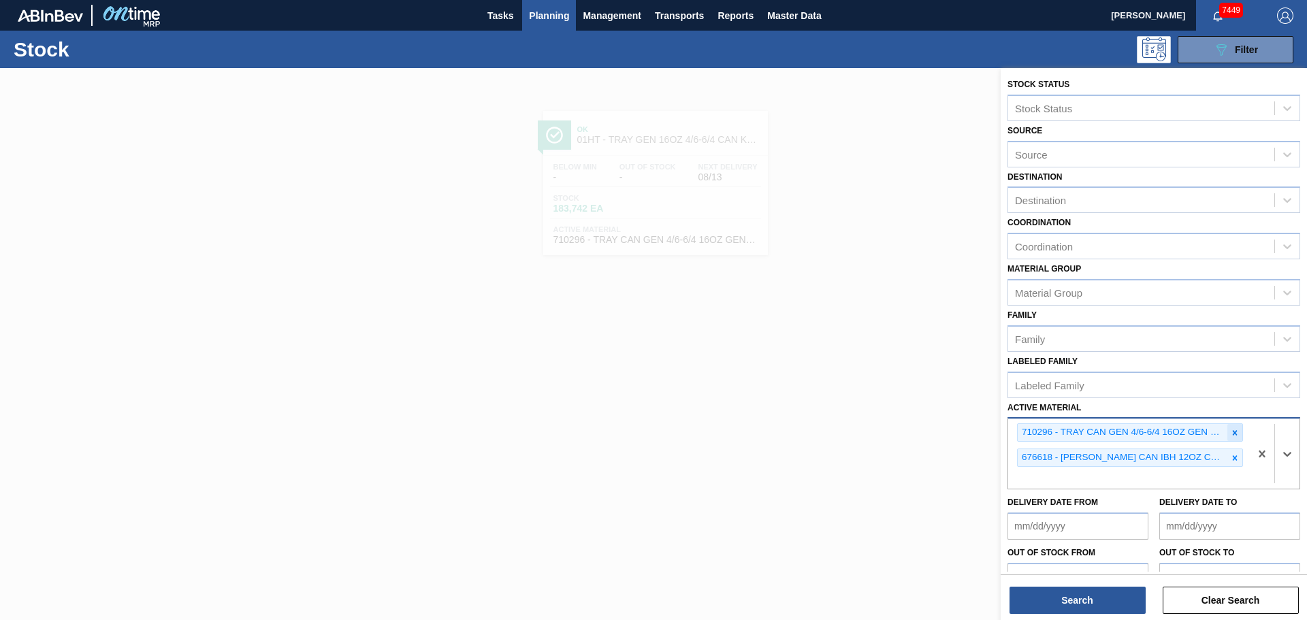
click at [1231, 429] on icon at bounding box center [1235, 433] width 10 height 10
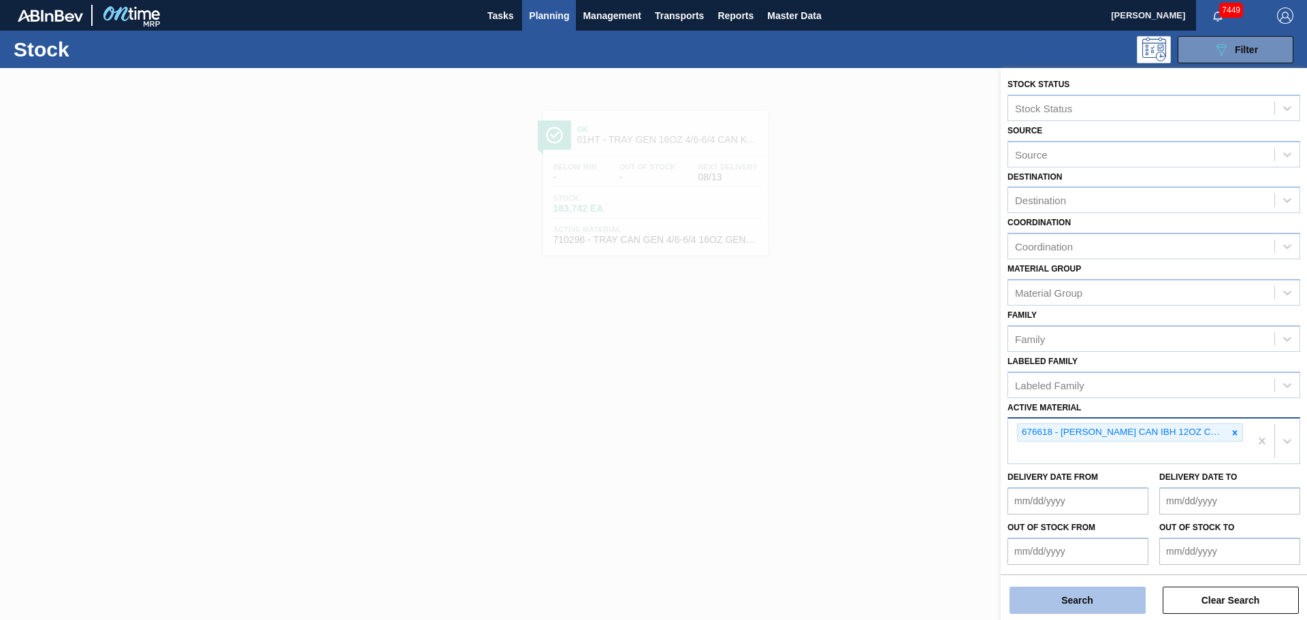
click at [1074, 596] on button "Search" at bounding box center [1078, 600] width 136 height 27
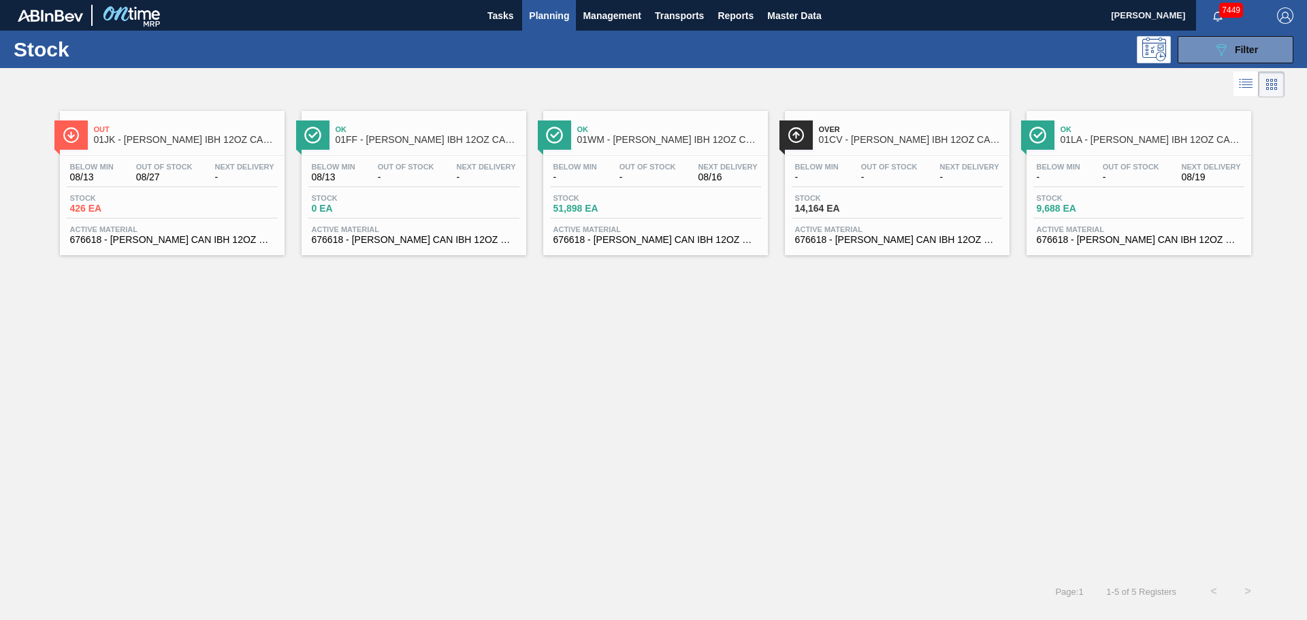
click at [189, 142] on span "01JK - [PERSON_NAME] IBH 12OZ CAN CAN PK 12/12 CAN" at bounding box center [186, 140] width 184 height 10
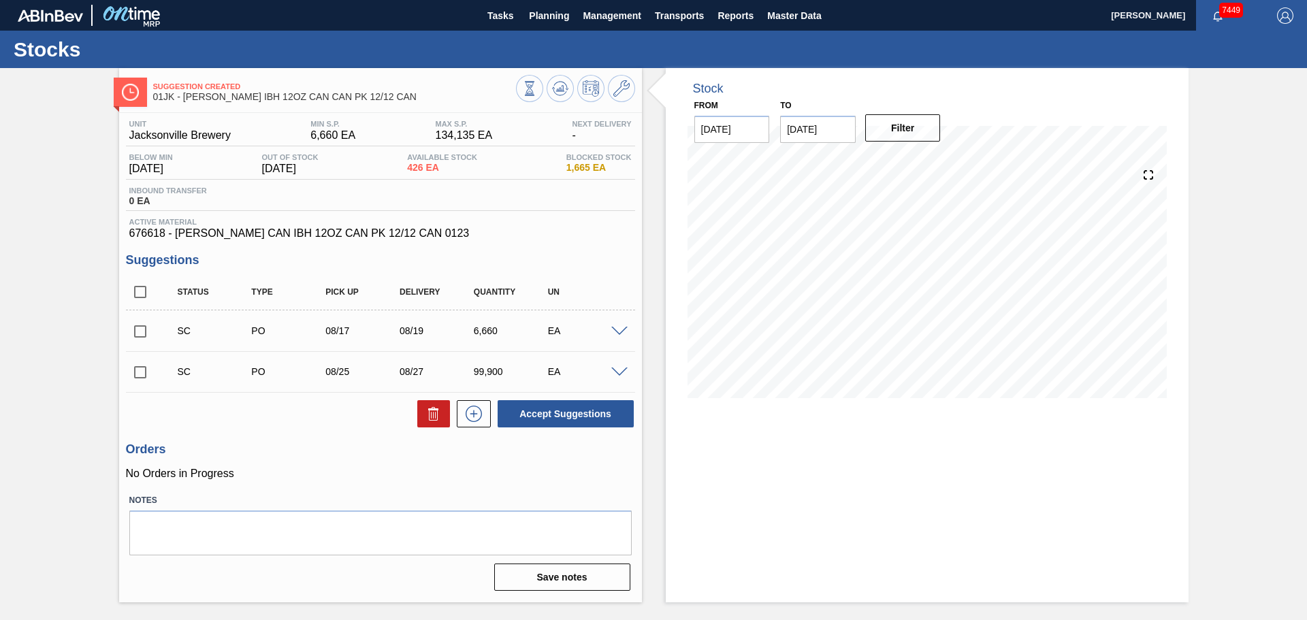
click at [777, 481] on div "Stock From 08/13/2025 to 10/29/2025 Filter 08/31 Stock Projection 9,837 SAP Pla…" at bounding box center [927, 335] width 523 height 534
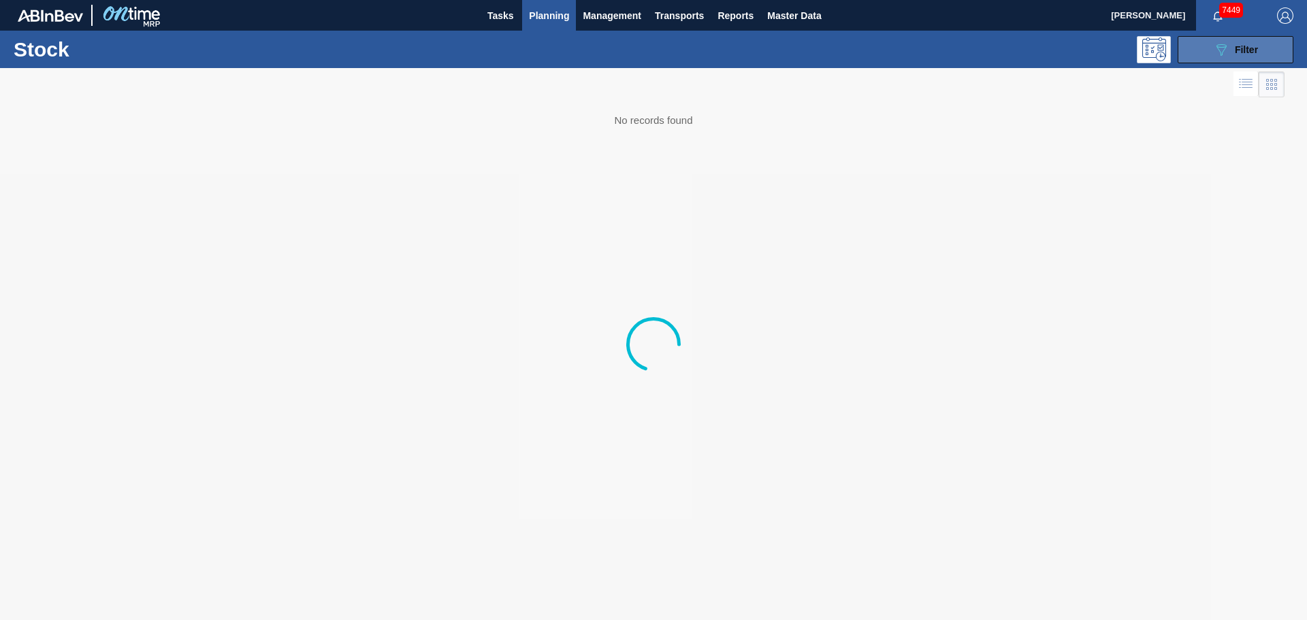
click at [1236, 49] on span "Filter" at bounding box center [1246, 49] width 23 height 11
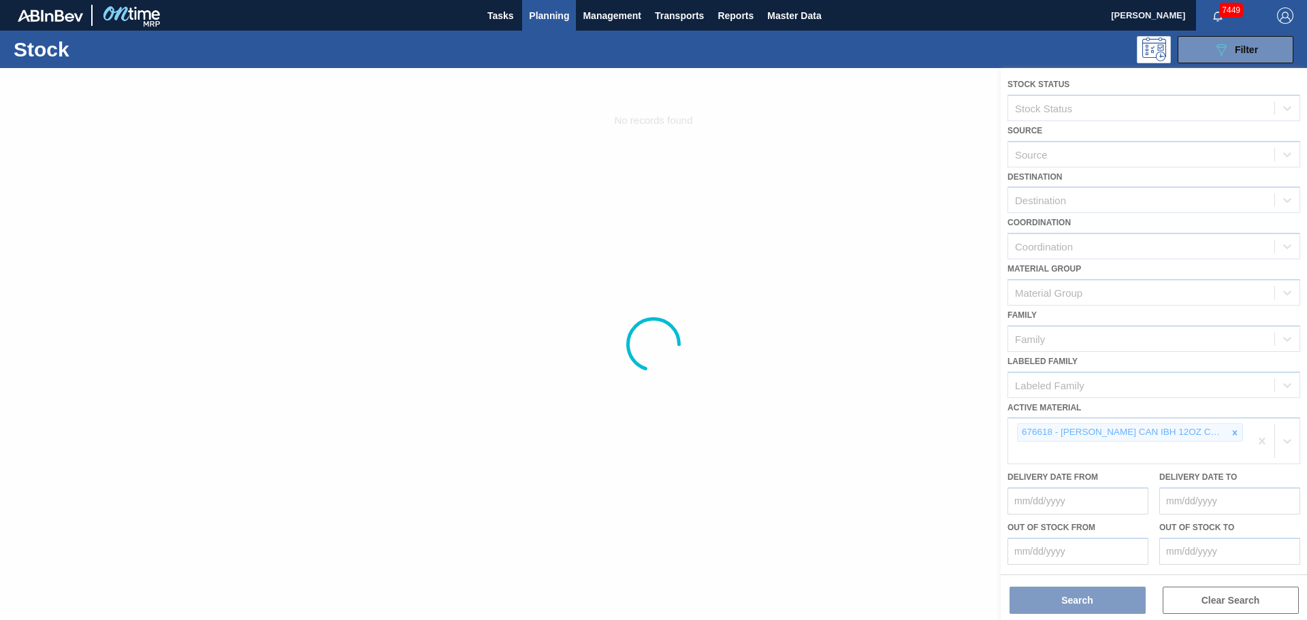
click at [1230, 434] on icon at bounding box center [1235, 433] width 10 height 10
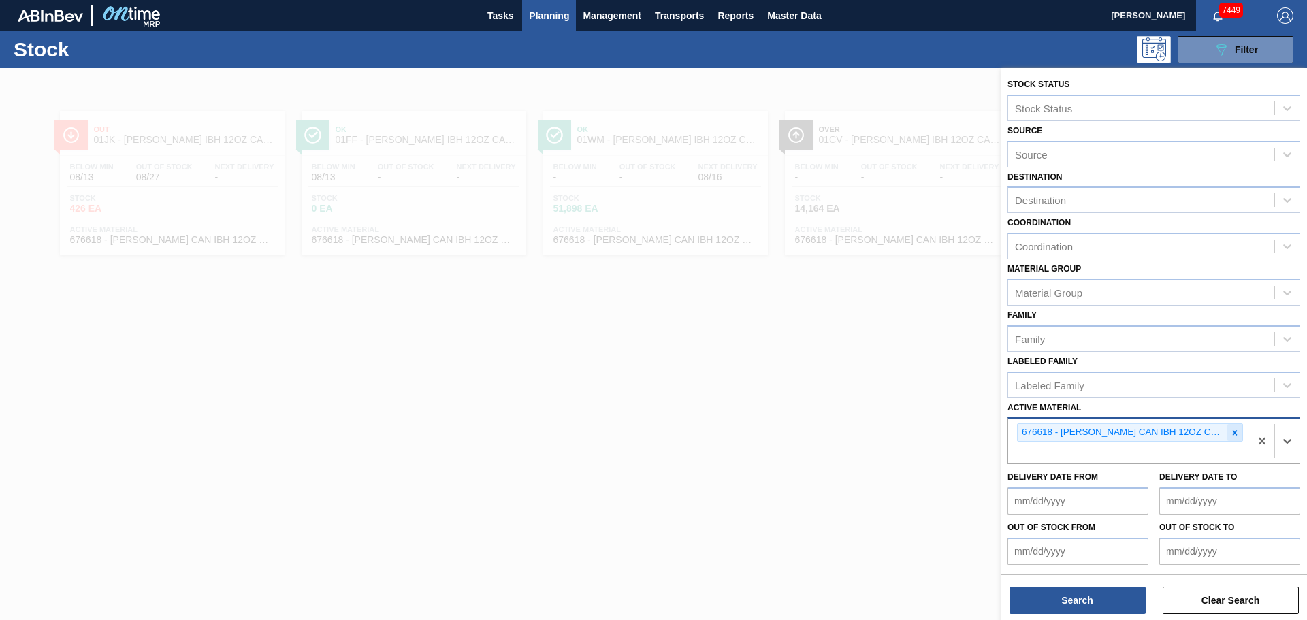
click at [1235, 436] on icon at bounding box center [1235, 433] width 10 height 10
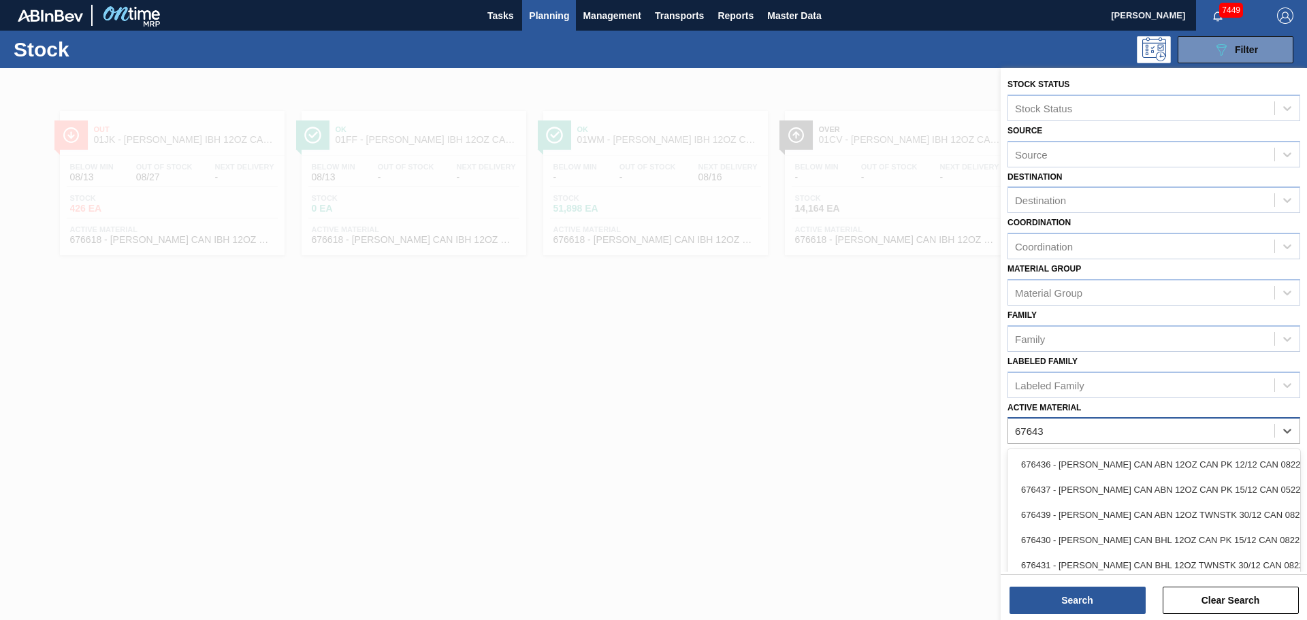
type Material "676437"
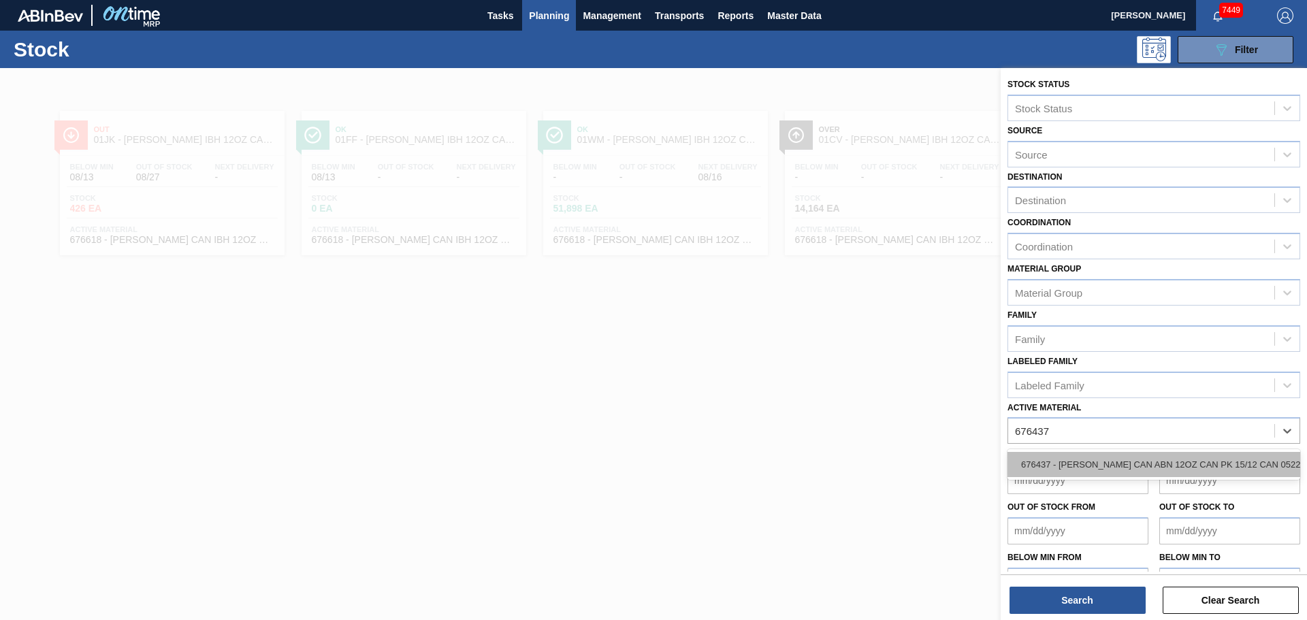
drag, startPoint x: 1157, startPoint y: 450, endPoint x: 1152, endPoint y: 468, distance: 19.0
click at [1156, 451] on div "676437 - CARR CAN ABN 12OZ CAN PK 15/12 CAN 0522" at bounding box center [1154, 464] width 293 height 31
click at [1152, 470] on div "676437 - CARR CAN ABN 12OZ CAN PK 15/12 CAN 0522" at bounding box center [1154, 464] width 293 height 25
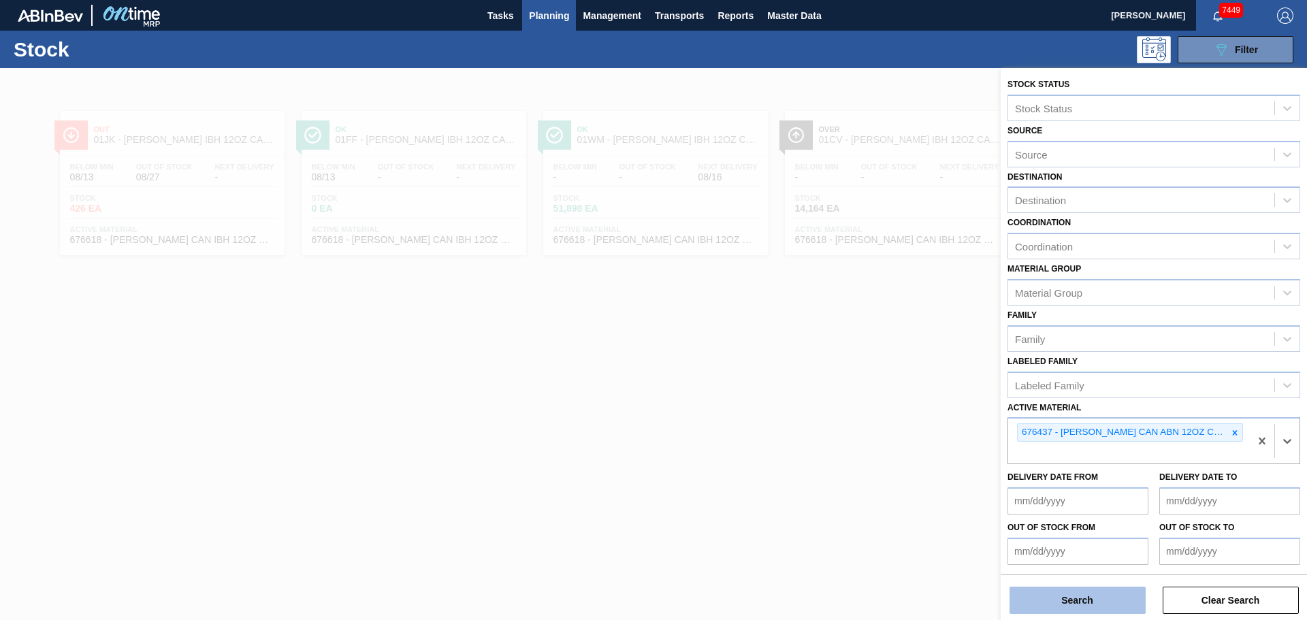
click at [1110, 613] on button "Search" at bounding box center [1078, 600] width 136 height 27
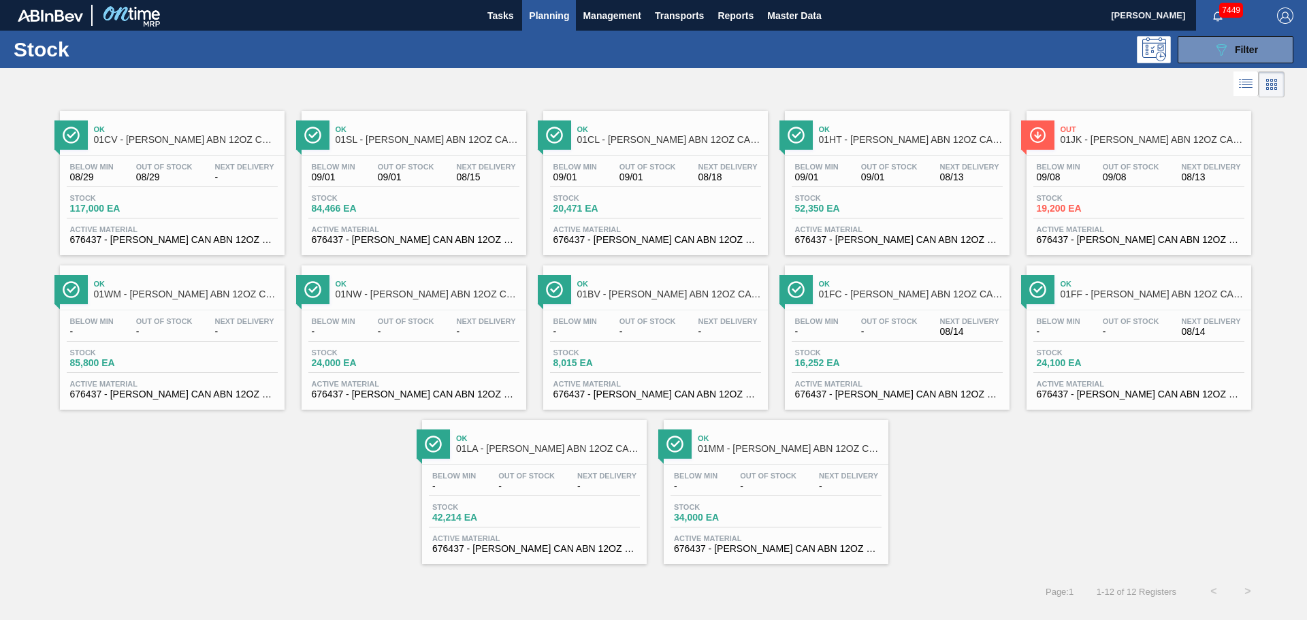
click at [1095, 146] on div "Out 01JK - CARR ABN 12OZ CAN CAN PK 15/12 CAN AQUEOUS COATING" at bounding box center [1153, 135] width 184 height 31
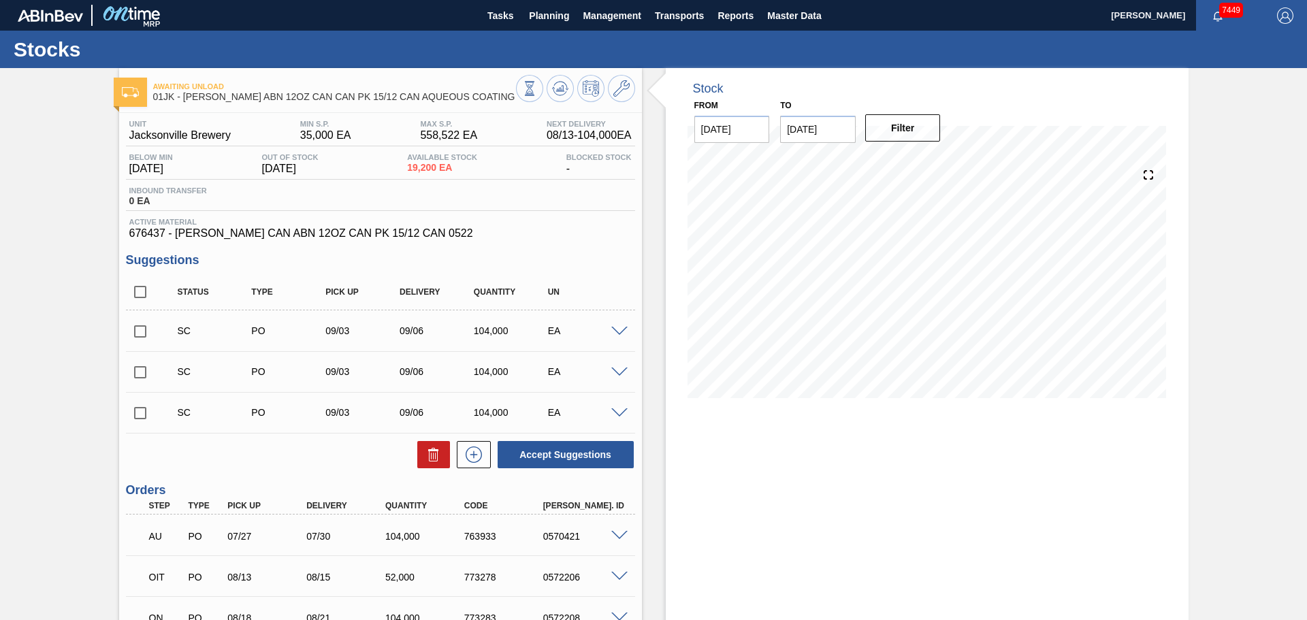
drag, startPoint x: 957, startPoint y: 478, endPoint x: 837, endPoint y: 446, distance: 124.0
click at [956, 478] on div "Stock From 08/13/2025 to 10/29/2025 Filter 09/10 Stock Projection 35,172 SAP Pl…" at bounding box center [927, 449] width 523 height 763
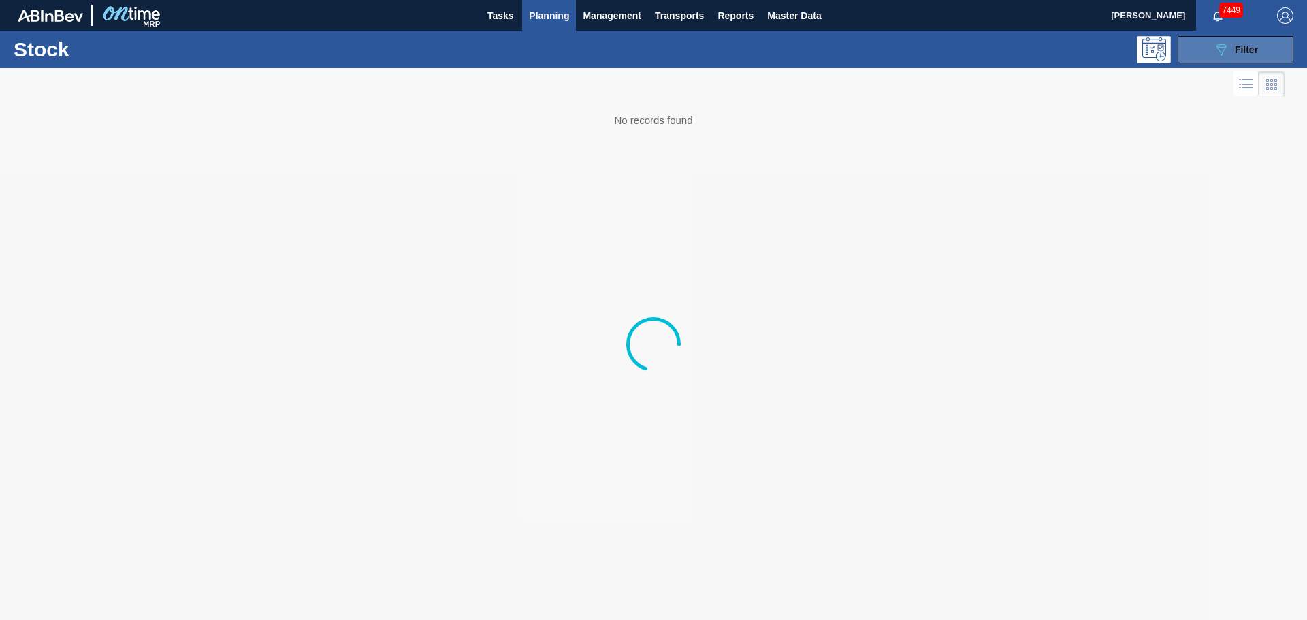
click at [1213, 52] on icon "089F7B8B-B2A5-4AFE-B5C0-19BA573D28AC" at bounding box center [1221, 50] width 16 height 16
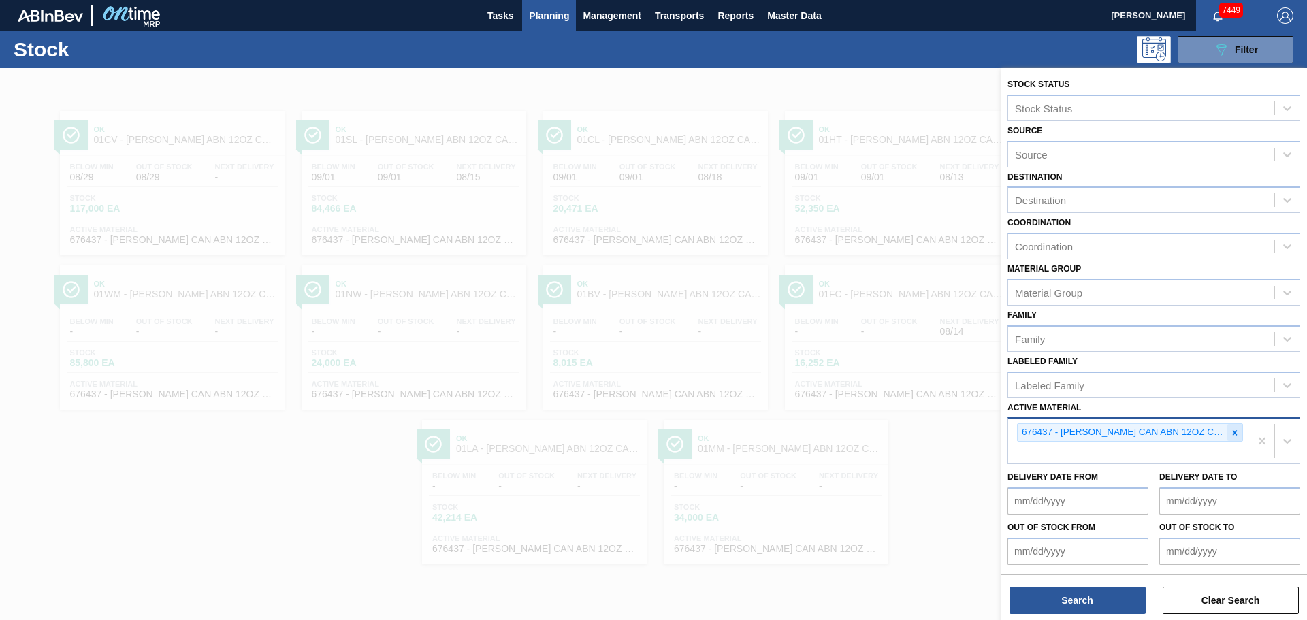
click at [1236, 437] on icon at bounding box center [1235, 433] width 10 height 10
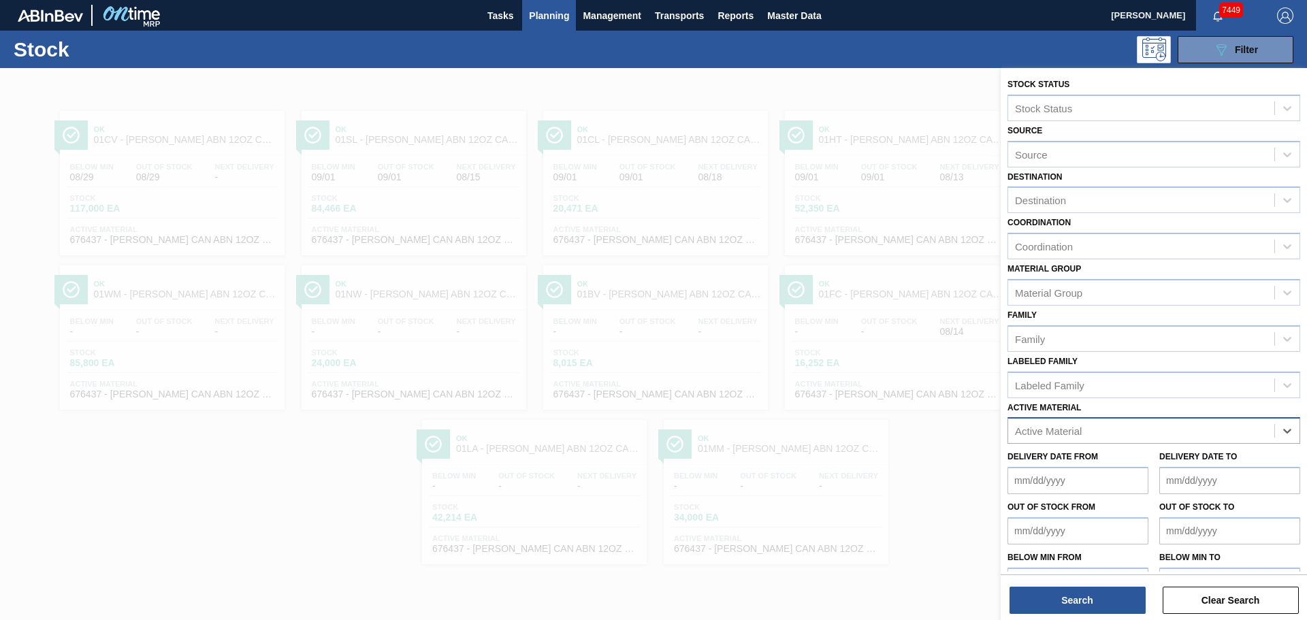
paste Material "683525"
type Material "683525"
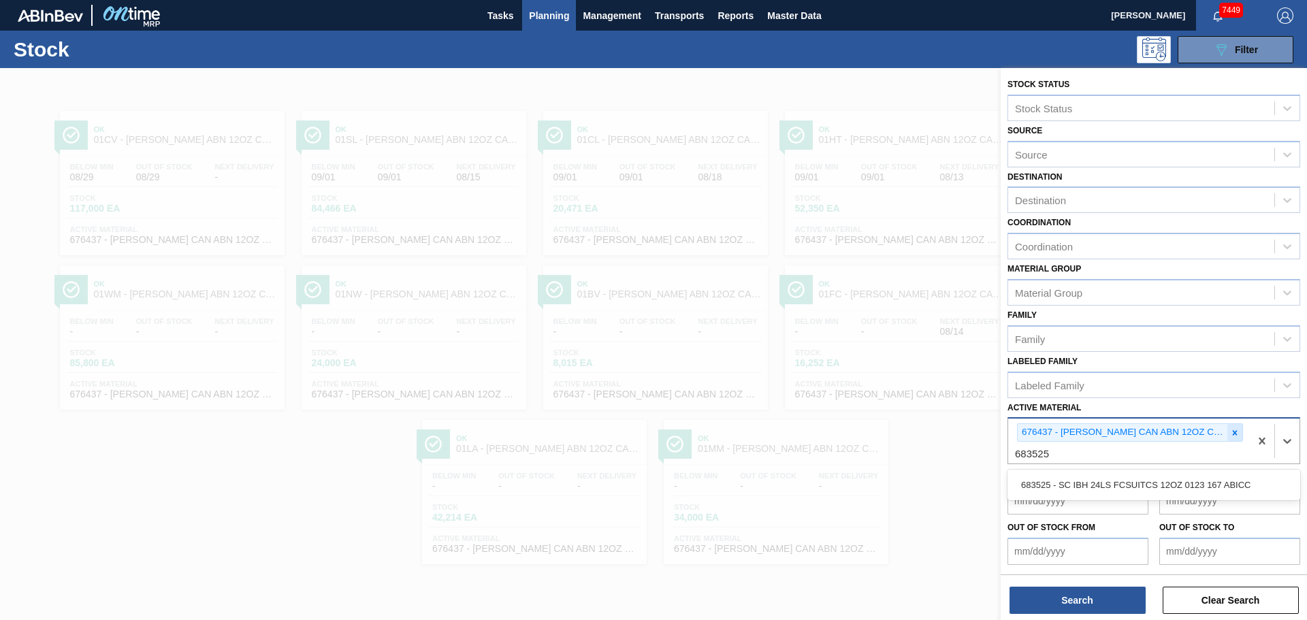
click at [1233, 428] on icon at bounding box center [1235, 433] width 10 height 10
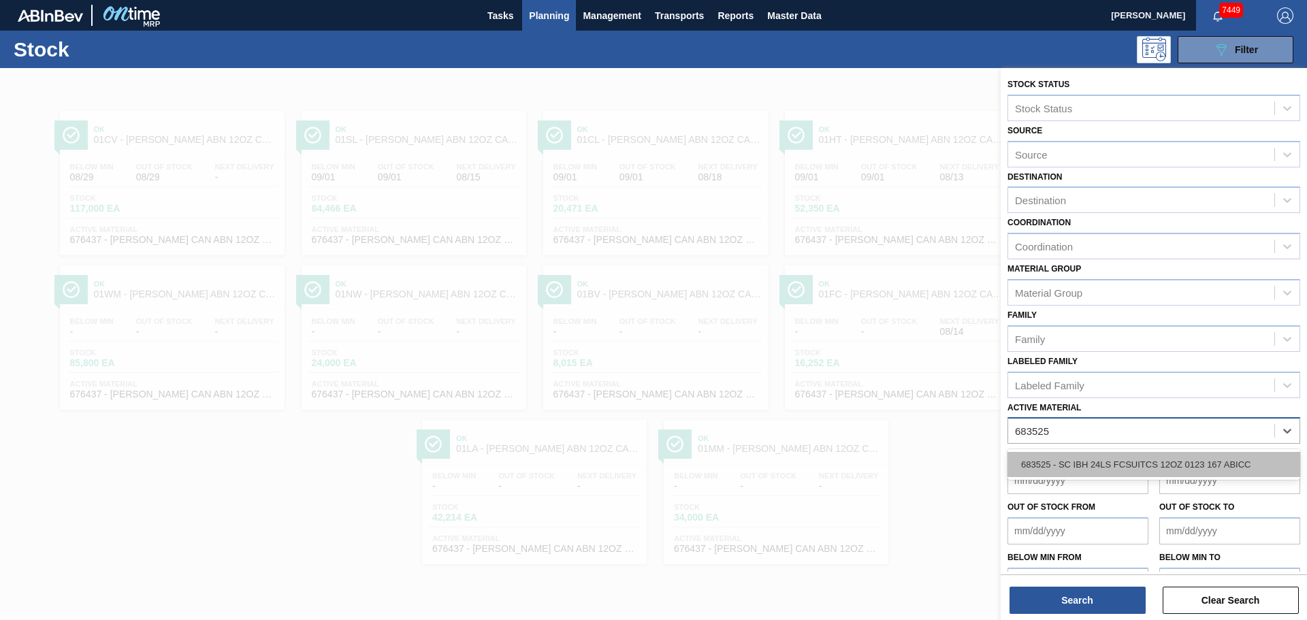
click at [1100, 467] on div "683525 - SC IBH 24LS FCSUITCS 12OZ 0123 167 ABICC" at bounding box center [1154, 464] width 293 height 25
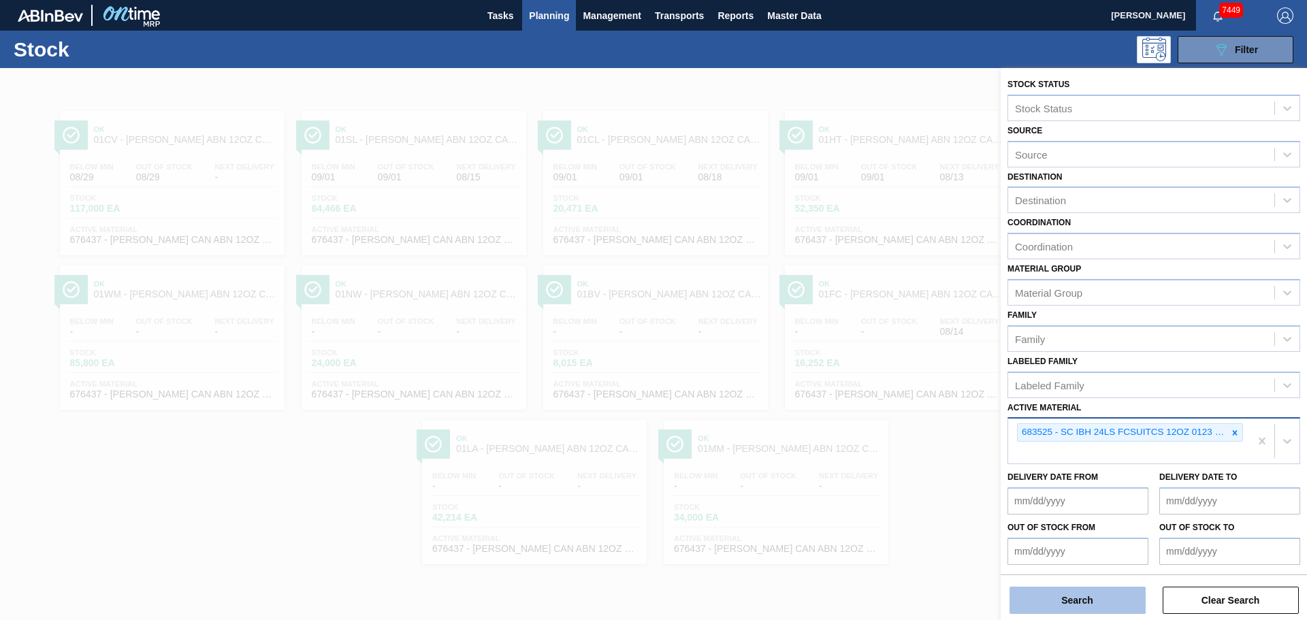
click at [1073, 603] on button "Search" at bounding box center [1078, 600] width 136 height 27
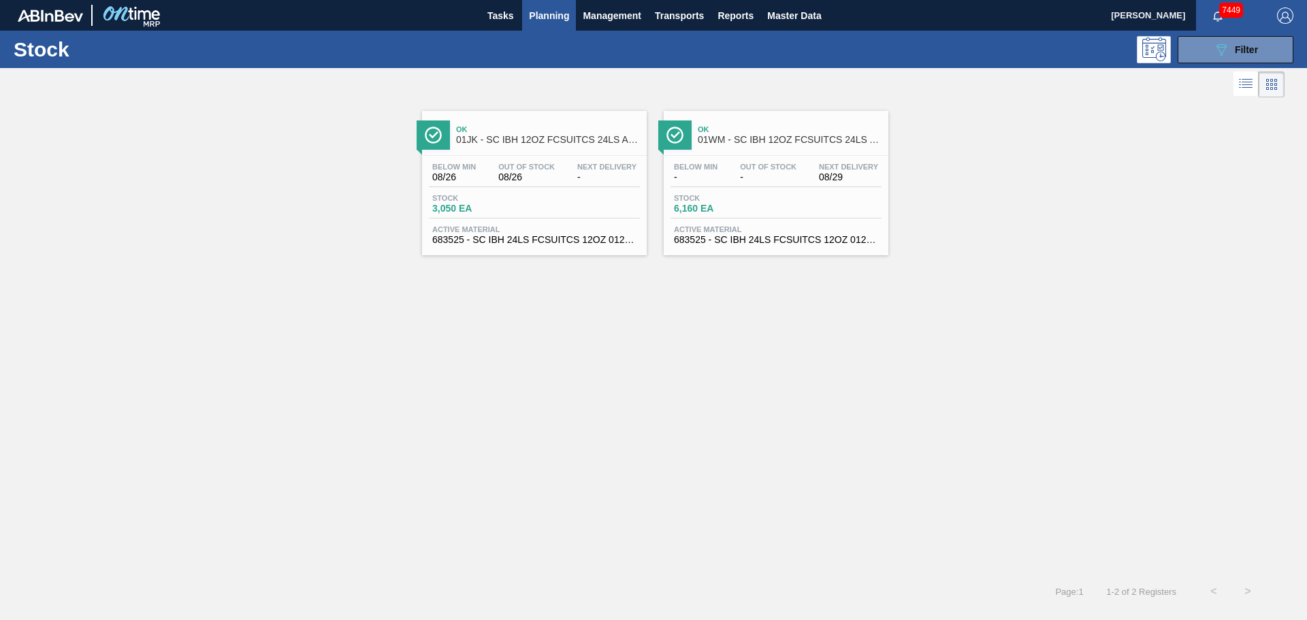
click at [512, 132] on span "Ok" at bounding box center [548, 129] width 184 height 8
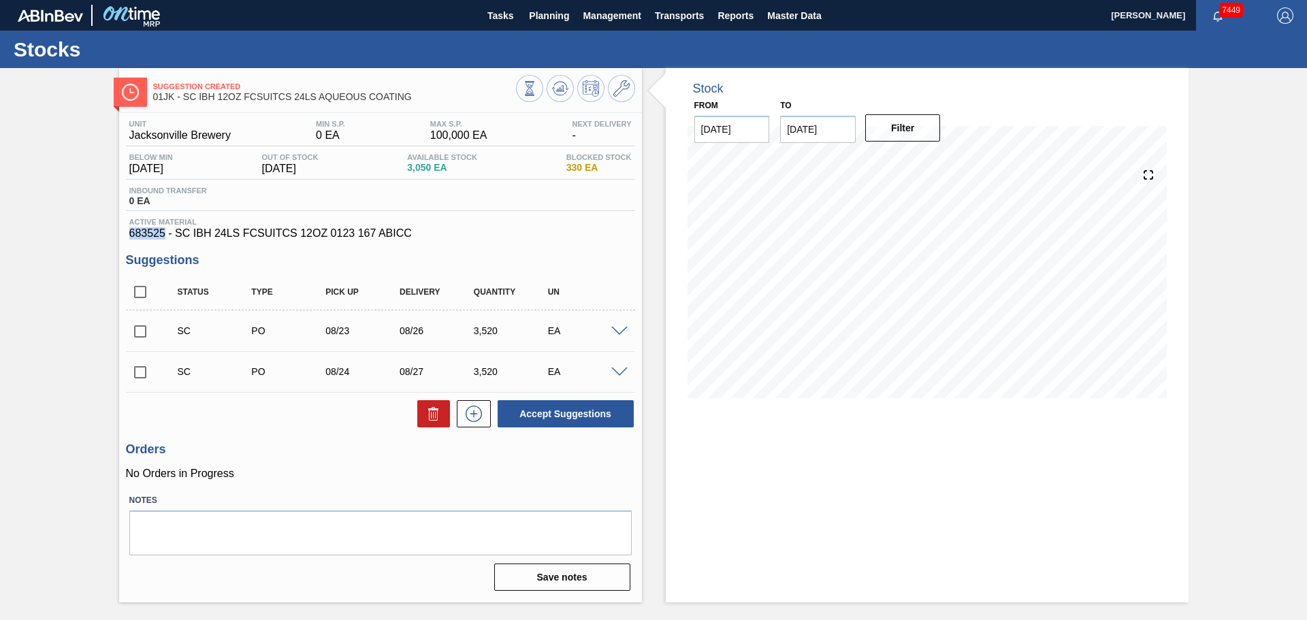
drag, startPoint x: 165, startPoint y: 232, endPoint x: 121, endPoint y: 234, distance: 45.0
click at [121, 234] on div "Unit Jacksonville Brewery MIN S.P. 0 EA MAX S.P. 100,000 EA Next Delivery - Bel…" at bounding box center [380, 354] width 523 height 483
copy span "683525"
click at [99, 351] on div "Suggestion Created 01JK - SC IBH 12OZ FCSUITCS 24LS AQUEOUS COATING Unit Jackso…" at bounding box center [653, 335] width 1307 height 534
click at [545, 17] on span "Planning" at bounding box center [549, 15] width 40 height 16
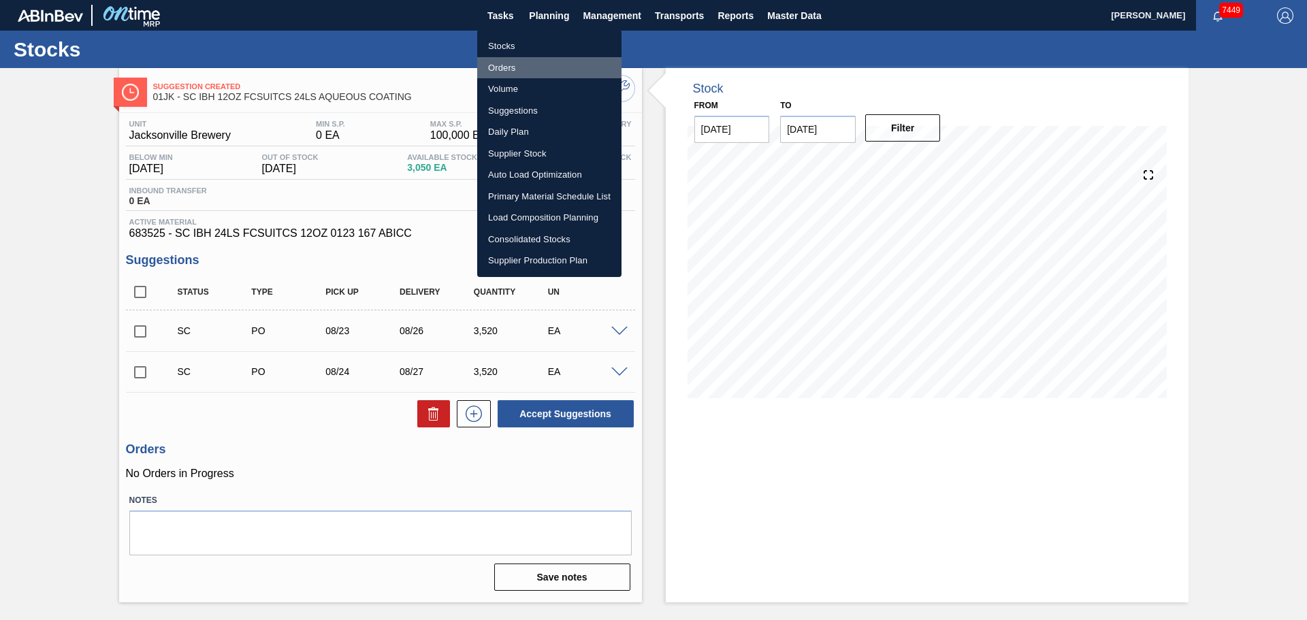
click at [501, 71] on li "Orders" at bounding box center [549, 68] width 144 height 22
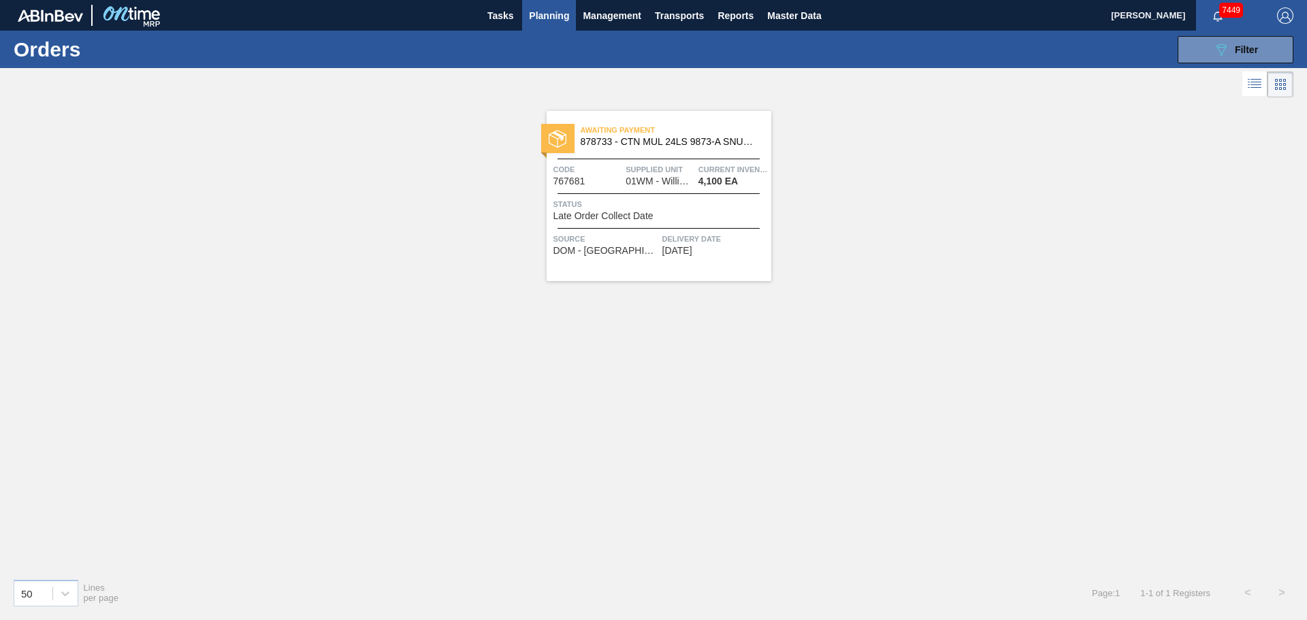
click at [613, 138] on span "878733 - CTN MUL 24LS 9873-A SNUG 2304 12OZ FOLD" at bounding box center [671, 142] width 180 height 10
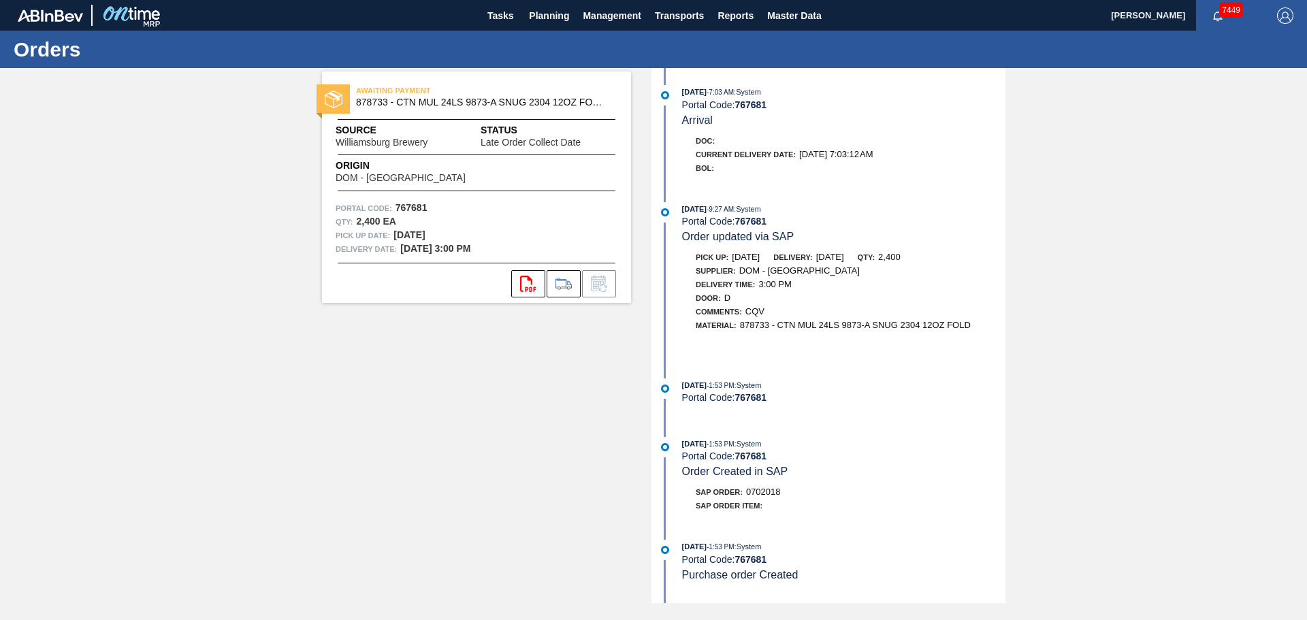
scroll to position [284, 0]
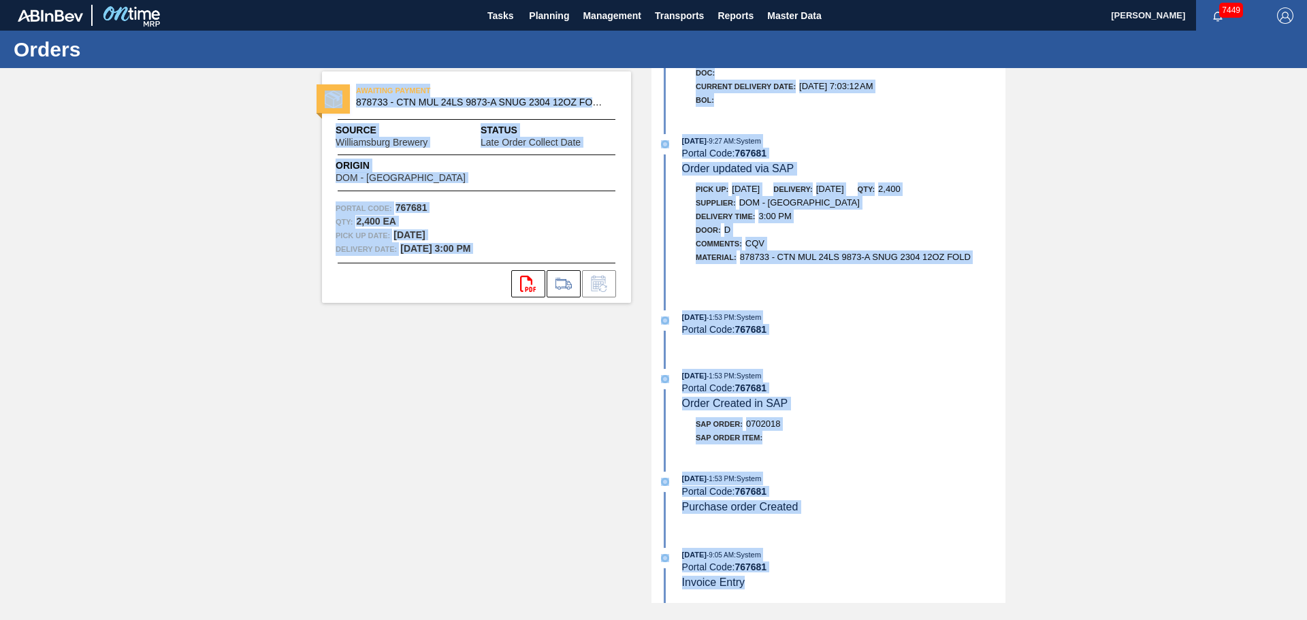
drag, startPoint x: 748, startPoint y: 582, endPoint x: 636, endPoint y: 536, distance: 121.5
click at [636, 536] on div "AWAITING PAYMENT 878733 - CTN MUL 24LS 9873-A SNUG 2304 12OZ FOLD Source Willia…" at bounding box center [653, 335] width 1307 height 535
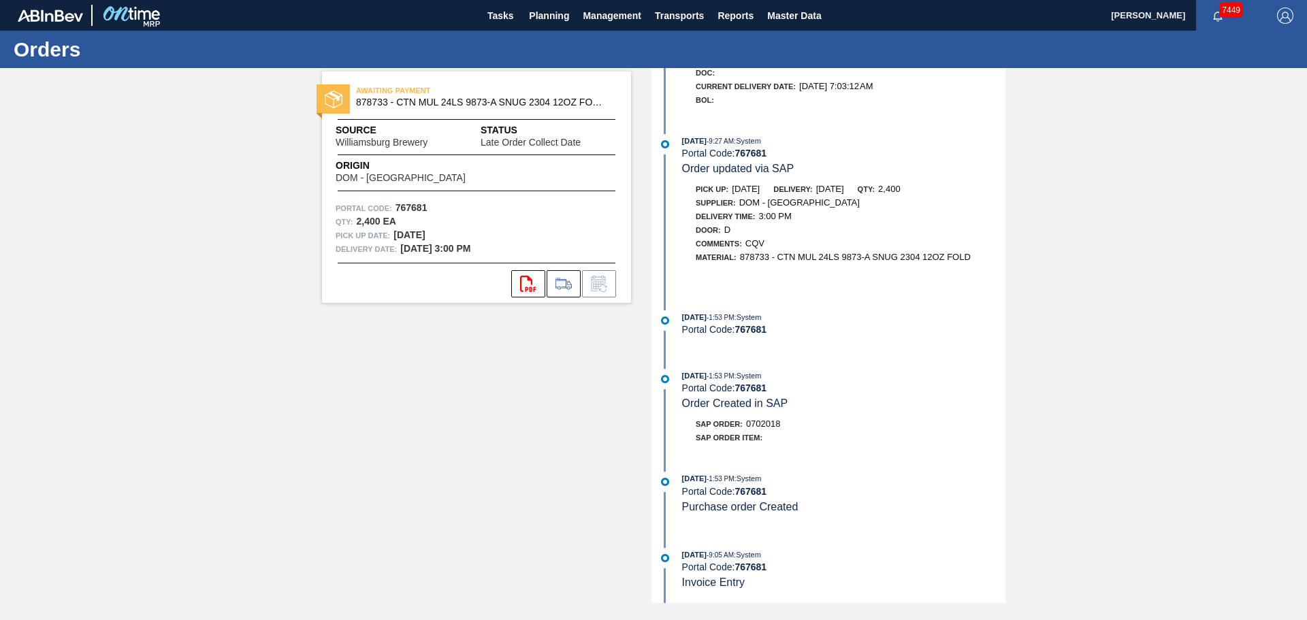
click at [412, 440] on div "AWAITING PAYMENT 878733 - CTN MUL 24LS 9873-A SNUG 2304 12OZ FOLD Source Willia…" at bounding box center [467, 335] width 330 height 535
drag, startPoint x: 556, startPoint y: 15, endPoint x: 560, endPoint y: 59, distance: 44.4
click at [556, 15] on span "Planning" at bounding box center [549, 15] width 40 height 16
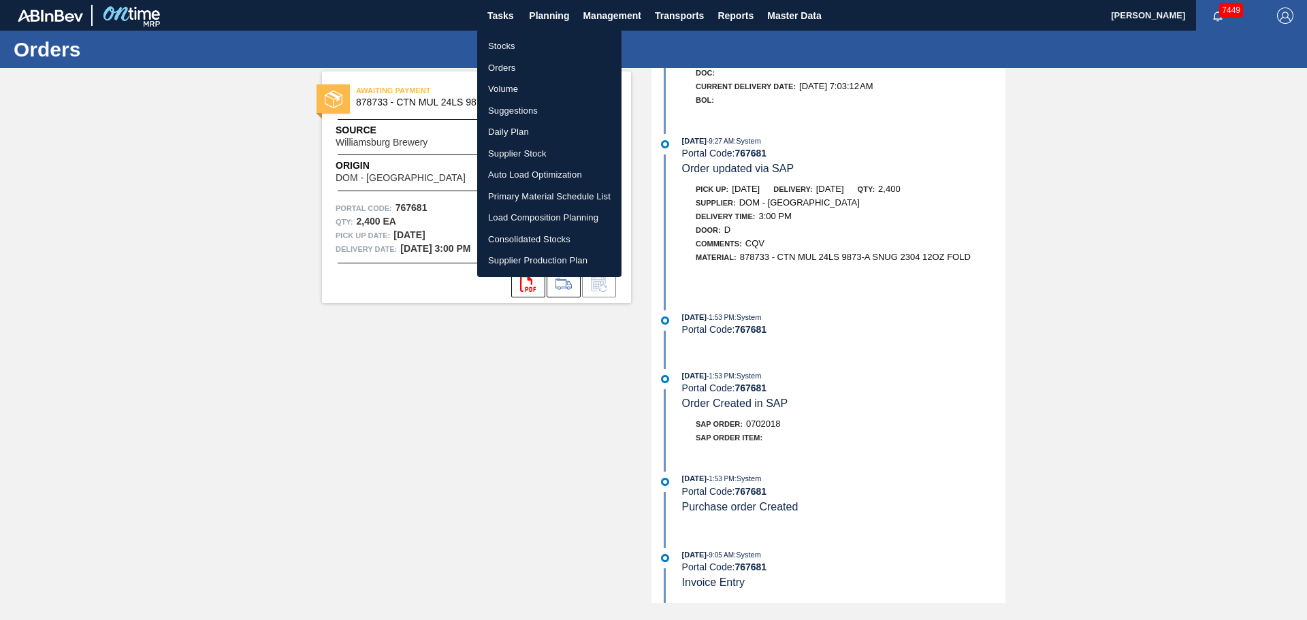
click at [507, 67] on li "Orders" at bounding box center [549, 68] width 144 height 22
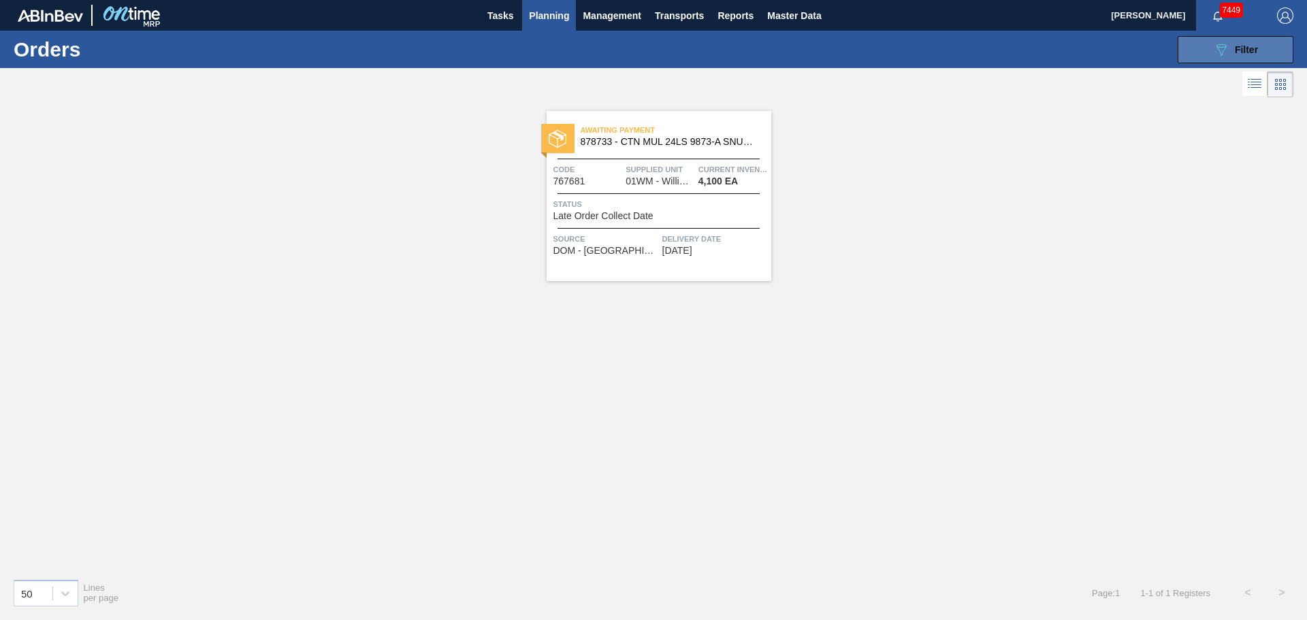
click at [1232, 59] on button "089F7B8B-B2A5-4AFE-B5C0-19BA573D28AC Filter" at bounding box center [1236, 49] width 116 height 27
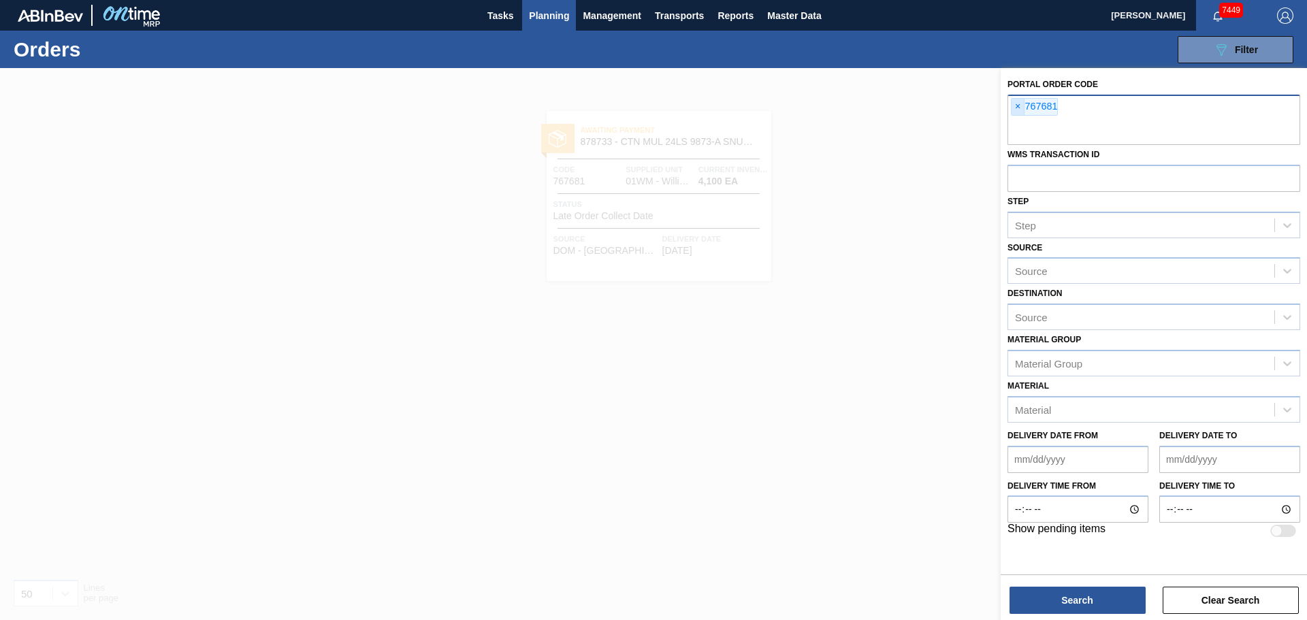
click at [1012, 103] on span "×" at bounding box center [1018, 107] width 13 height 16
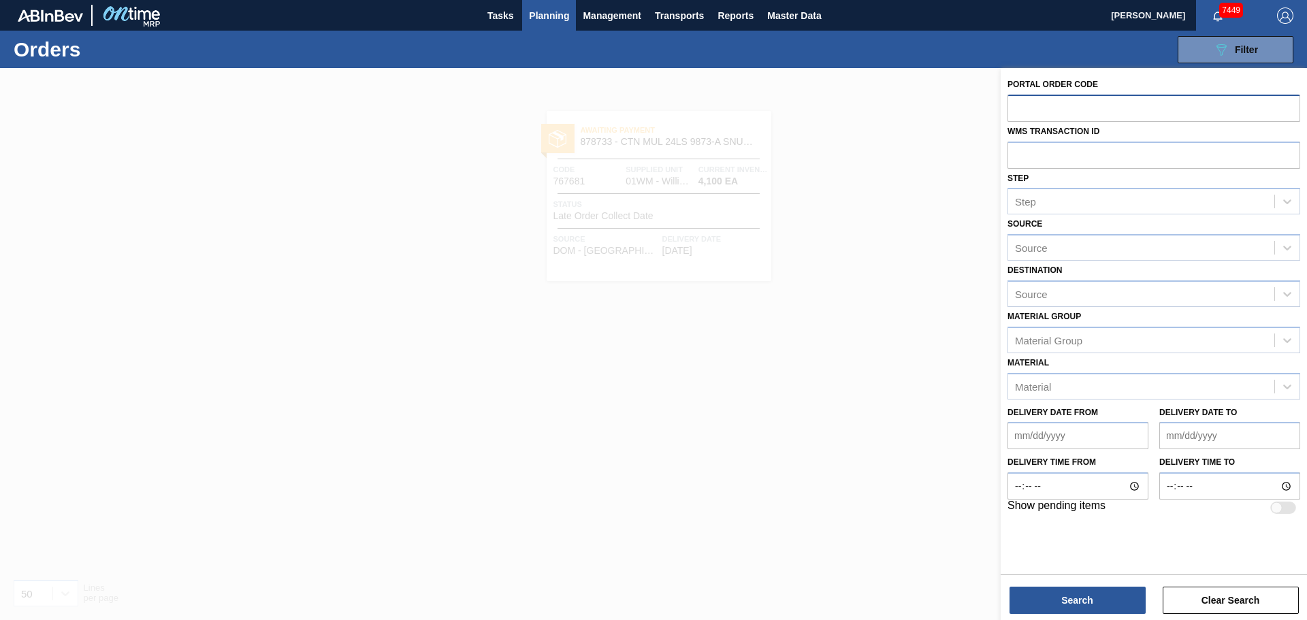
paste input "774235"
type input "774235"
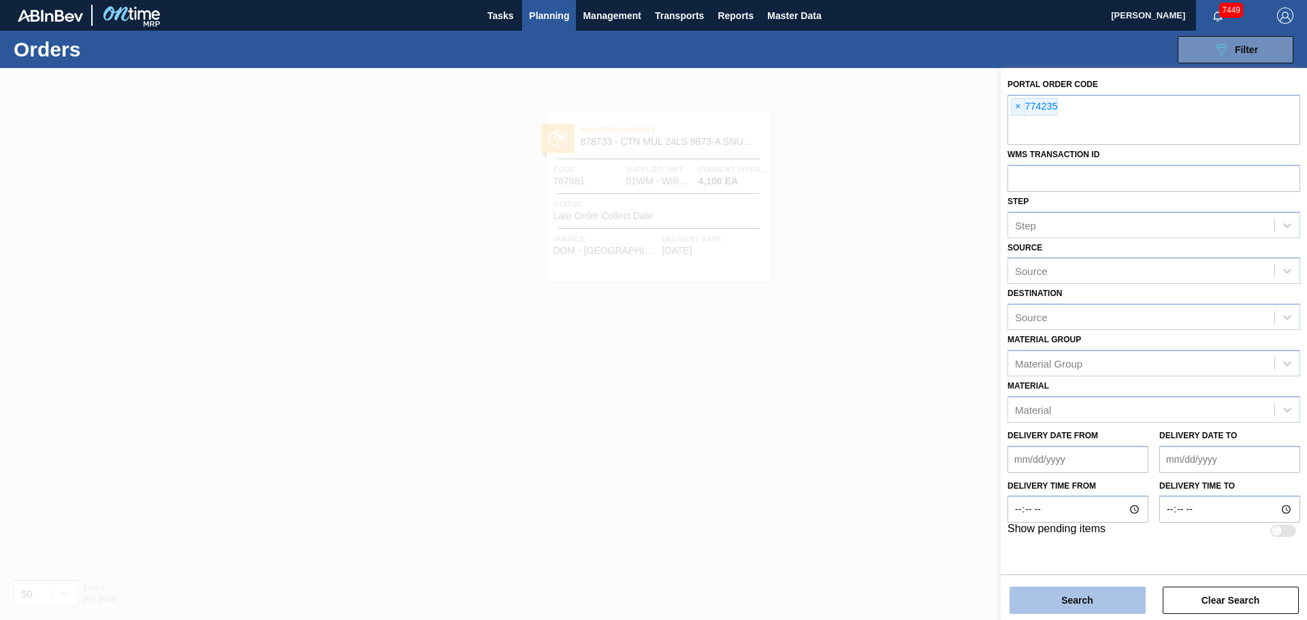
click at [1097, 599] on button "Search" at bounding box center [1078, 600] width 136 height 27
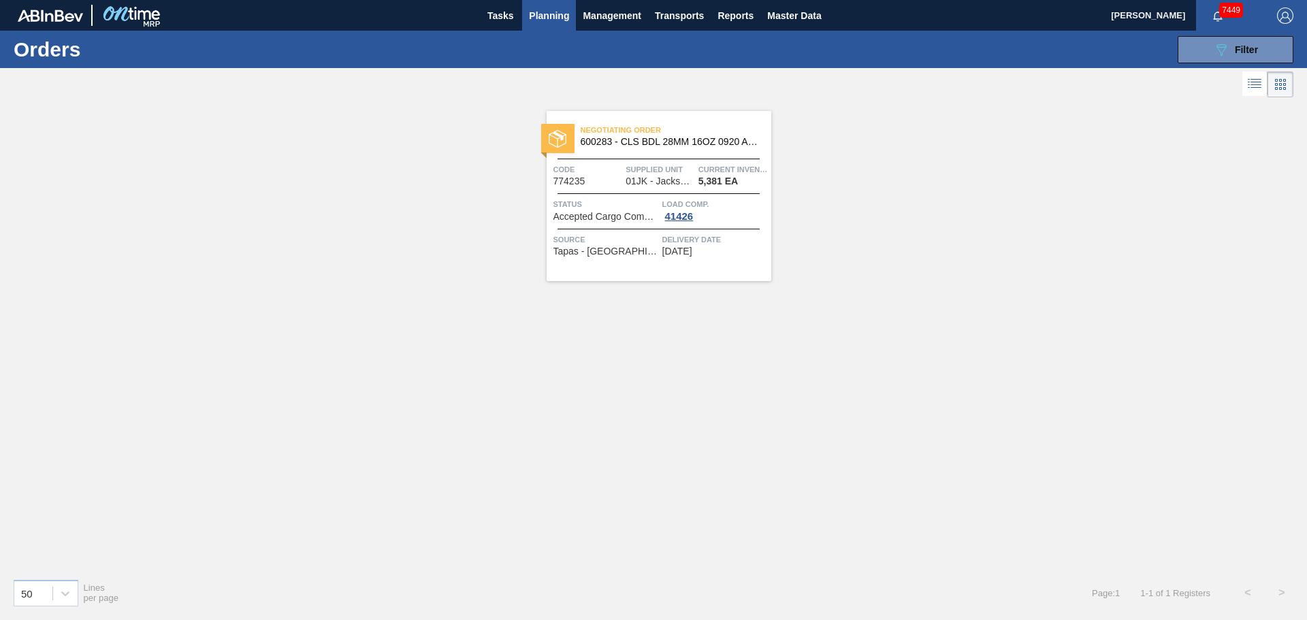
click at [641, 133] on span "Negotiating Order" at bounding box center [676, 130] width 191 height 14
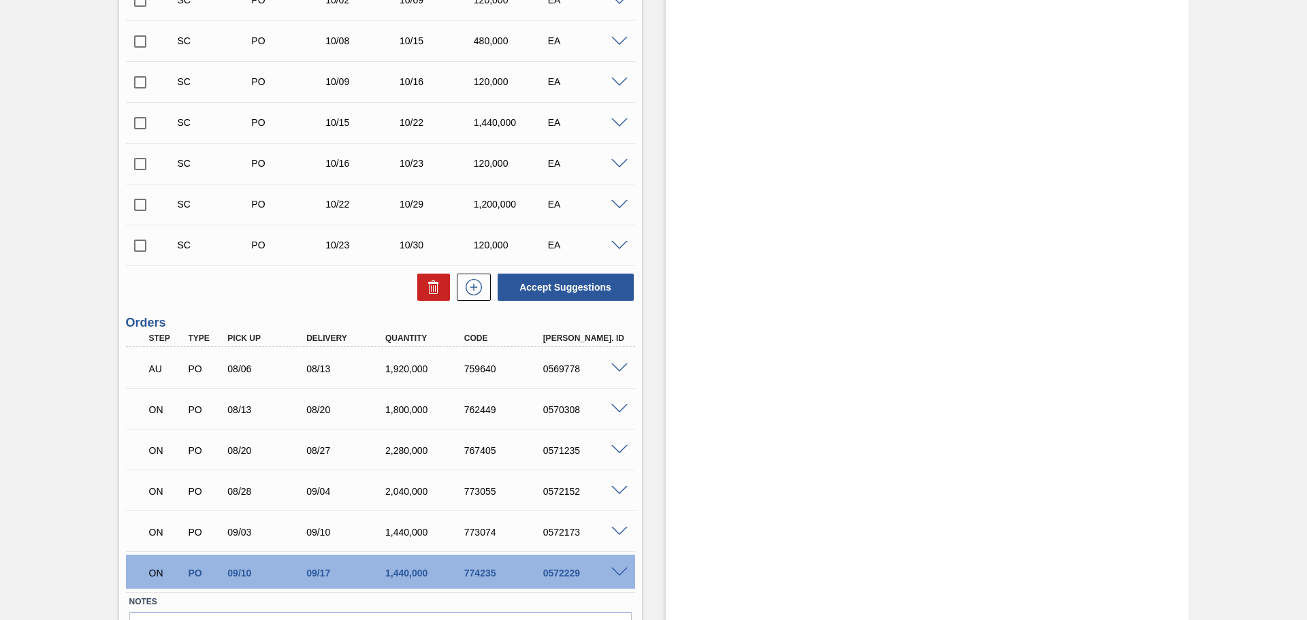
scroll to position [537, 0]
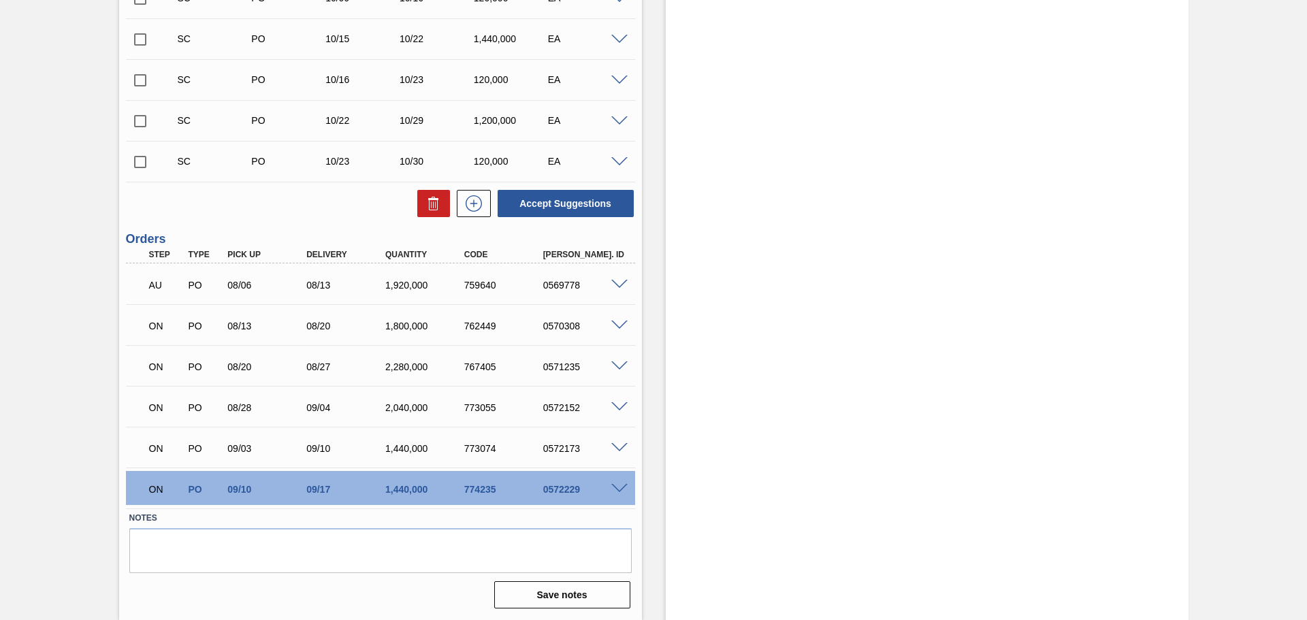
click at [616, 479] on div "ON PO 09/10 09/17 1,440,000 774235 0572229" at bounding box center [380, 488] width 509 height 34
click at [623, 488] on span at bounding box center [619, 489] width 16 height 10
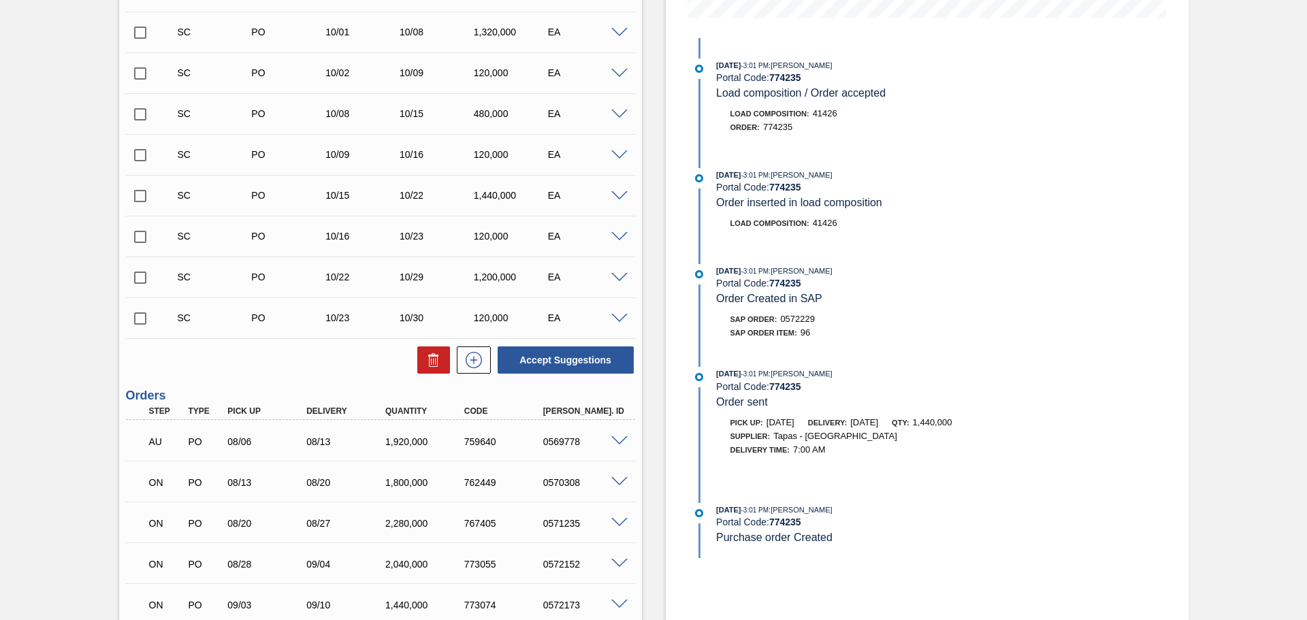
scroll to position [401, 0]
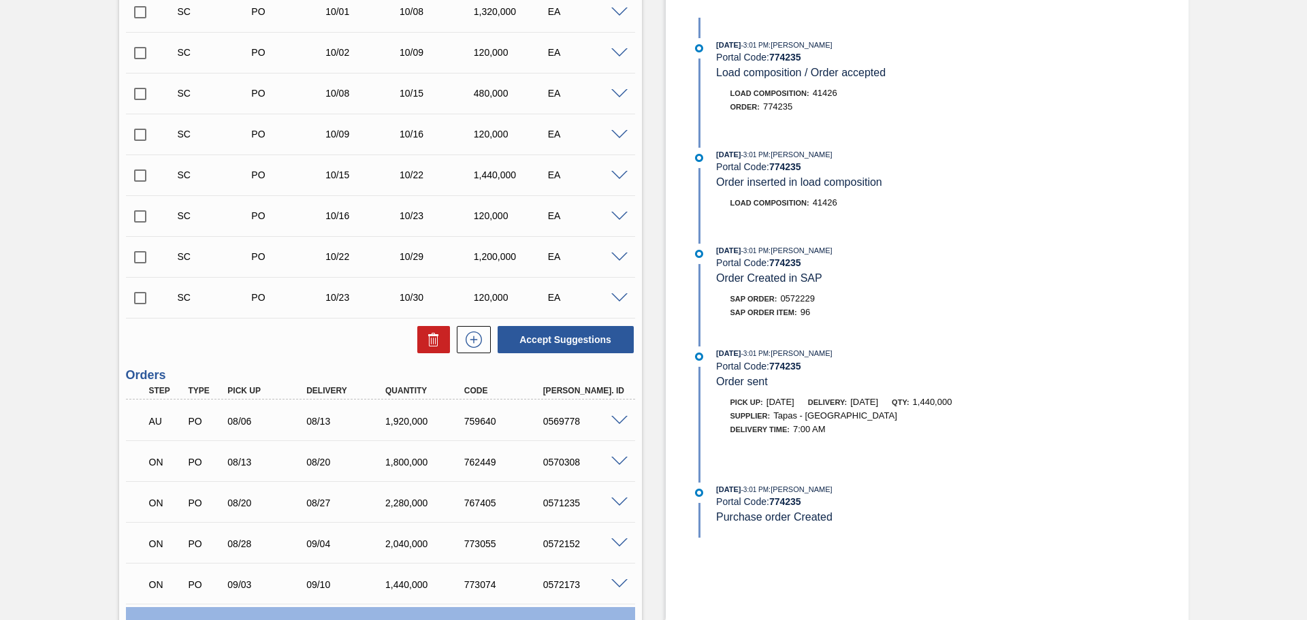
click at [1304, 180] on div "Awaiting Unload 01JK - CLS BDL 16OZ 28MM ROLL RECLOSEABLE ALUMINUM BOTTLE Unit …" at bounding box center [653, 377] width 1307 height 1420
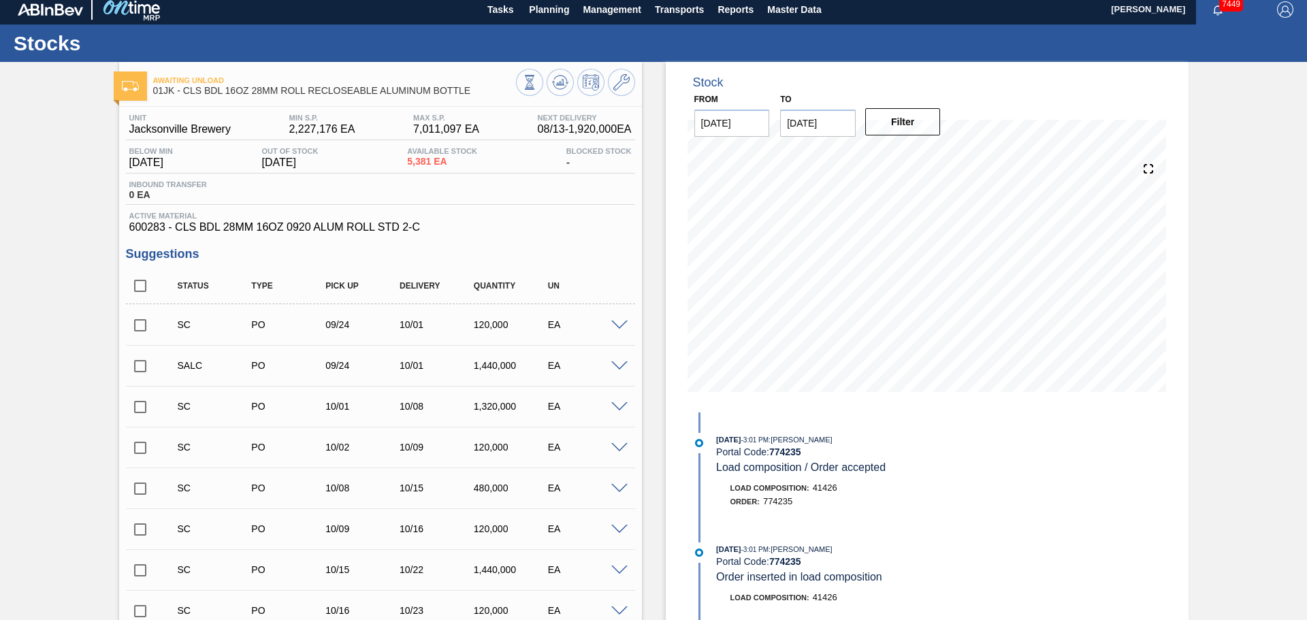
scroll to position [0, 0]
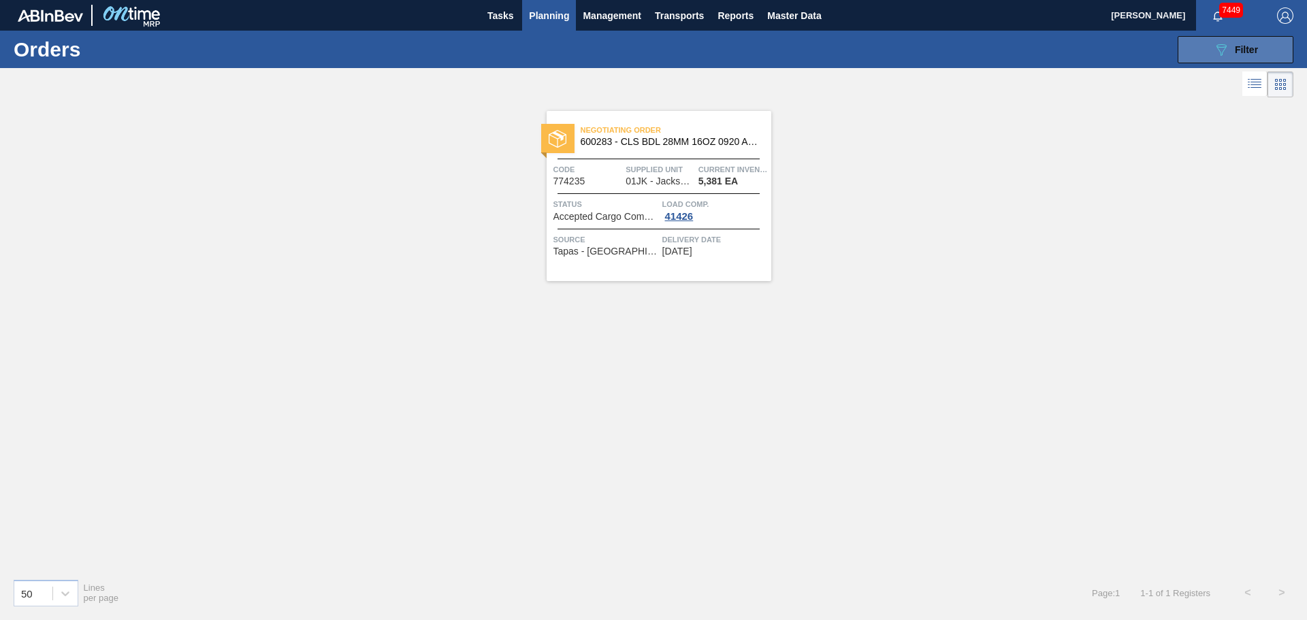
click at [1211, 54] on button "089F7B8B-B2A5-4AFE-B5C0-19BA573D28AC Filter" at bounding box center [1236, 49] width 116 height 27
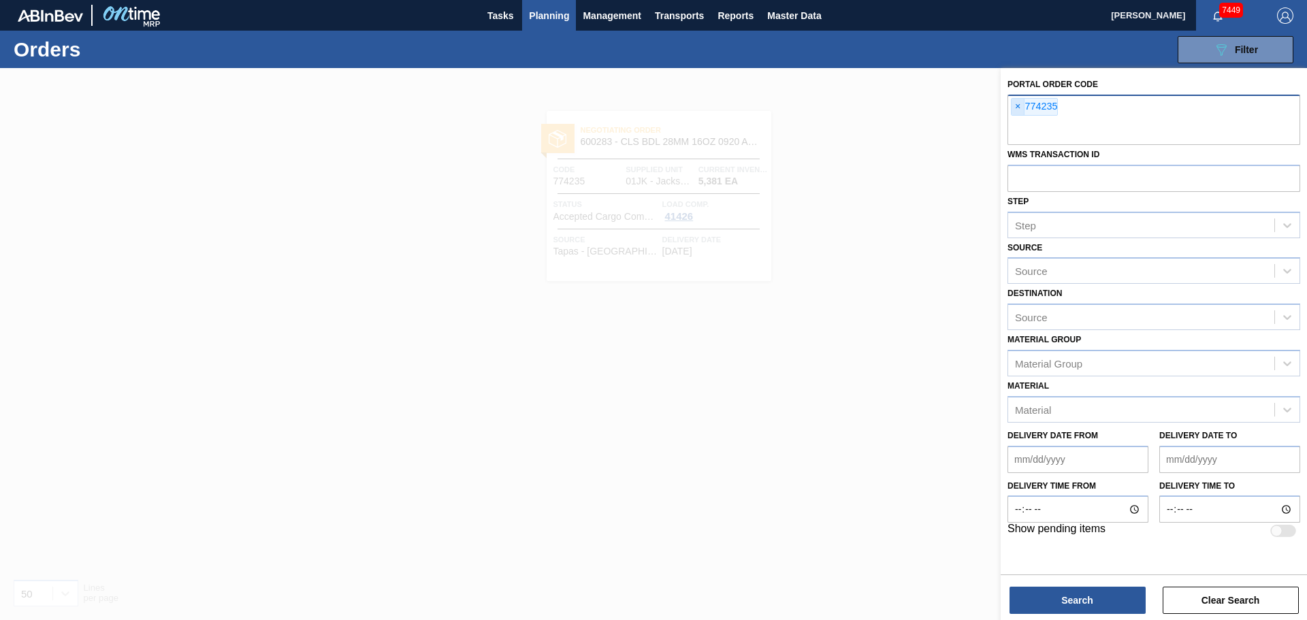
click at [1021, 105] on span "×" at bounding box center [1018, 107] width 13 height 16
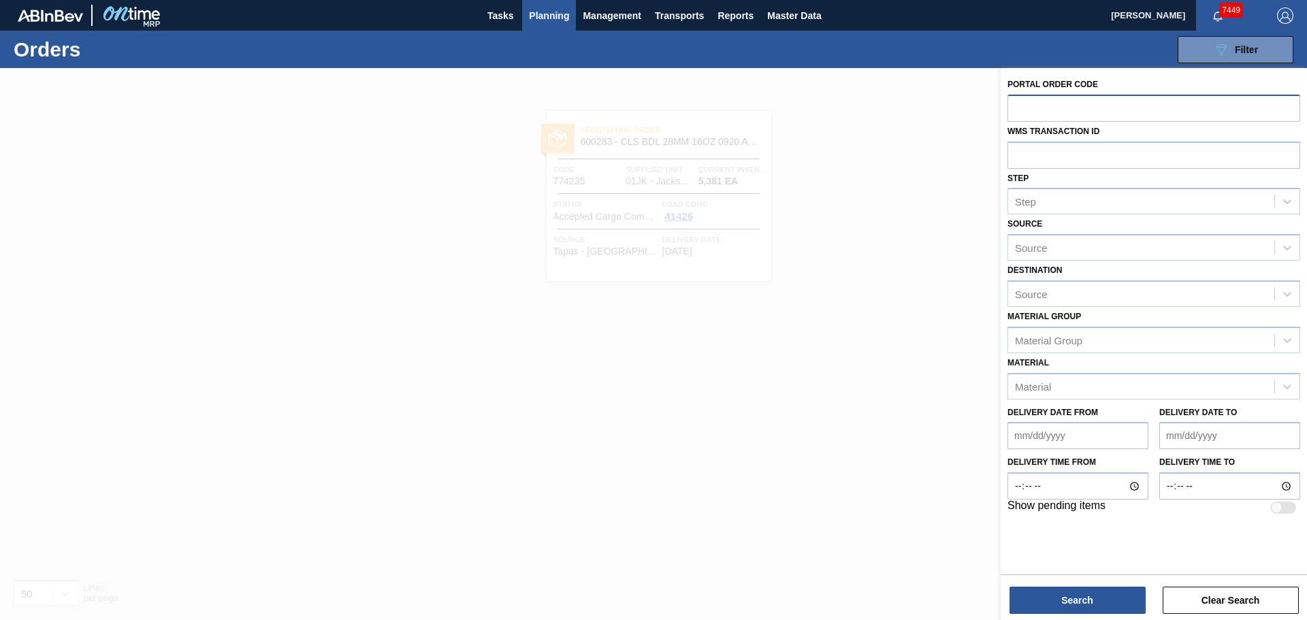
click at [547, 21] on span "Planning" at bounding box center [549, 15] width 40 height 16
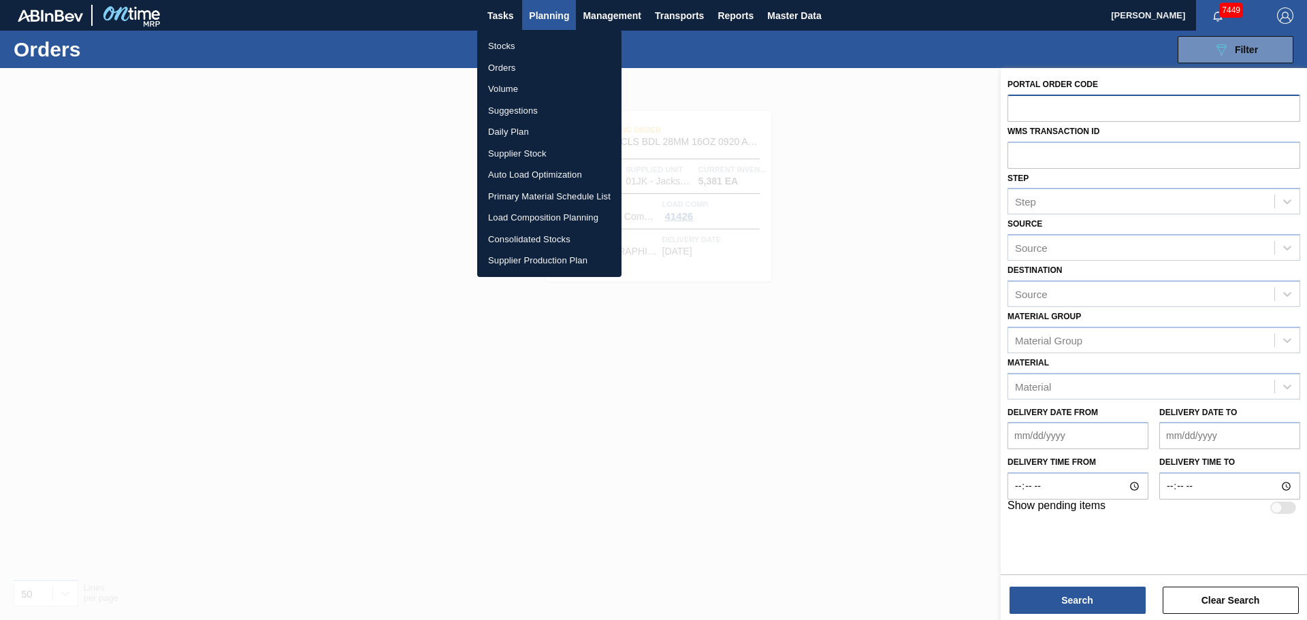
click at [509, 35] on li "Stocks" at bounding box center [549, 46] width 144 height 22
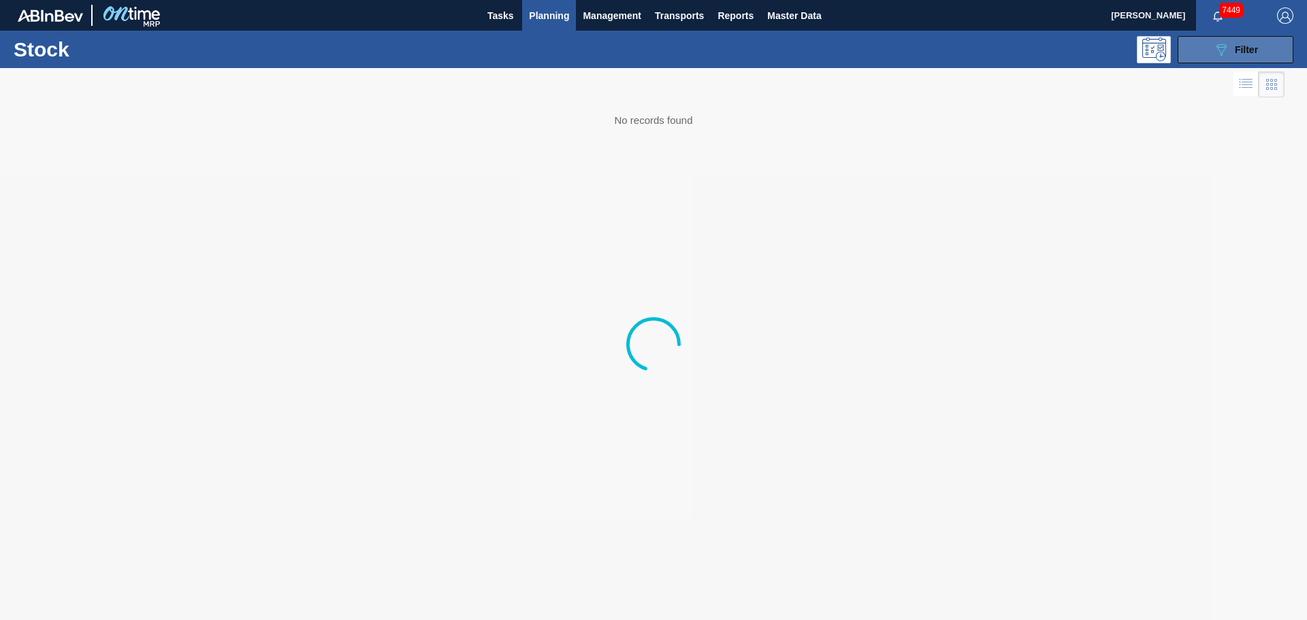
click at [1232, 42] on div "089F7B8B-B2A5-4AFE-B5C0-19BA573D28AC Filter" at bounding box center [1235, 50] width 45 height 16
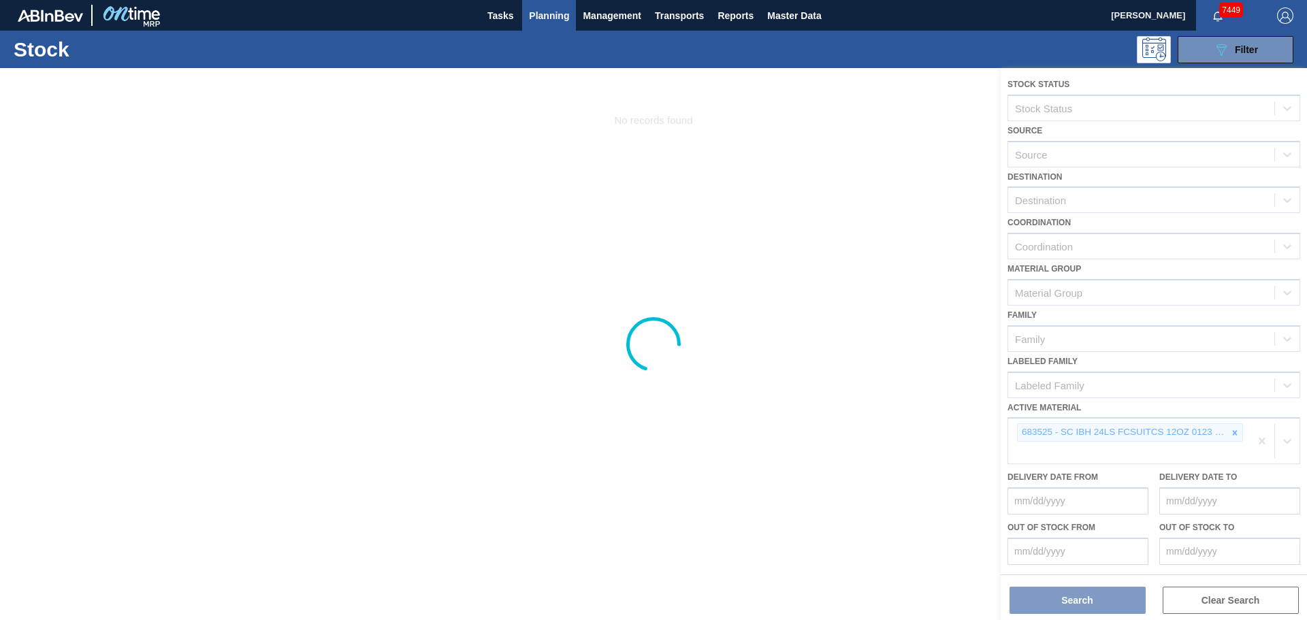
click at [1229, 433] on div at bounding box center [653, 344] width 1307 height 552
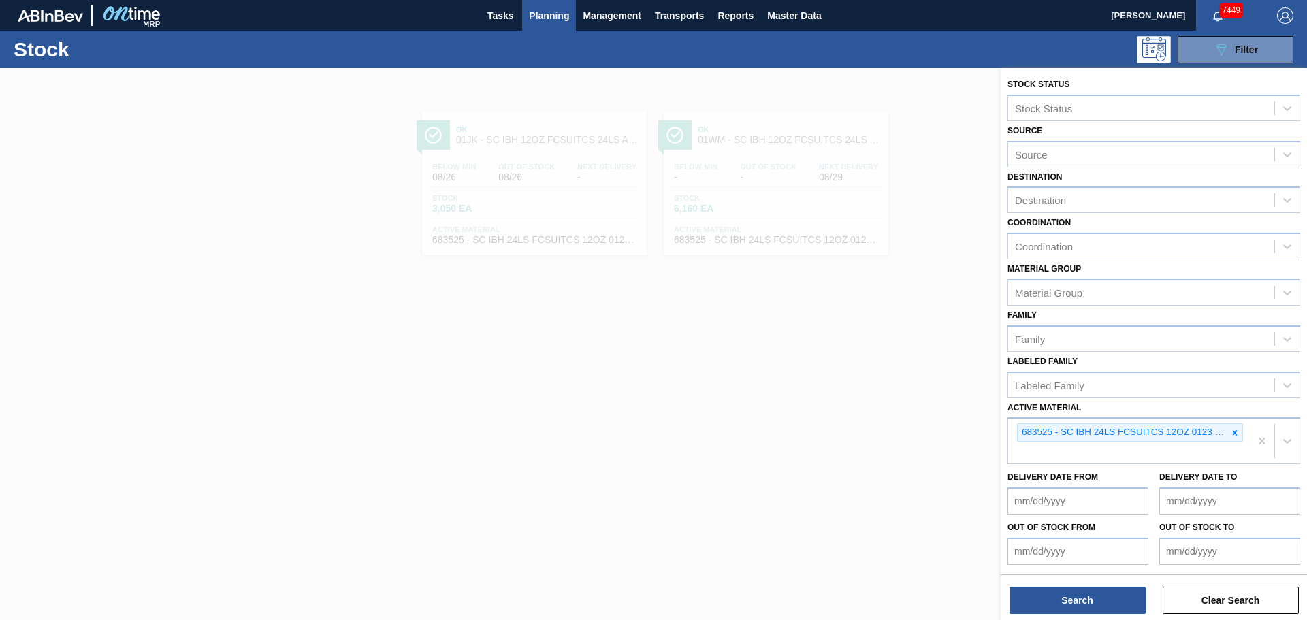
click at [1233, 432] on icon at bounding box center [1235, 432] width 5 height 5
type Material "710263"
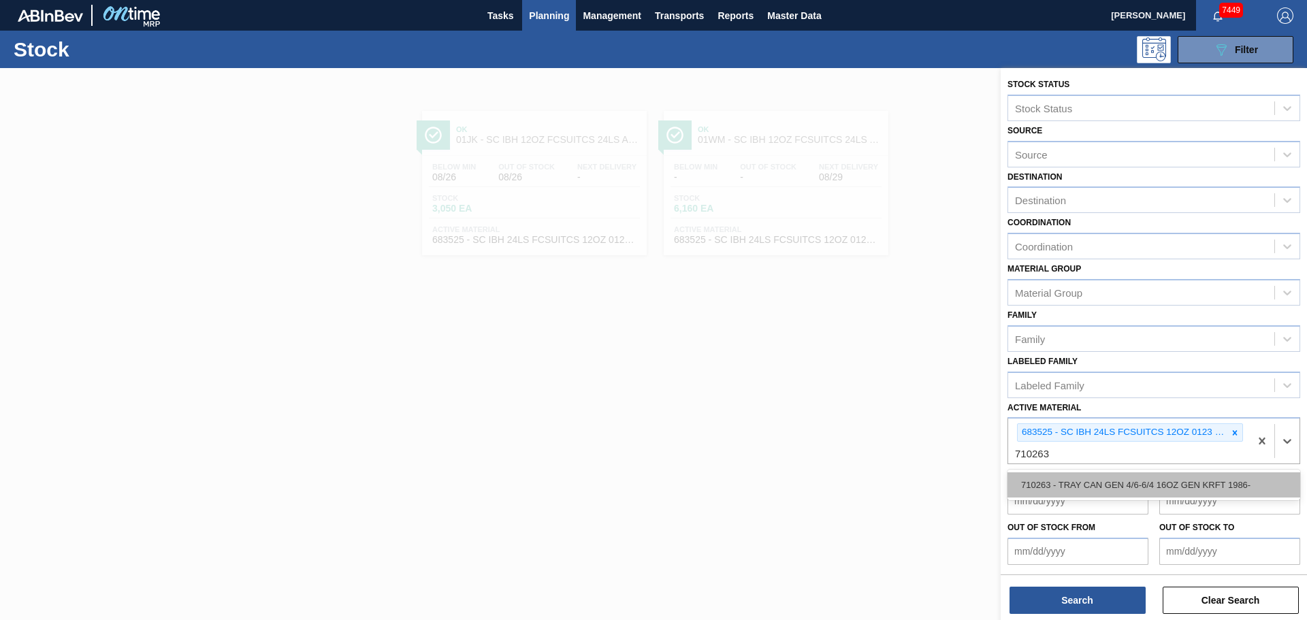
click at [1178, 481] on div "710263 - TRAY CAN GEN 4/6-6/4 16OZ GEN KRFT 1986-" at bounding box center [1154, 484] width 293 height 25
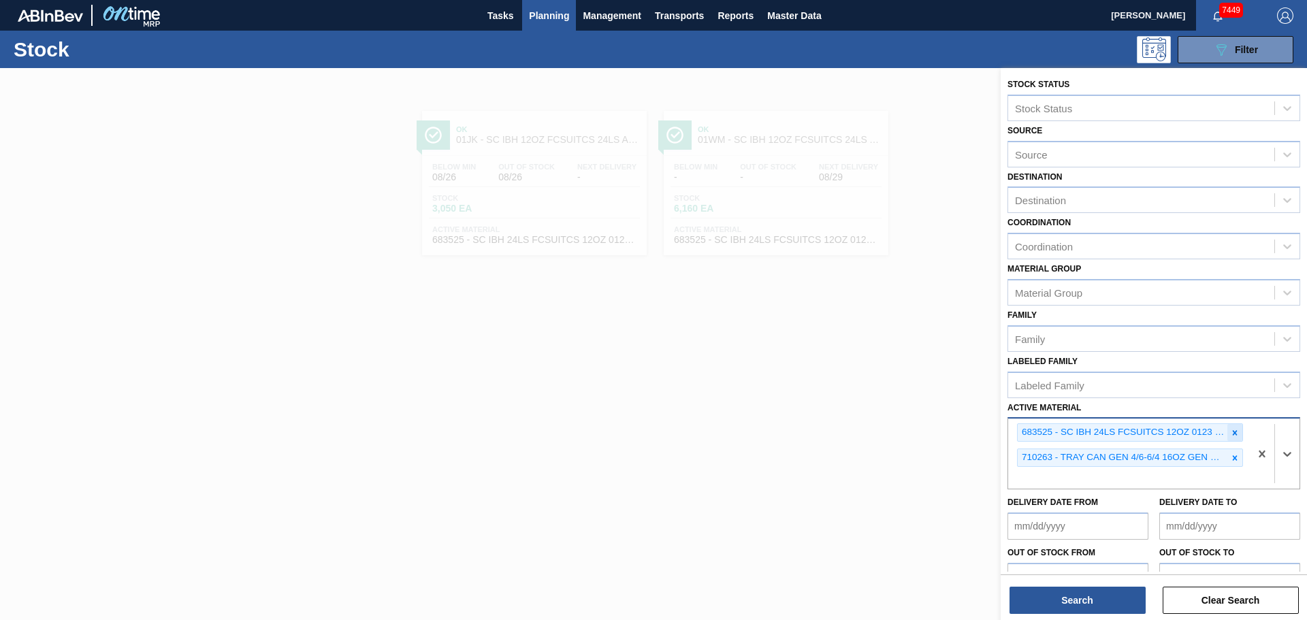
click at [1230, 438] on div at bounding box center [1235, 432] width 15 height 17
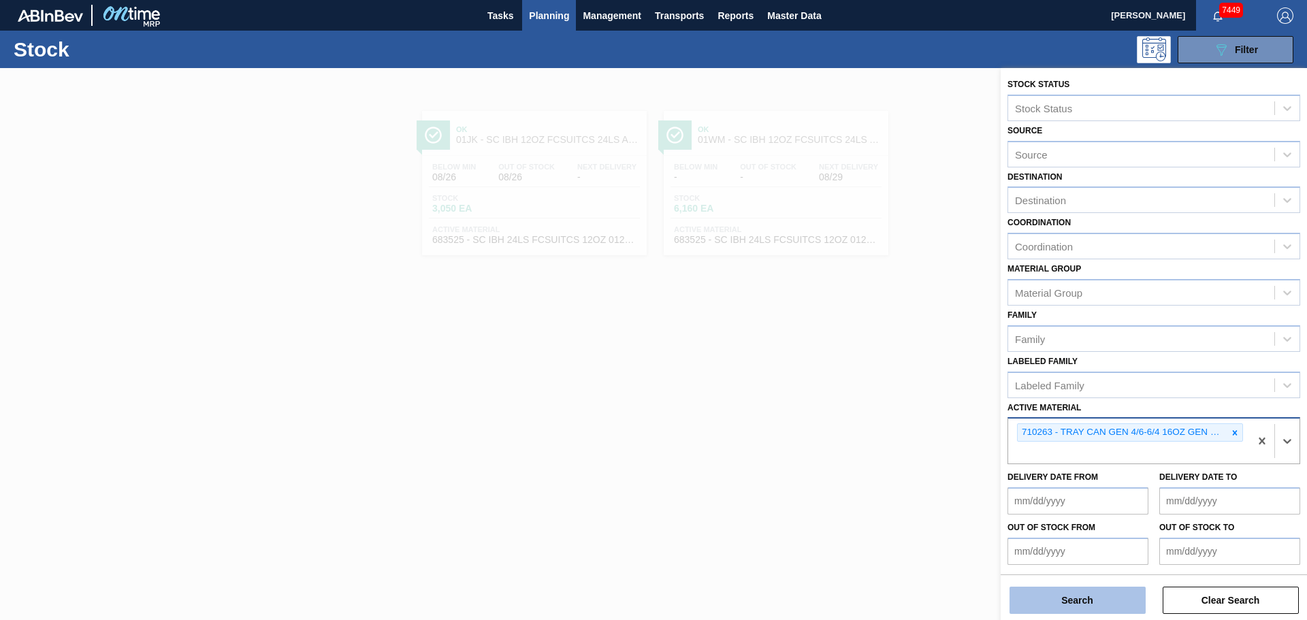
click at [1097, 600] on button "Search" at bounding box center [1078, 600] width 136 height 27
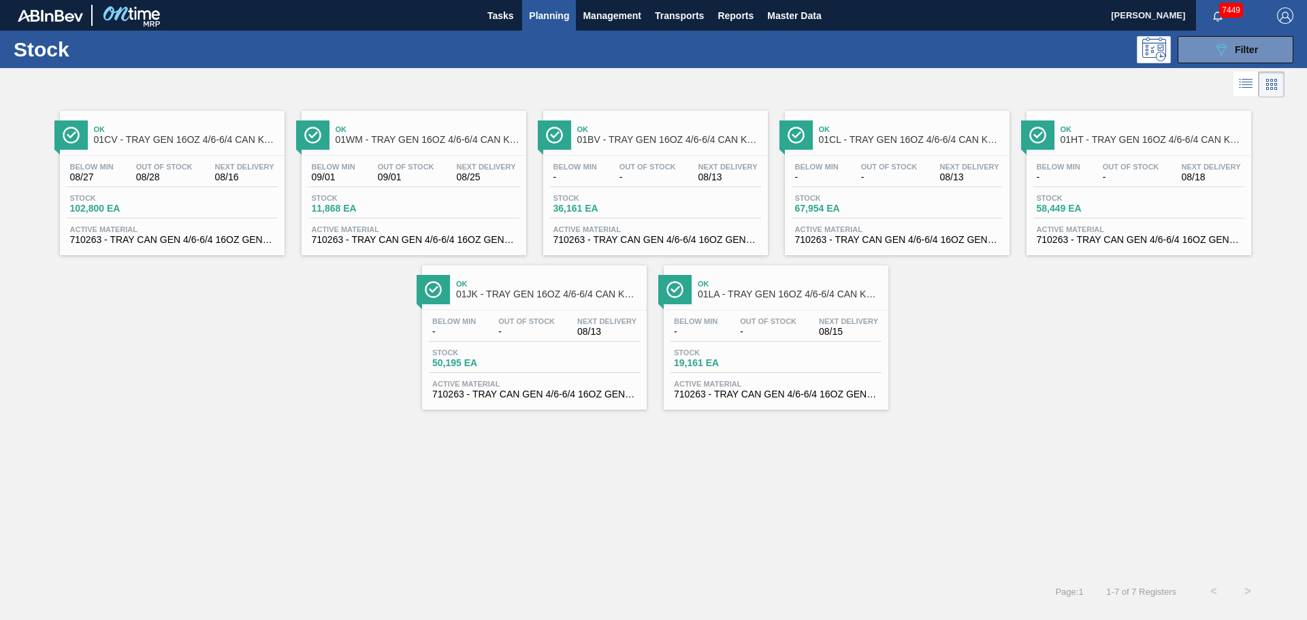
click at [151, 144] on span "01CV - TRAY GEN 16OZ 4/6-6/4 CAN KRFT 1986-D" at bounding box center [186, 140] width 184 height 10
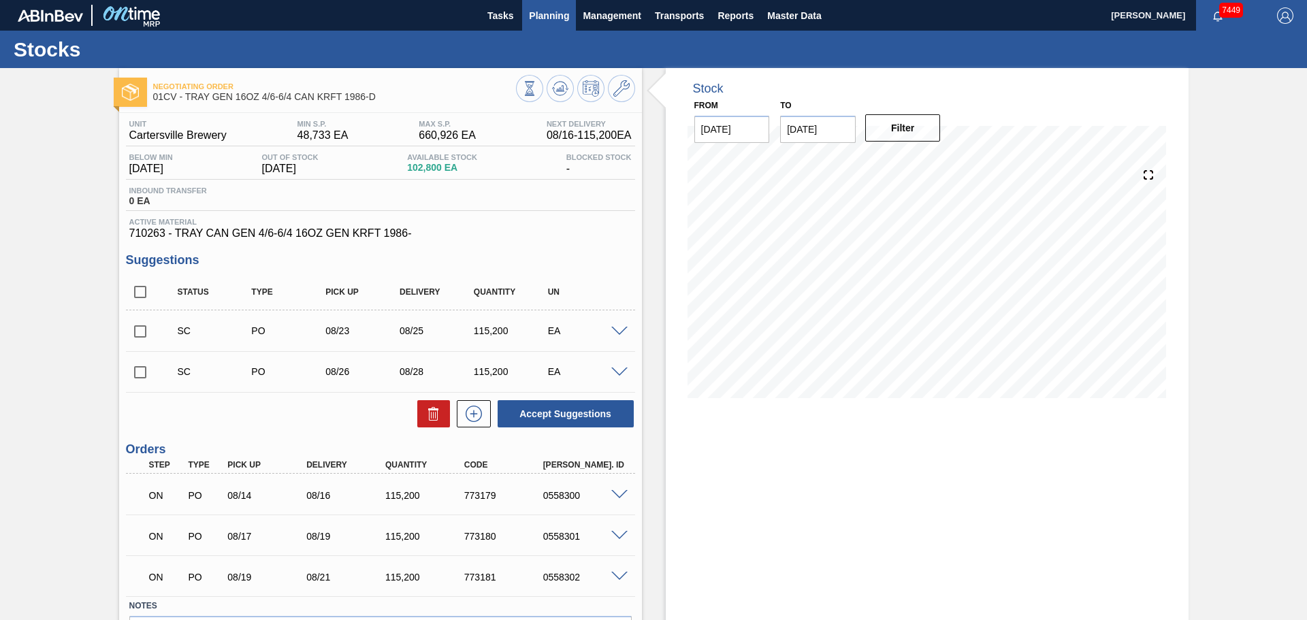
click at [553, 27] on button "Planning" at bounding box center [549, 15] width 54 height 31
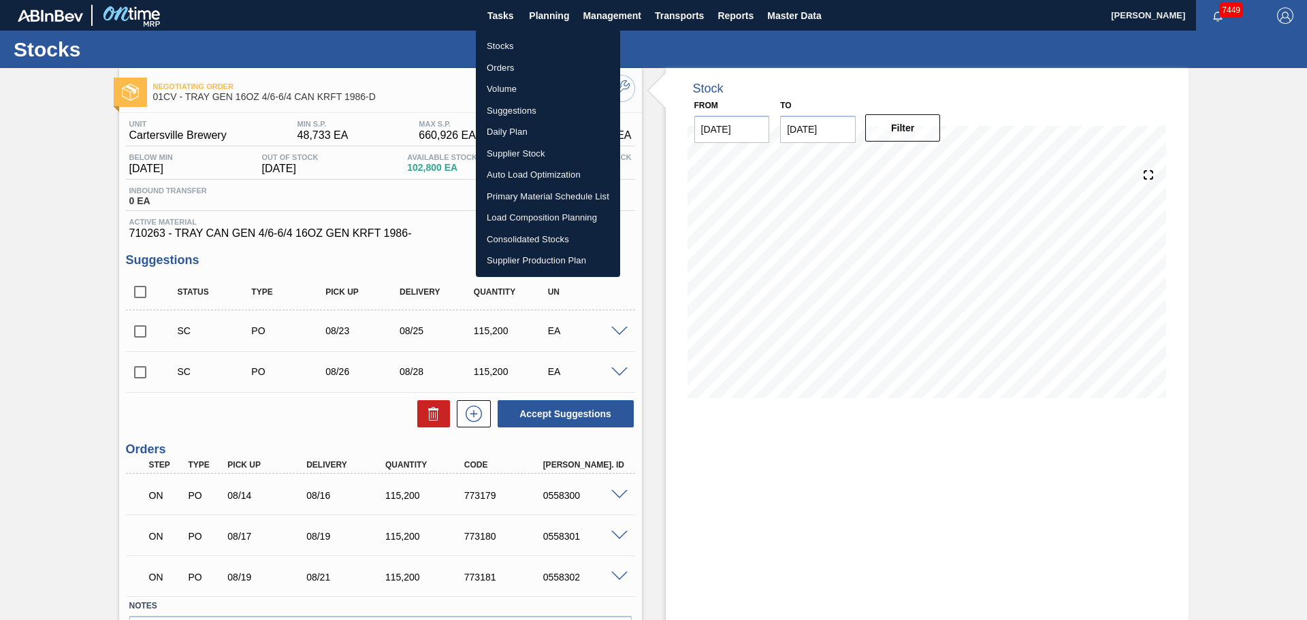
click at [509, 63] on li "Orders" at bounding box center [548, 68] width 144 height 22
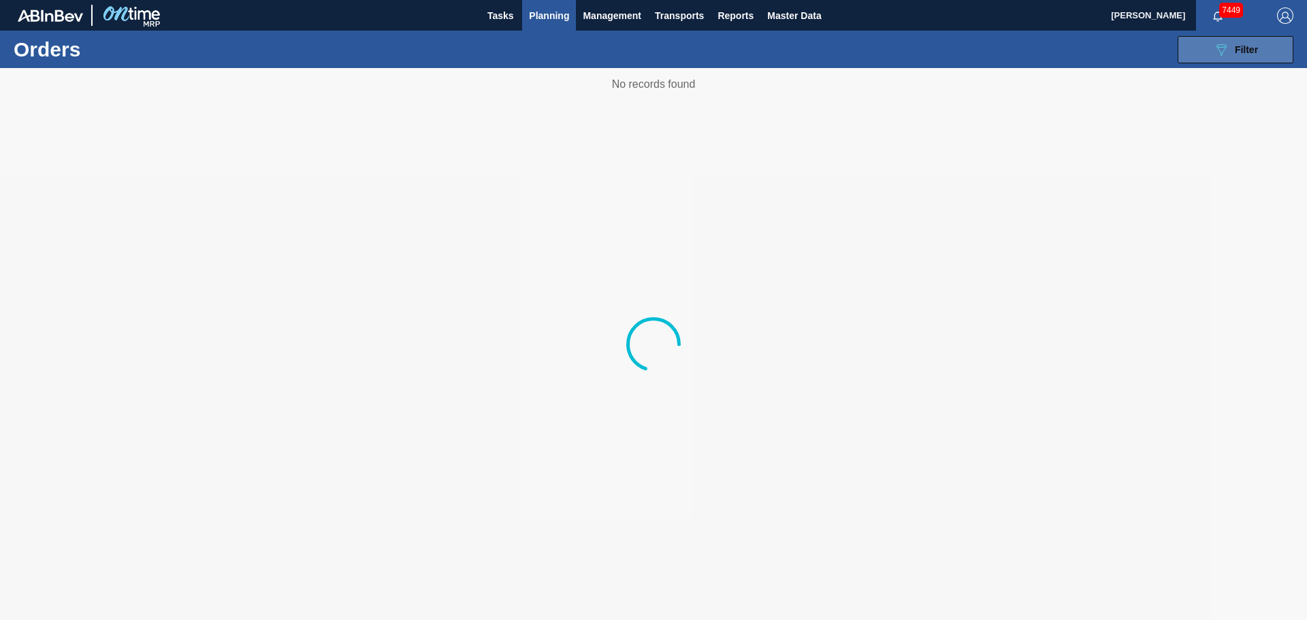
click at [1240, 48] on span "Filter" at bounding box center [1246, 49] width 23 height 11
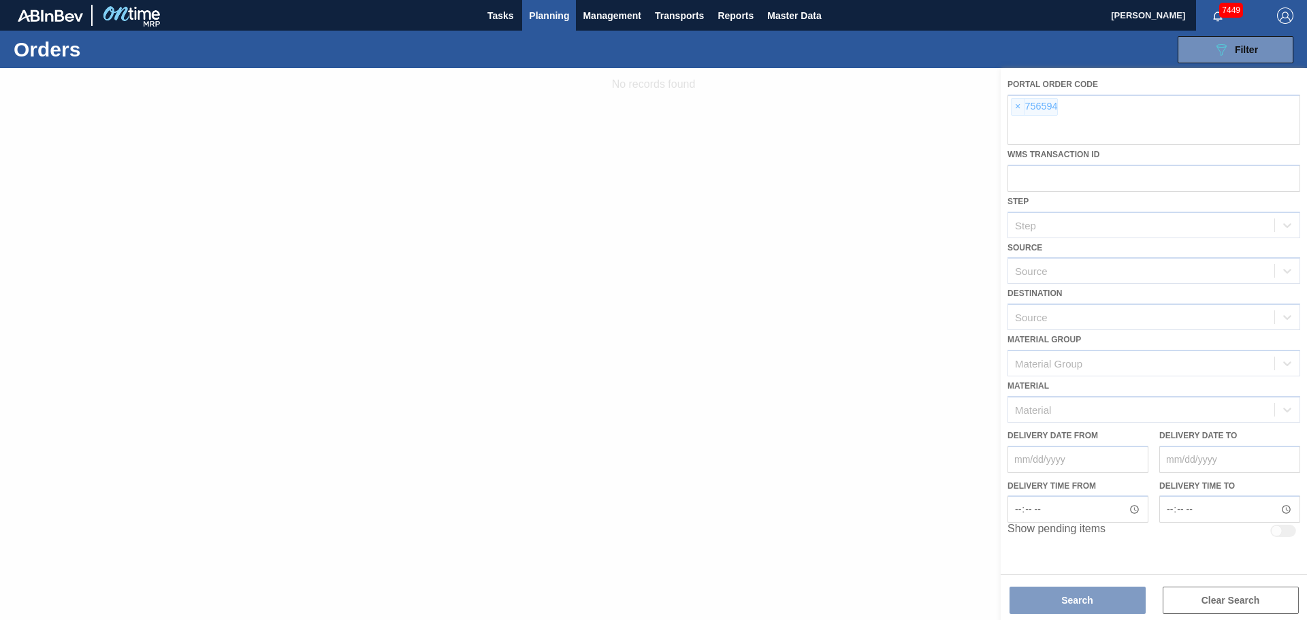
click at [1021, 107] on div at bounding box center [653, 344] width 1307 height 552
click at [1016, 108] on div at bounding box center [653, 344] width 1307 height 552
click at [1016, 108] on span "×" at bounding box center [1018, 107] width 13 height 16
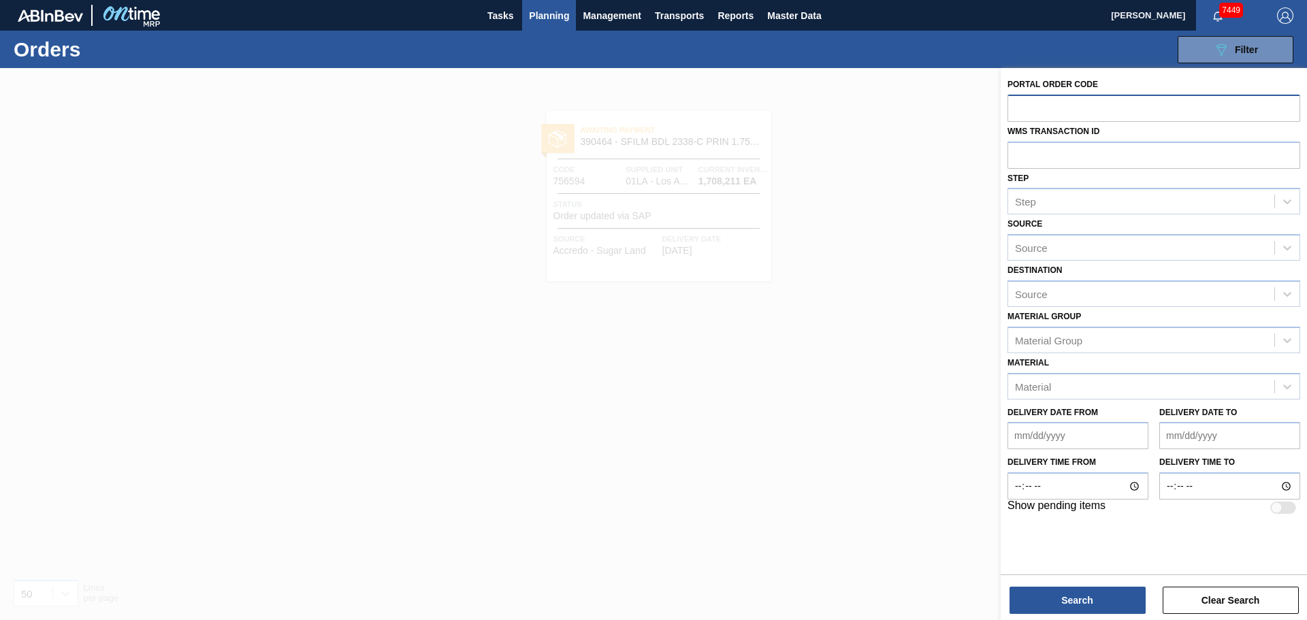
paste input "754123"
type input "754123"
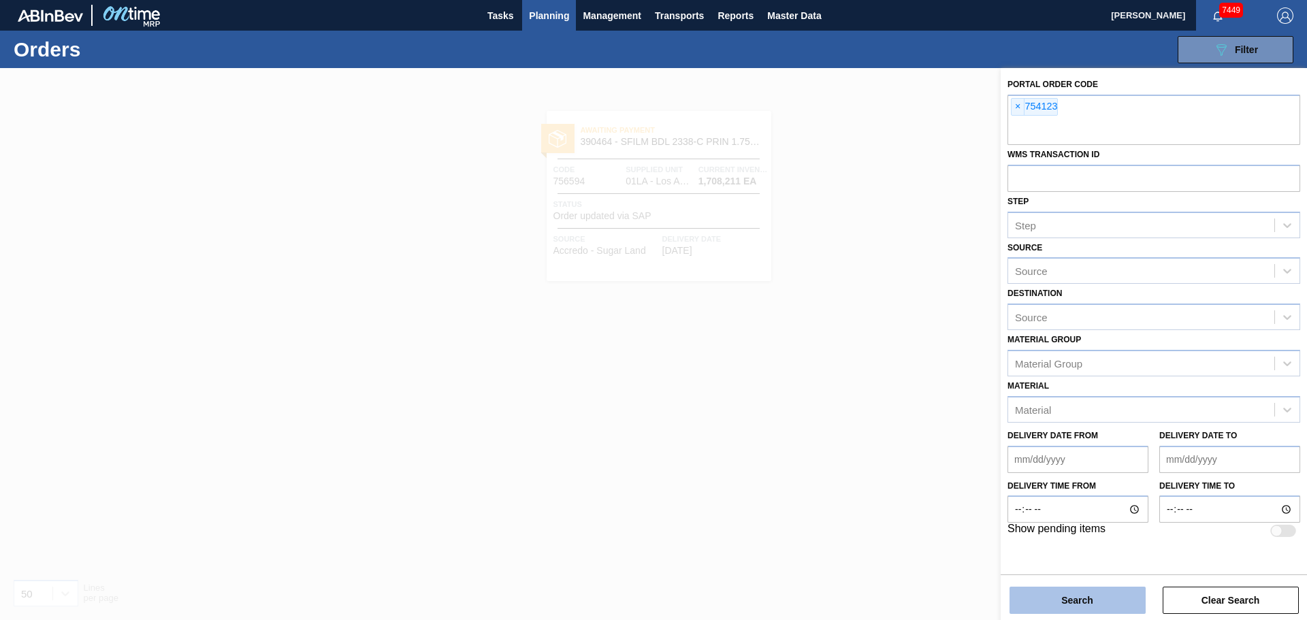
click at [1078, 595] on button "Search" at bounding box center [1078, 600] width 136 height 27
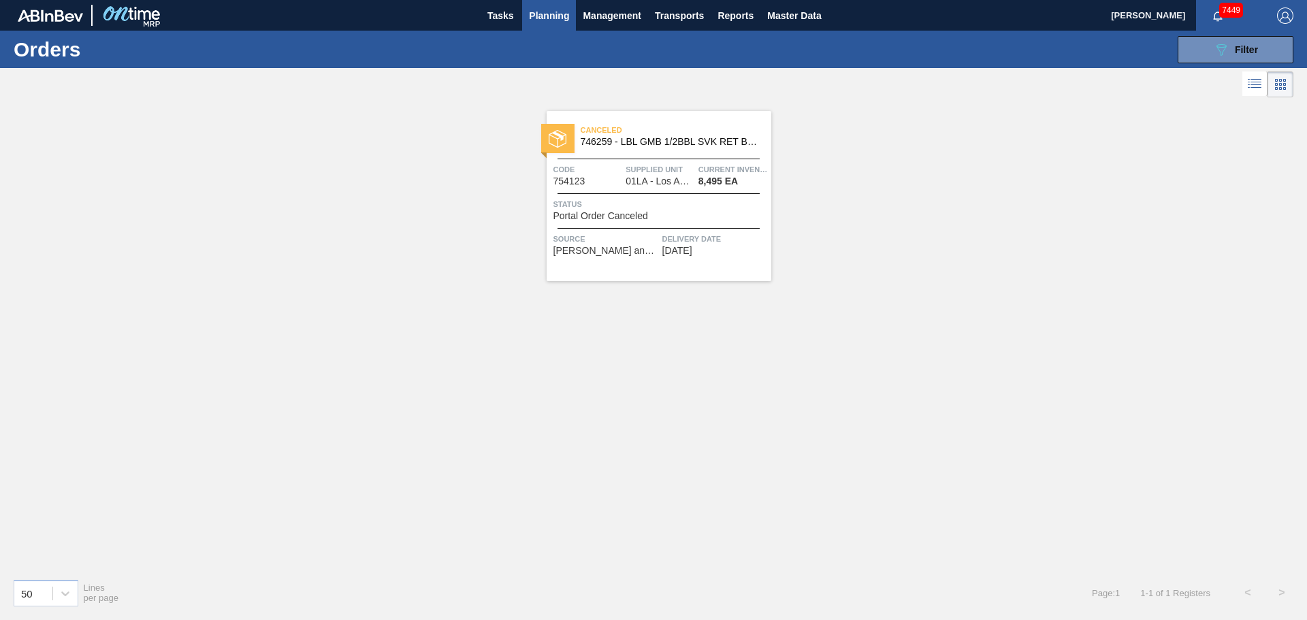
click at [699, 142] on span "746259 - LBL GMB 1/2BBL SVK RET BRAND PPS 0218 #3" at bounding box center [671, 142] width 180 height 10
